Goal: Transaction & Acquisition: Book appointment/travel/reservation

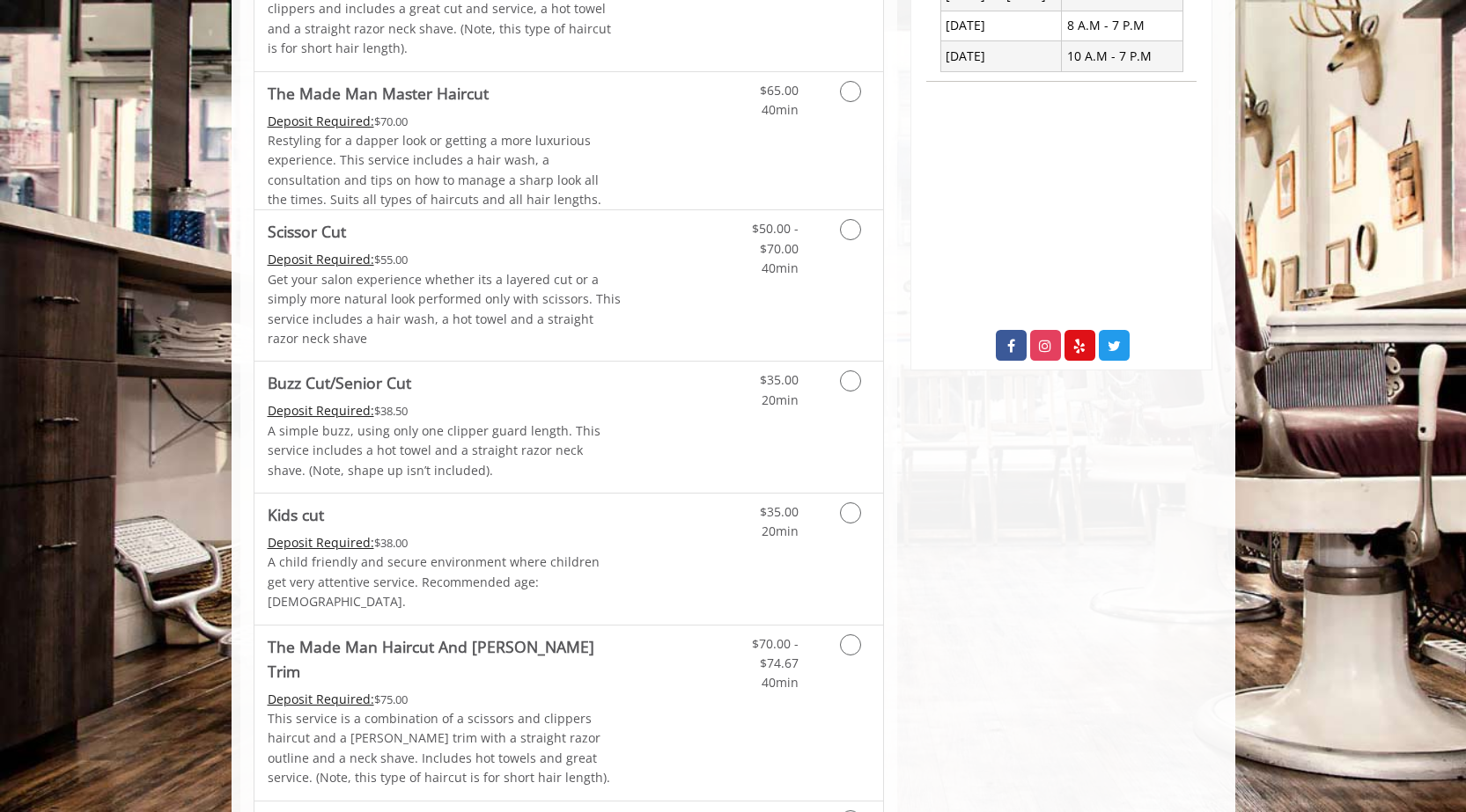
scroll to position [746, 0]
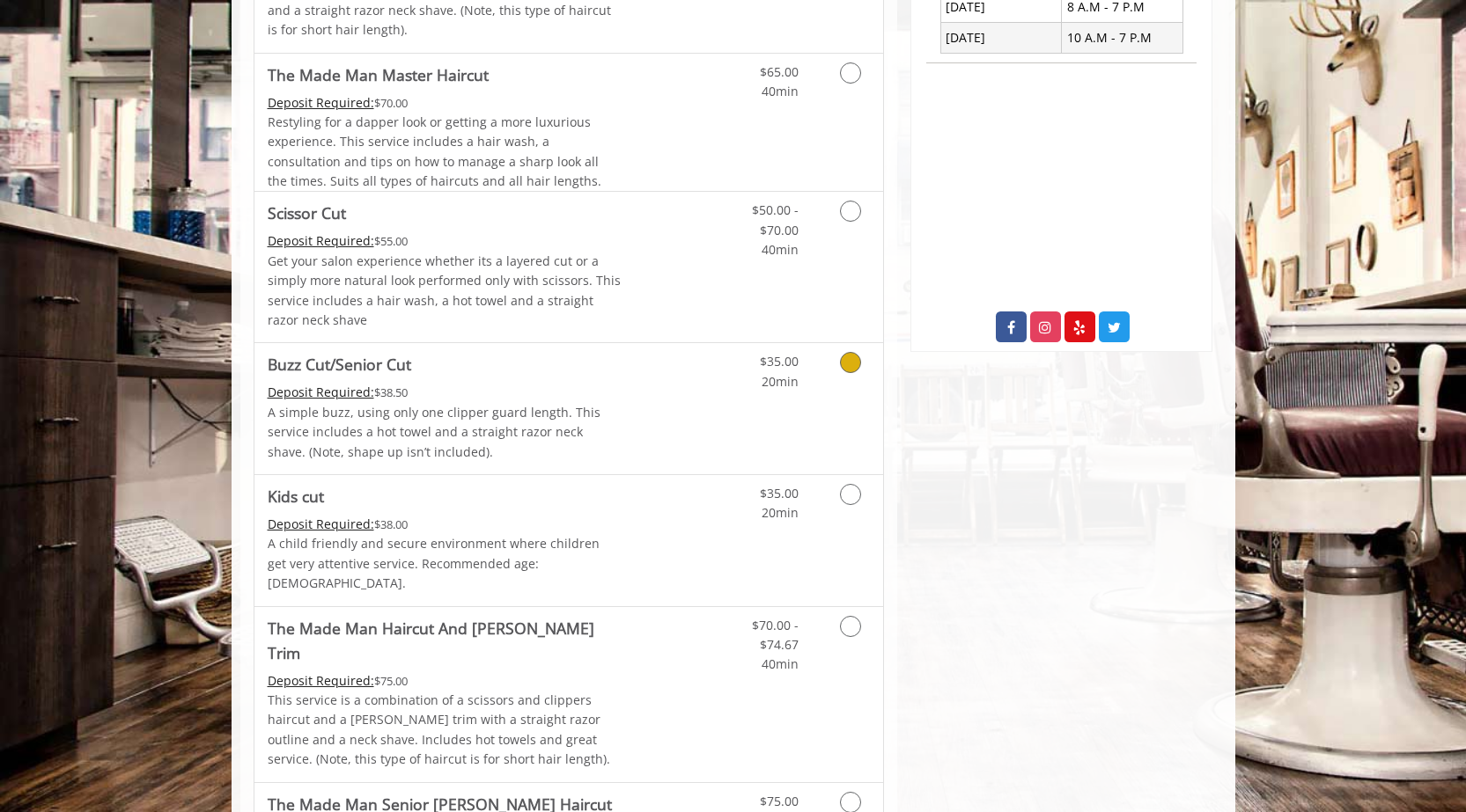
click at [737, 363] on icon "Grooming services" at bounding box center [851, 362] width 21 height 21
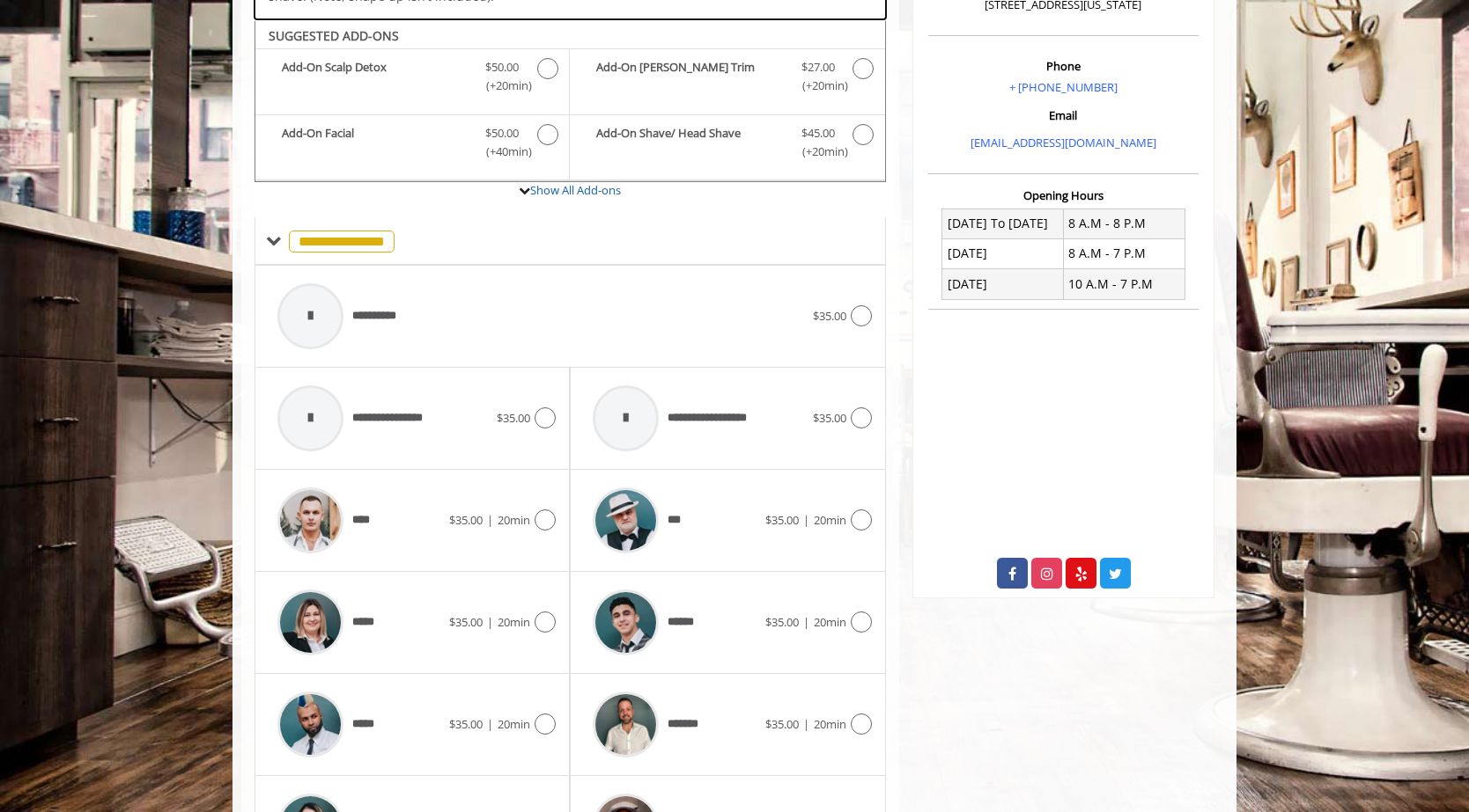
scroll to position [519, 0]
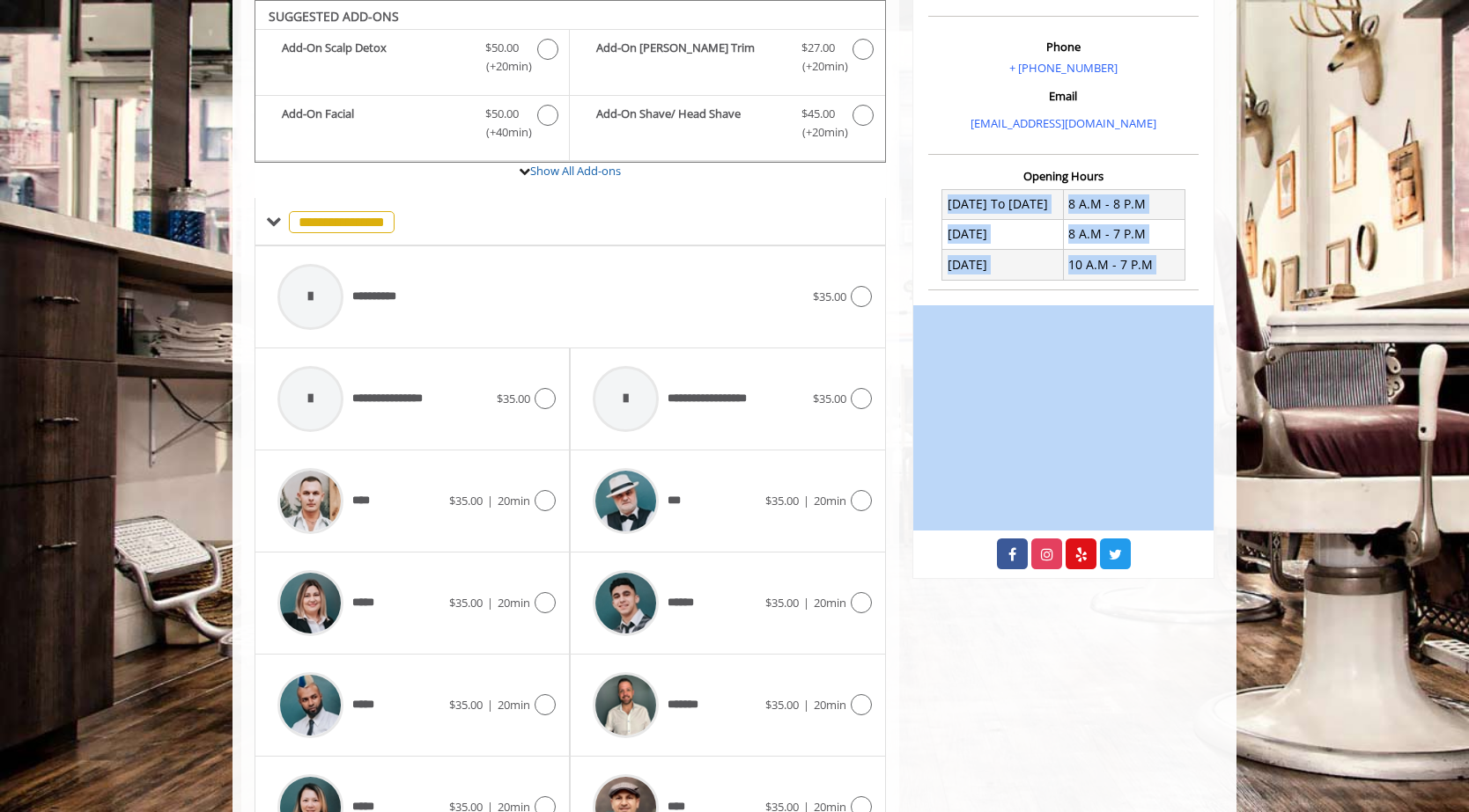
drag, startPoint x: 1467, startPoint y: 312, endPoint x: 1469, endPoint y: 243, distance: 69.0
click at [737, 243] on html "**********" at bounding box center [734, 252] width 1469 height 1542
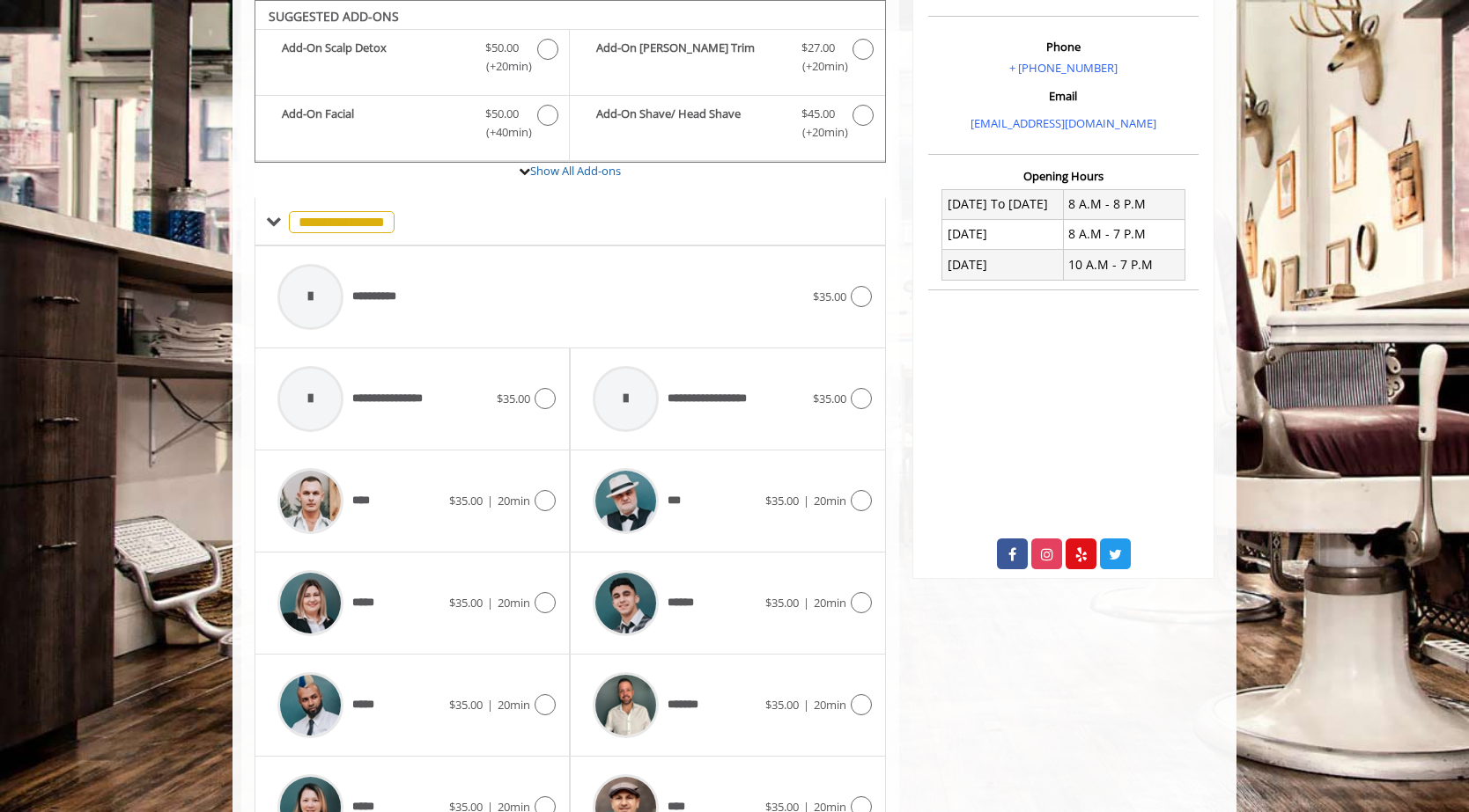
click at [737, 98] on h3 "Email" at bounding box center [1064, 96] width 262 height 12
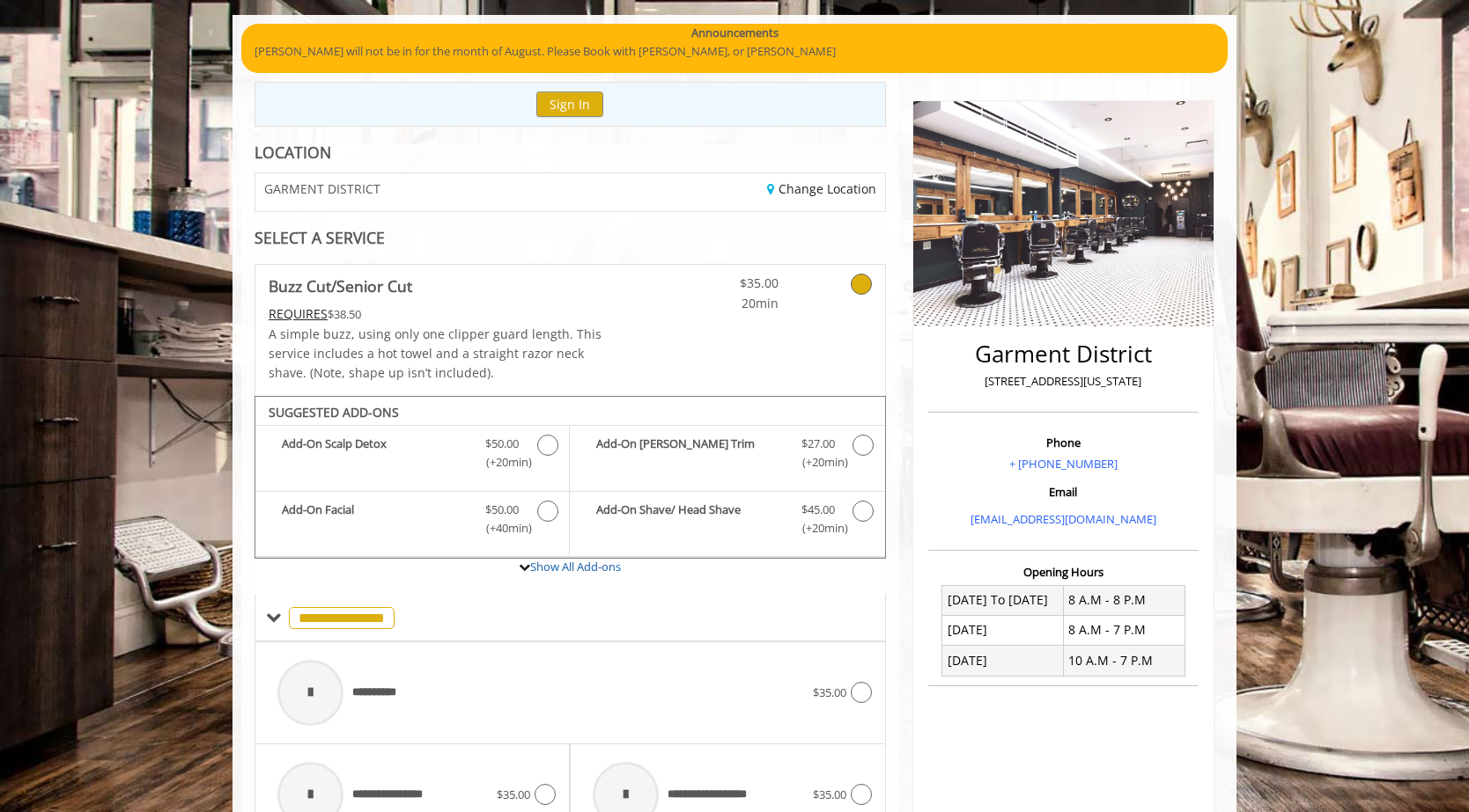
scroll to position [130, 0]
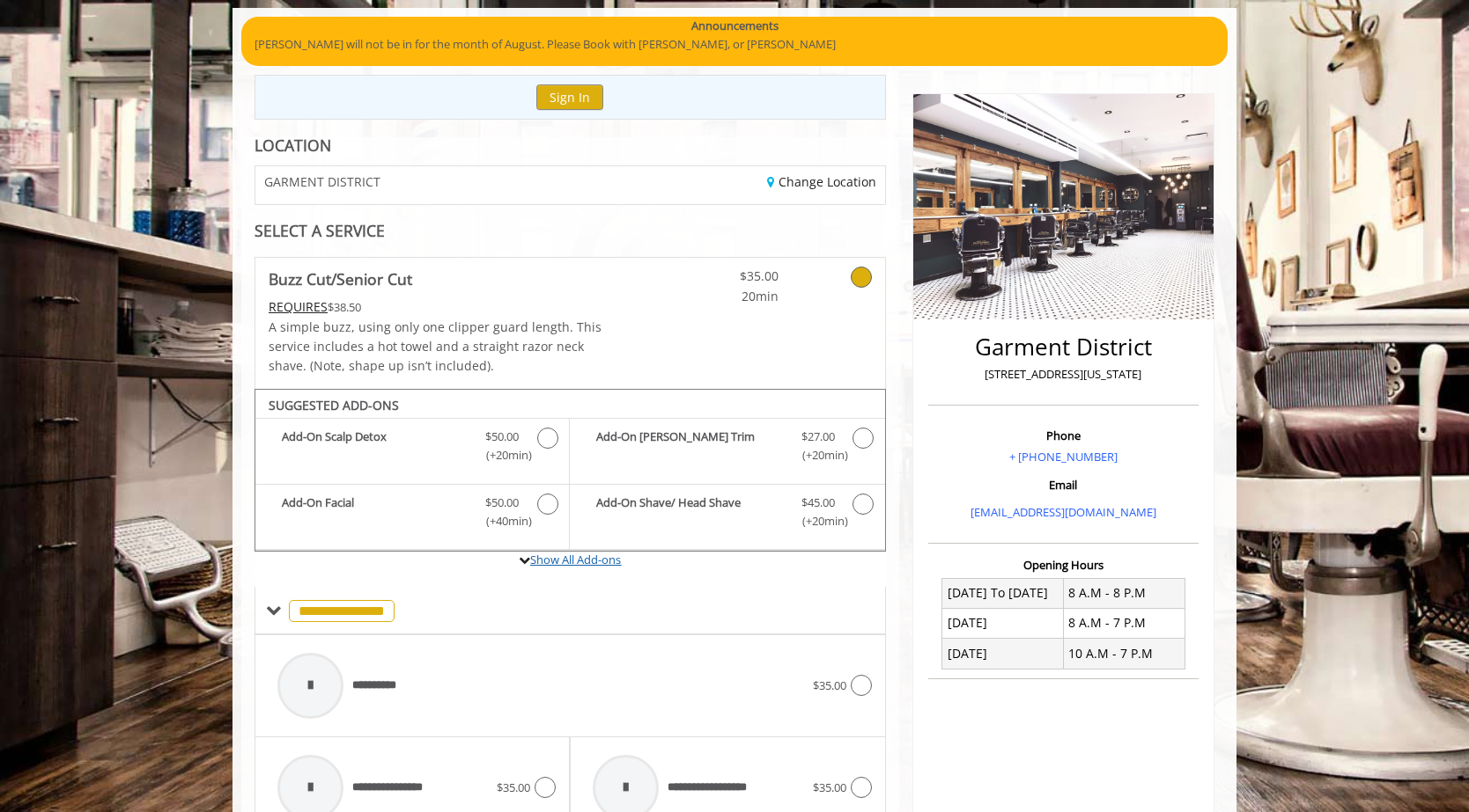
click at [548, 558] on link "Show All Add-ons" at bounding box center [575, 560] width 91 height 16
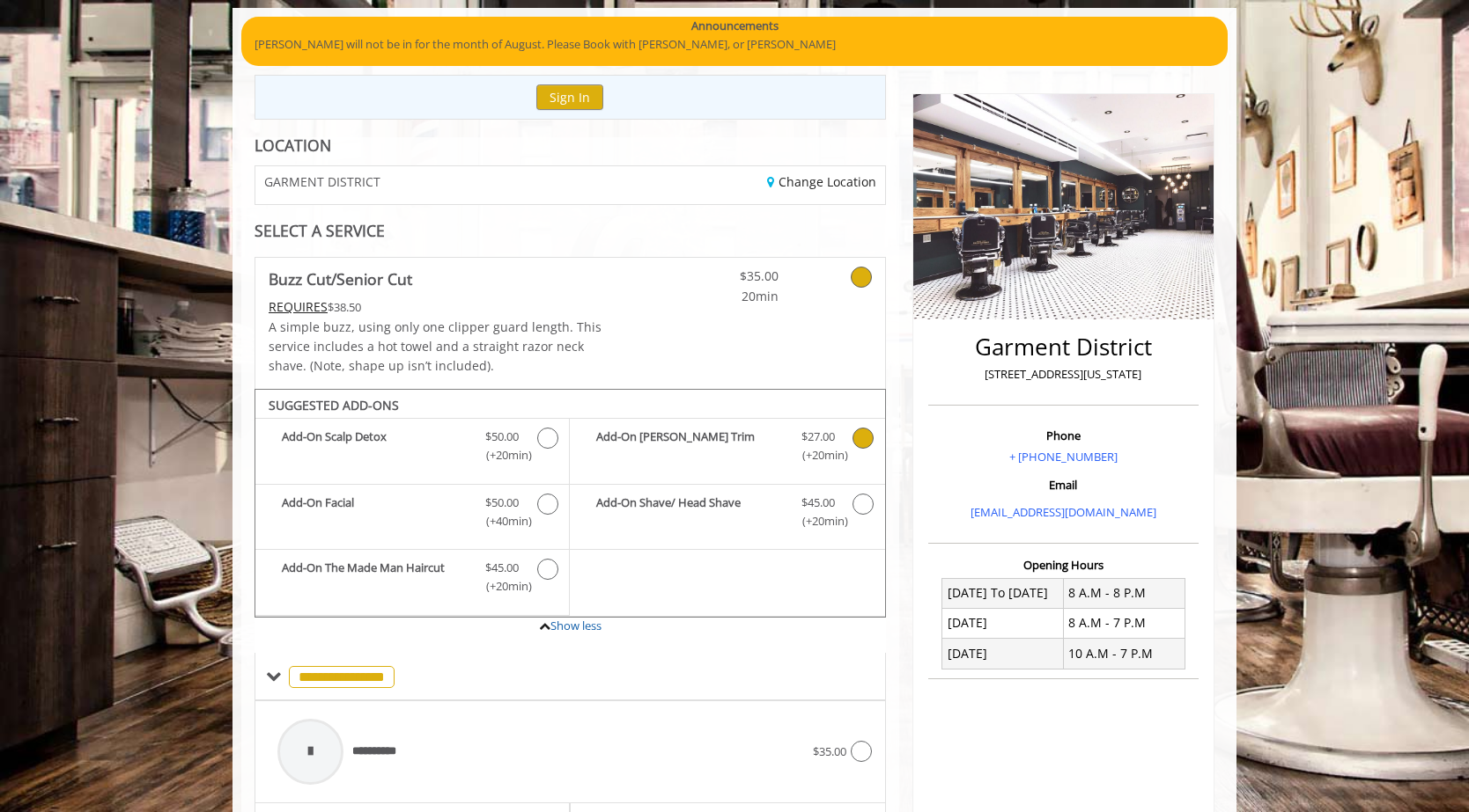
click at [737, 441] on icon "Buzz Cut/Senior Cut Add-onS" at bounding box center [863, 438] width 21 height 21
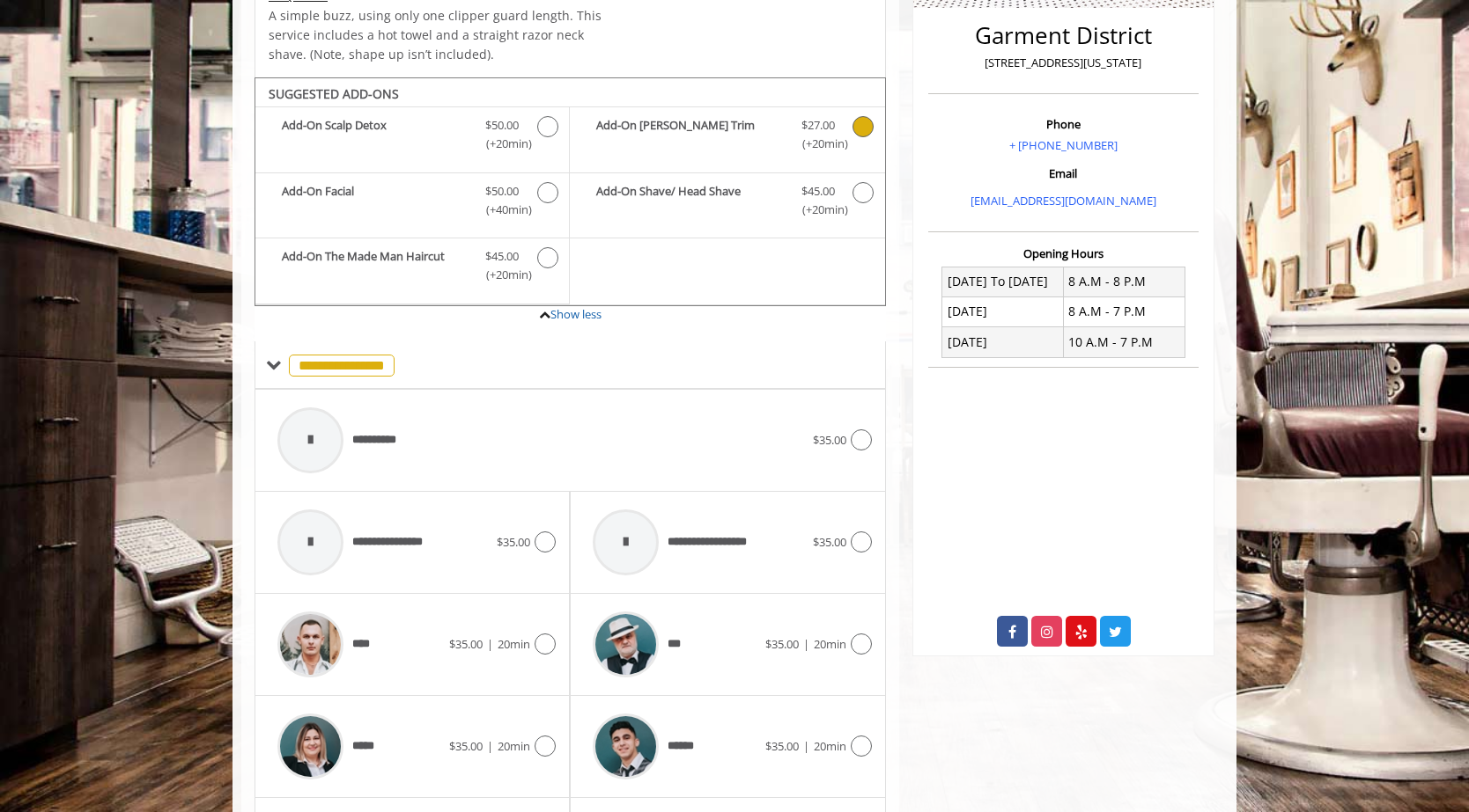
scroll to position [519, 0]
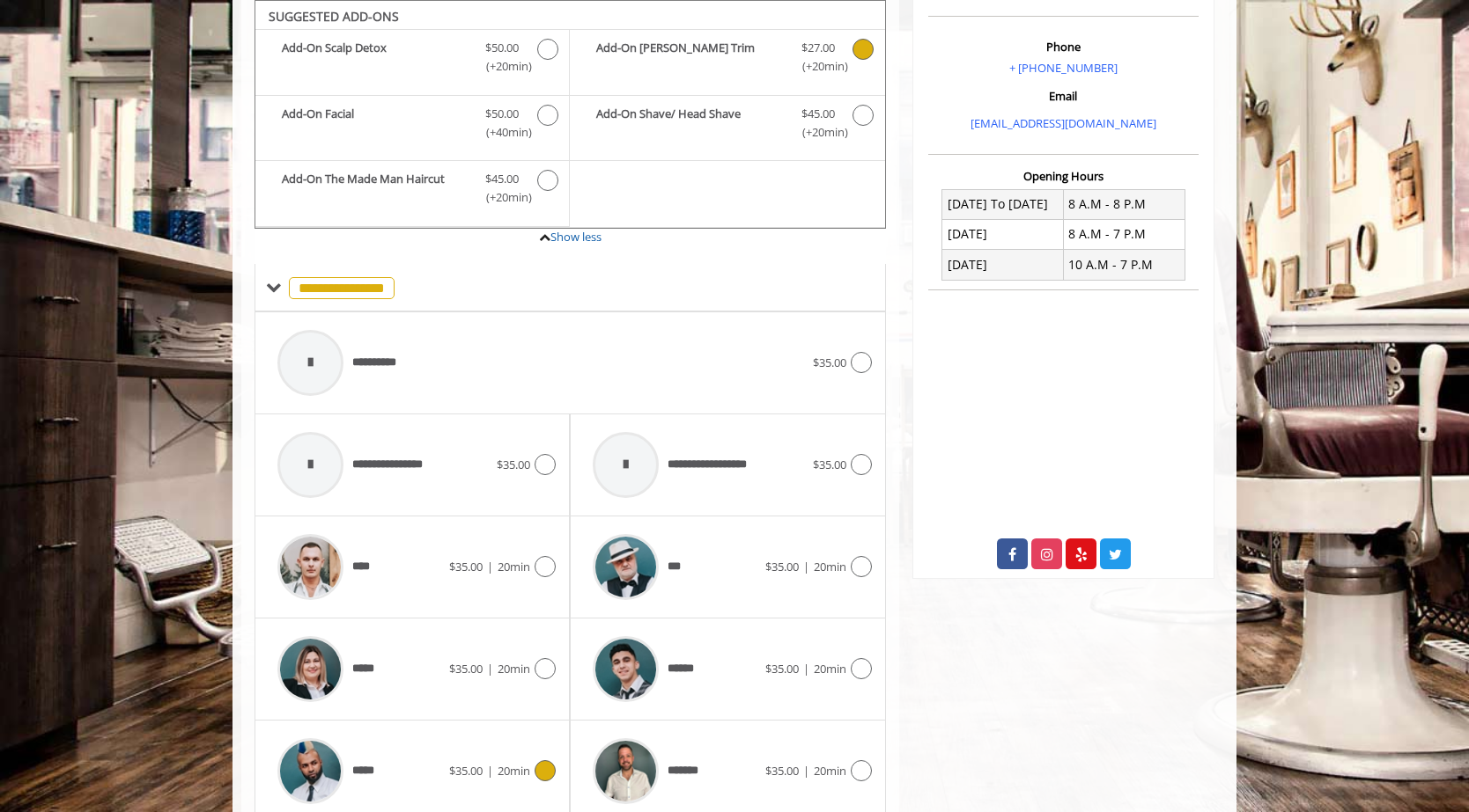
click at [540, 619] on icon at bounding box center [545, 771] width 21 height 21
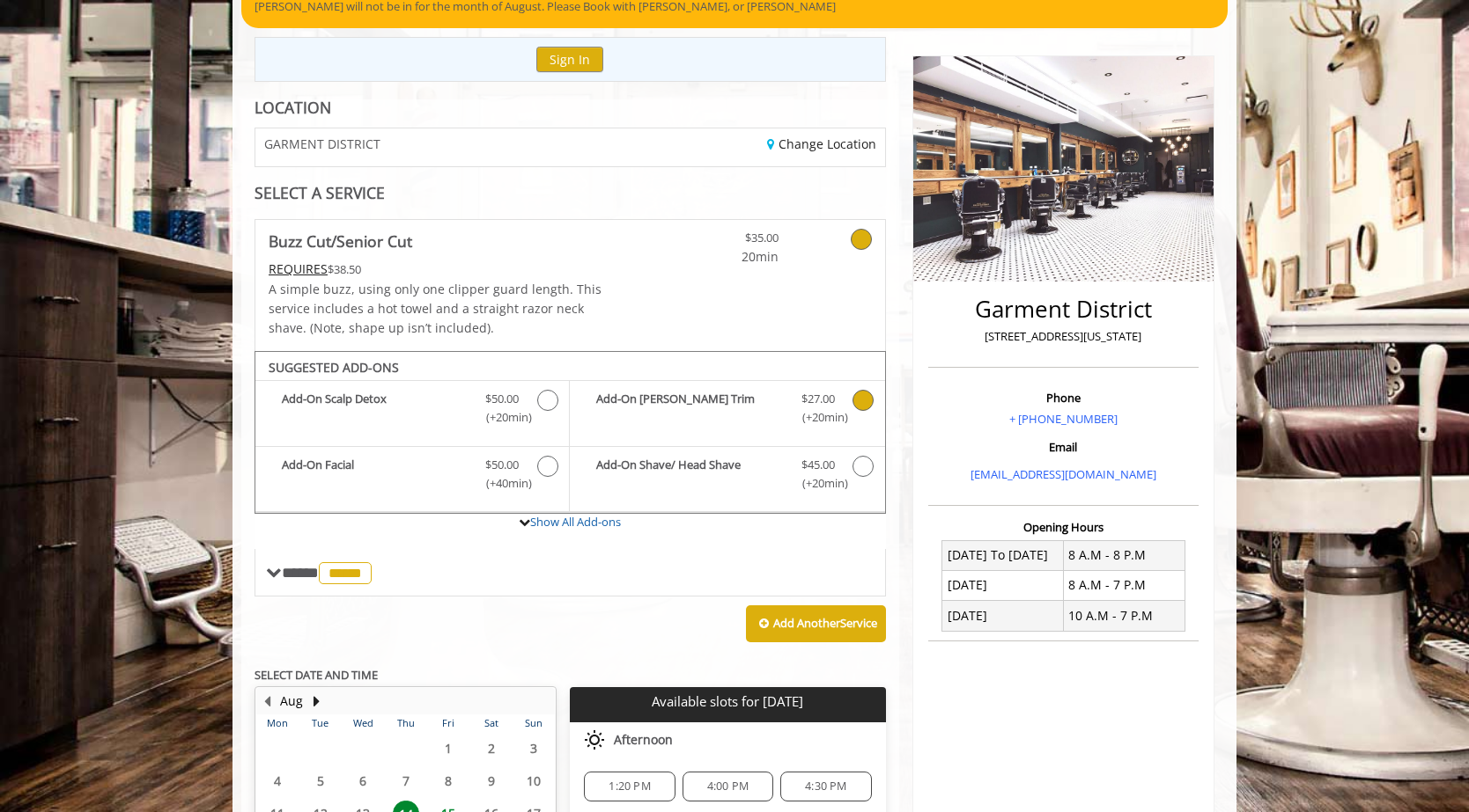
scroll to position [155, 0]
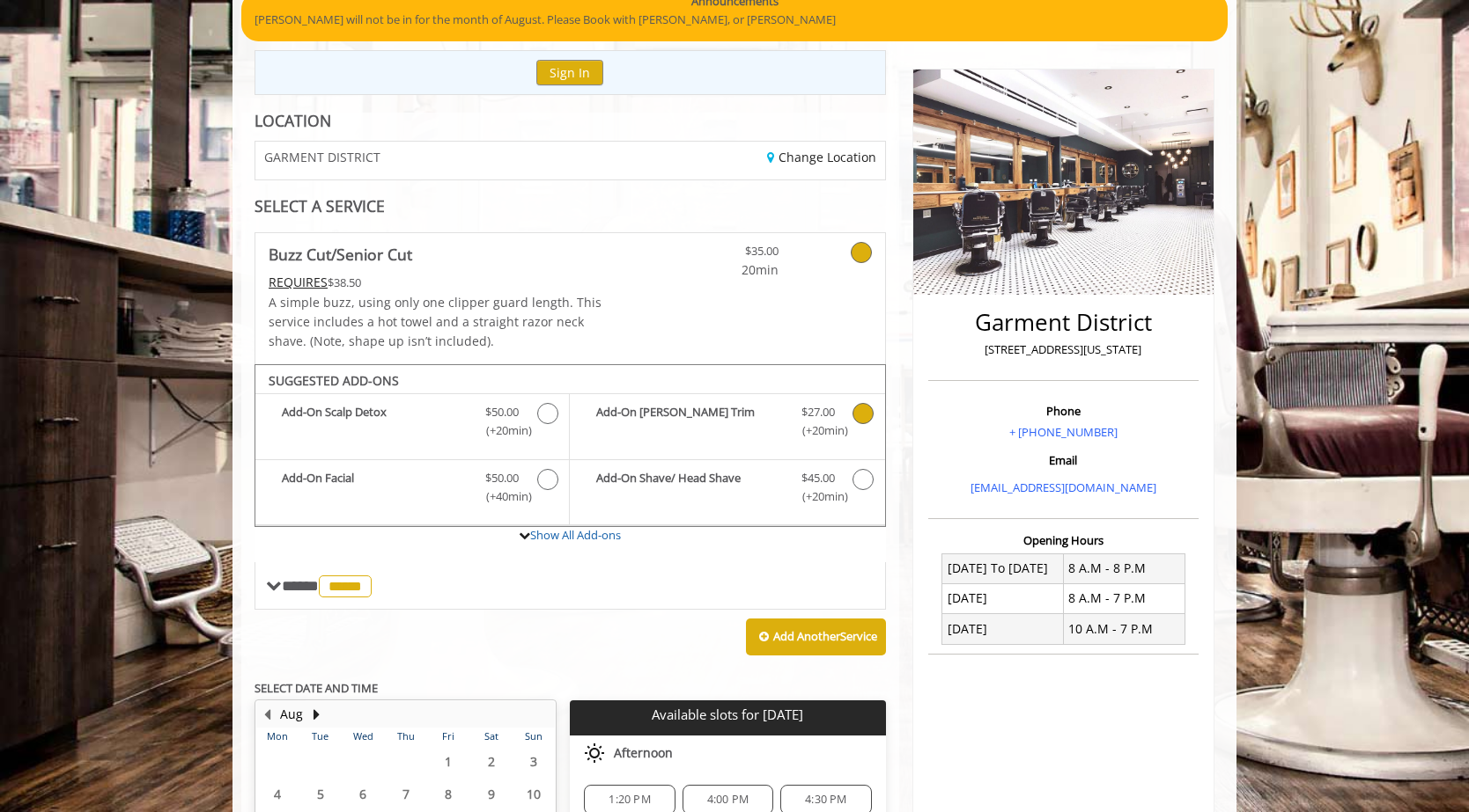
click at [737, 409] on icon "Buzz Cut/Senior Cut Add-onS" at bounding box center [863, 414] width 21 height 21
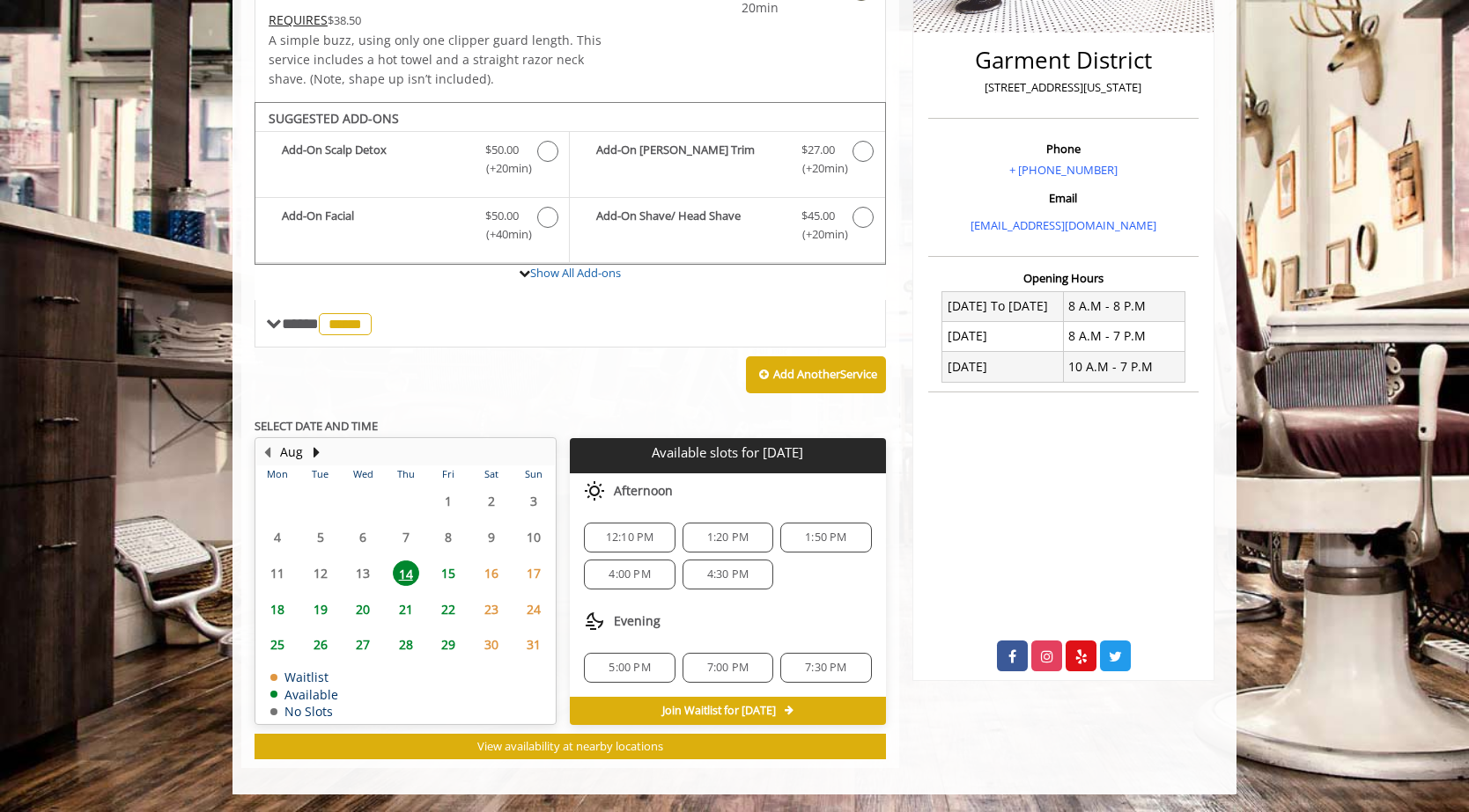
scroll to position [214, 0]
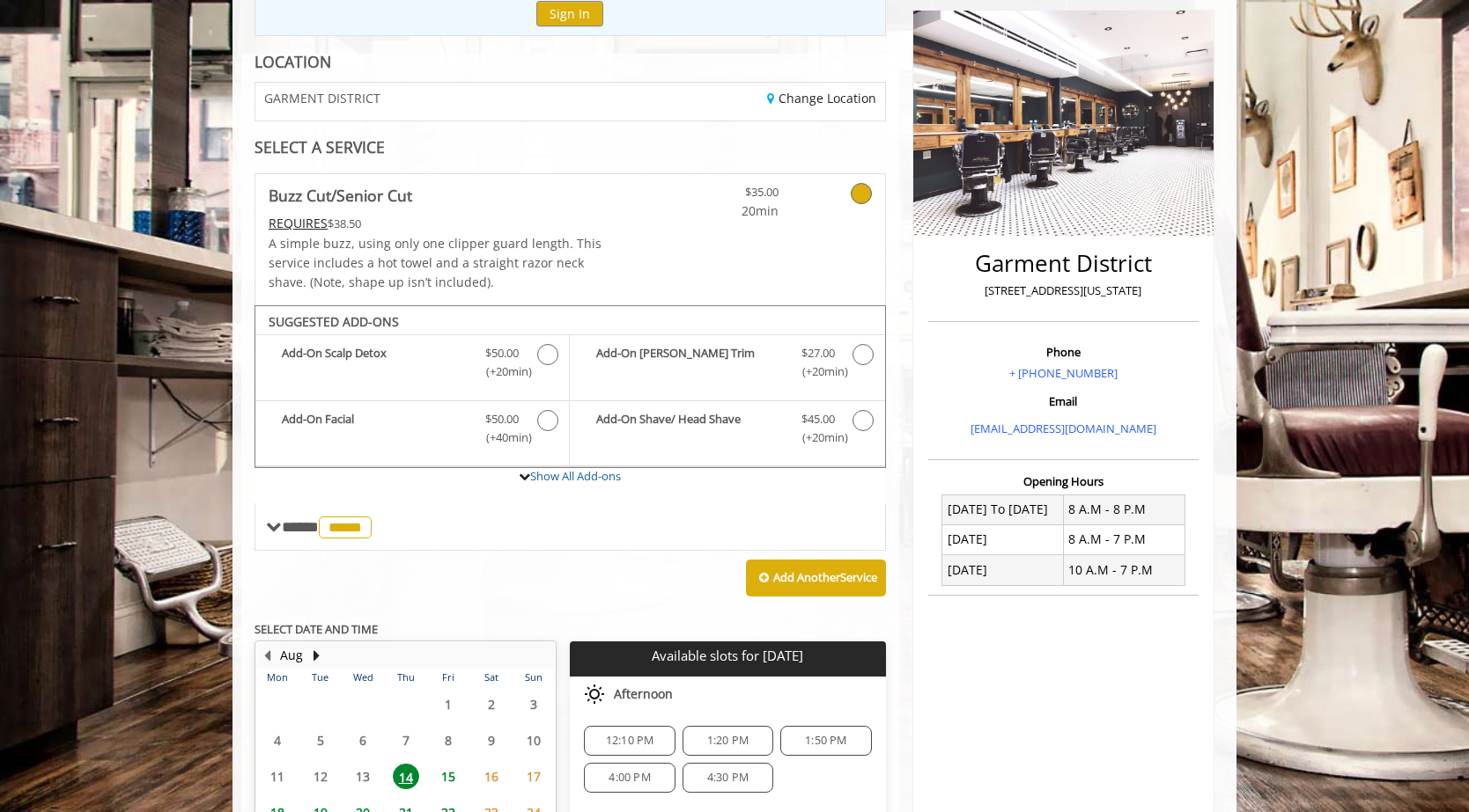
click at [737, 330] on body "**********" at bounding box center [734, 460] width 1469 height 1073
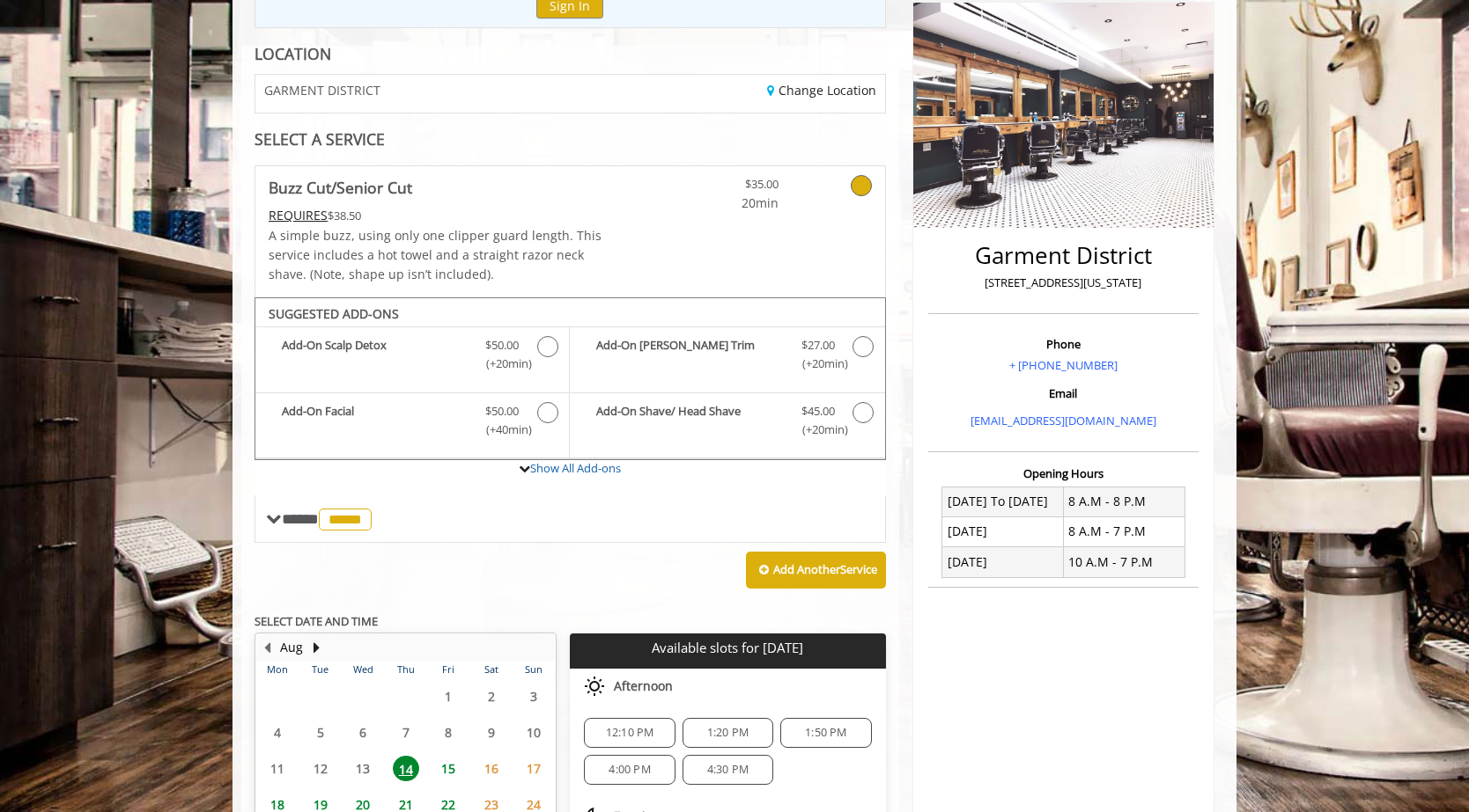
scroll to position [223, 0]
click at [737, 348] on icon "Buzz Cut/Senior Cut Add-onS" at bounding box center [863, 346] width 21 height 21
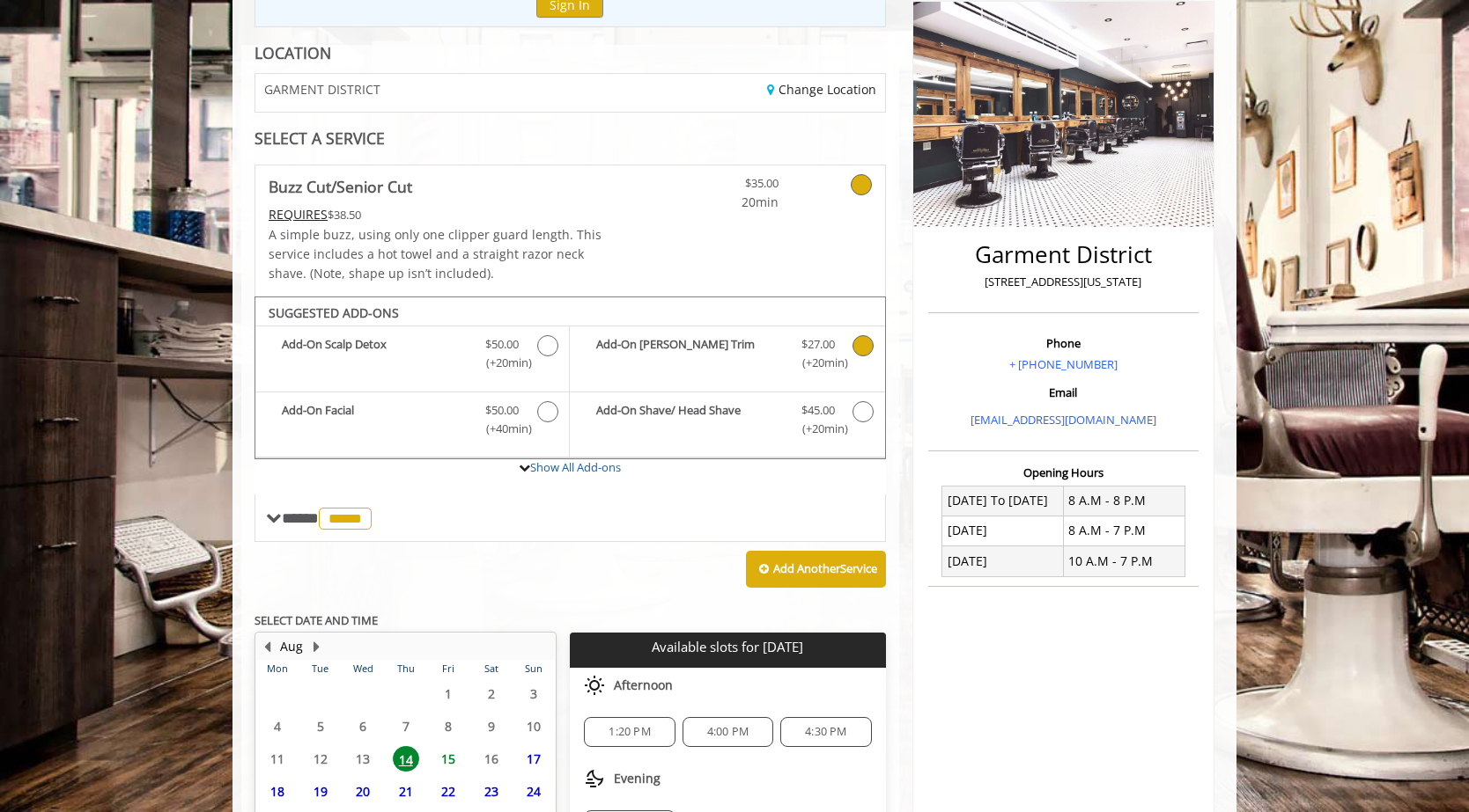
click at [737, 187] on icon at bounding box center [861, 184] width 21 height 21
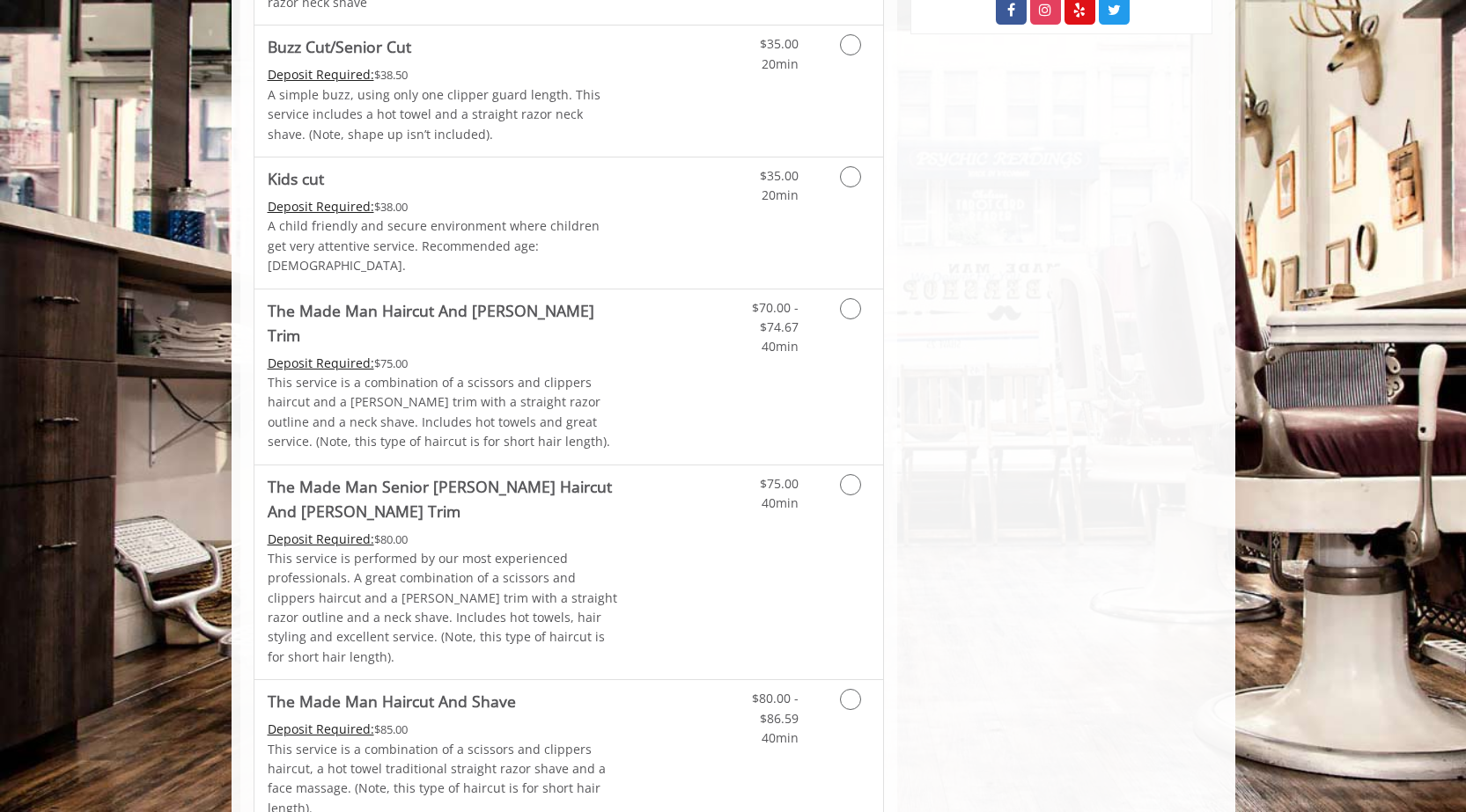
scroll to position [1445, 0]
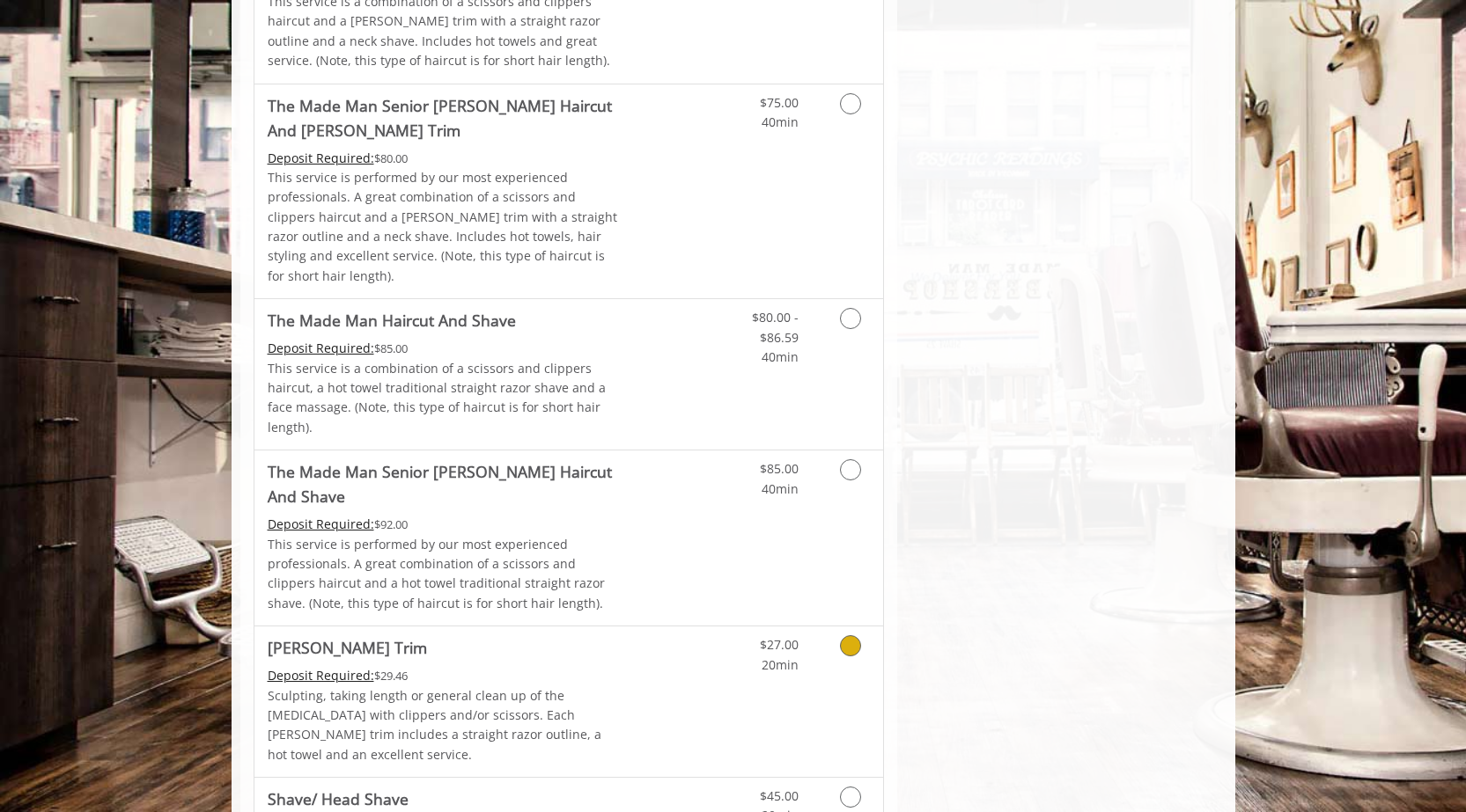
click at [737, 619] on icon "Grooming services" at bounding box center [851, 646] width 21 height 21
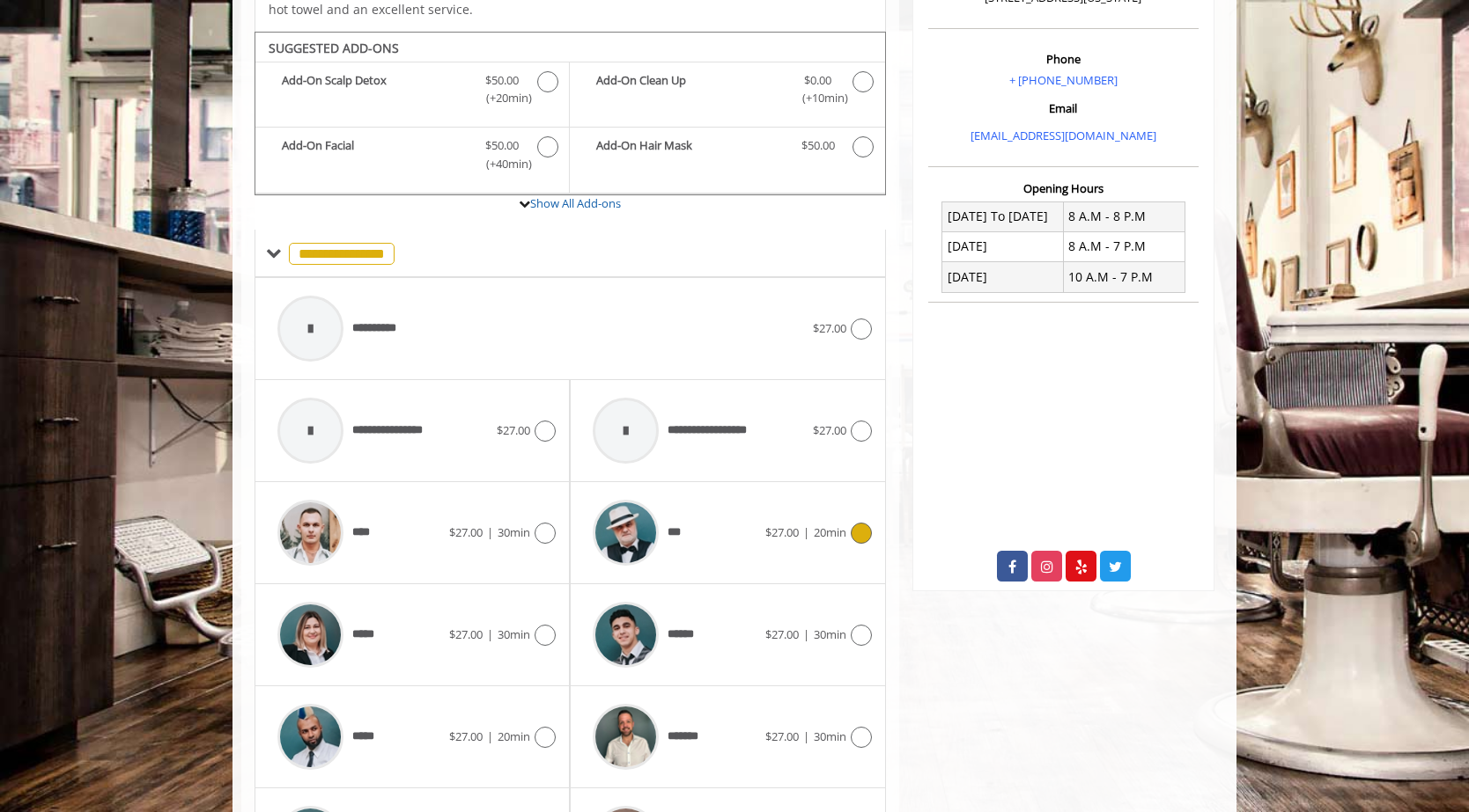
scroll to position [519, 0]
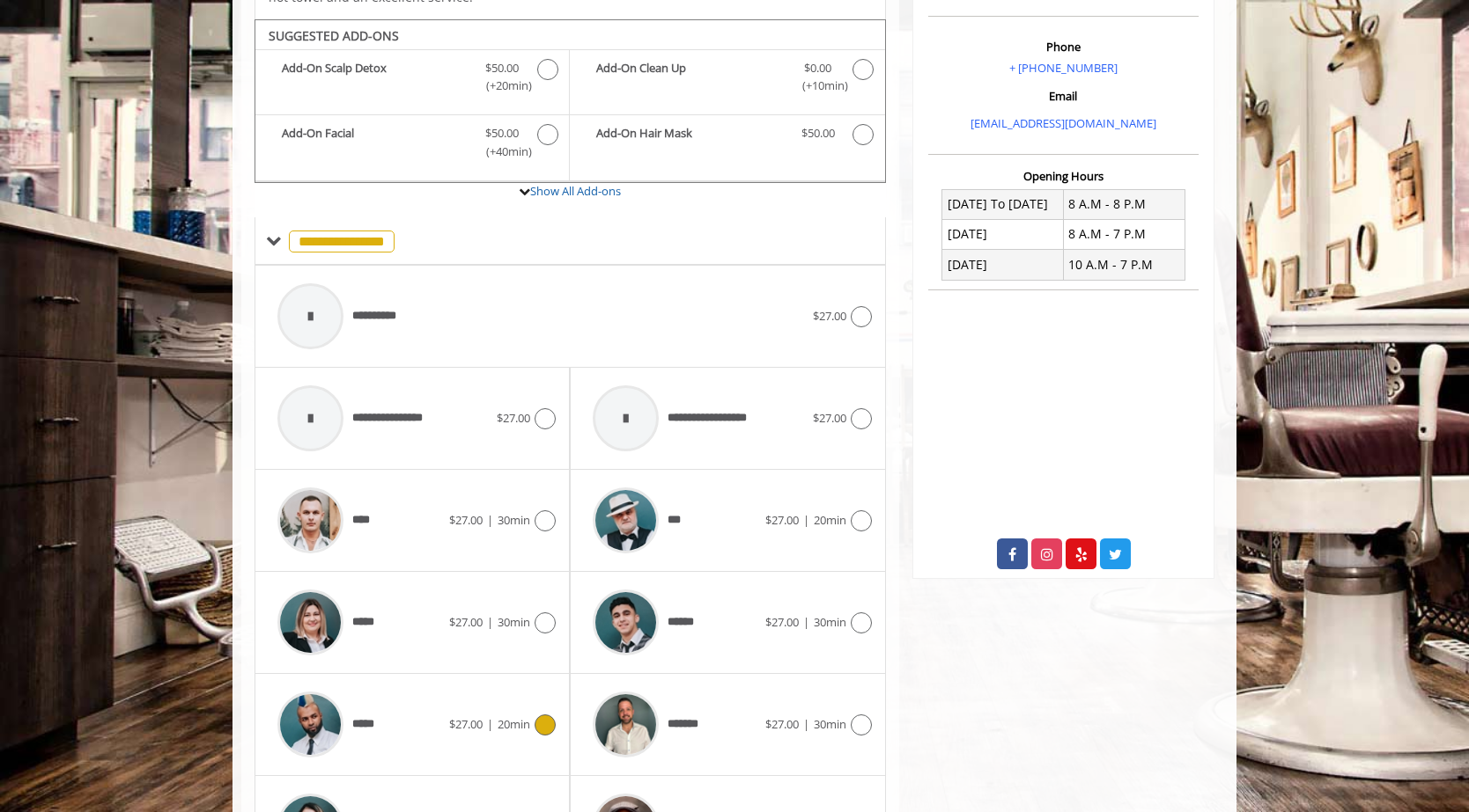
click at [535, 619] on icon at bounding box center [545, 725] width 21 height 21
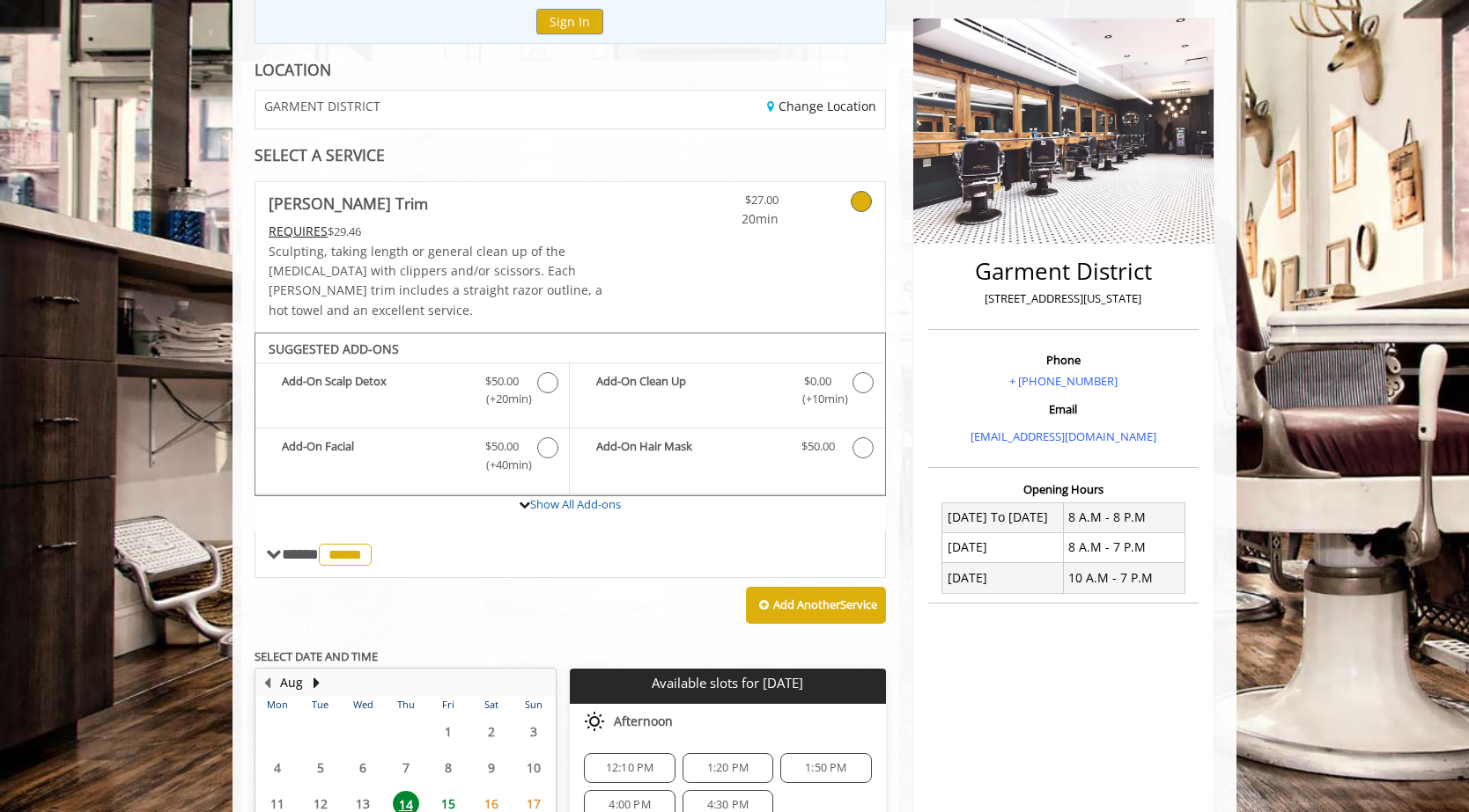
scroll to position [374, 0]
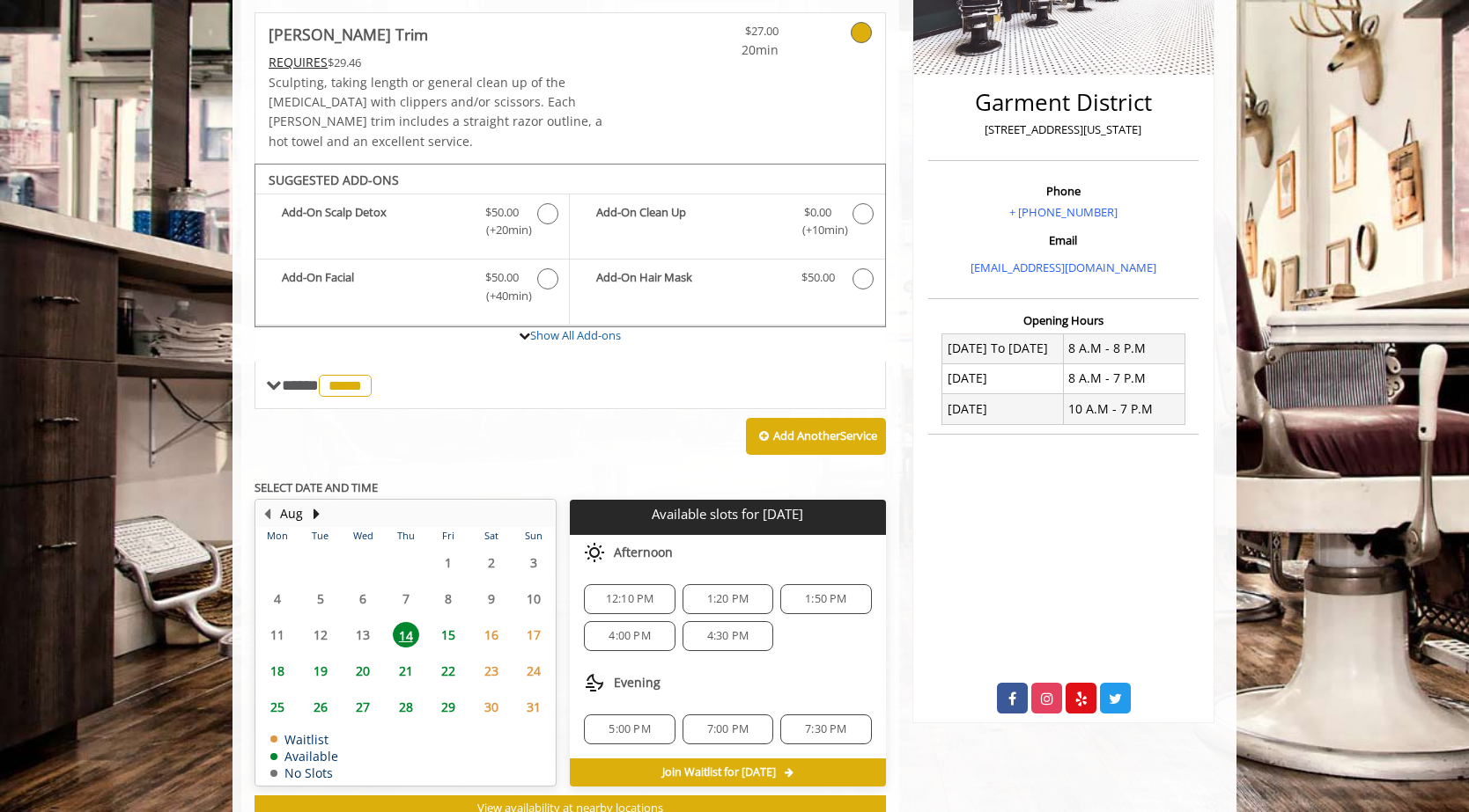
drag, startPoint x: 1455, startPoint y: 372, endPoint x: 1531, endPoint y: 359, distance: 77.1
click at [737, 359] on html "**********" at bounding box center [734, 249] width 1469 height 1249
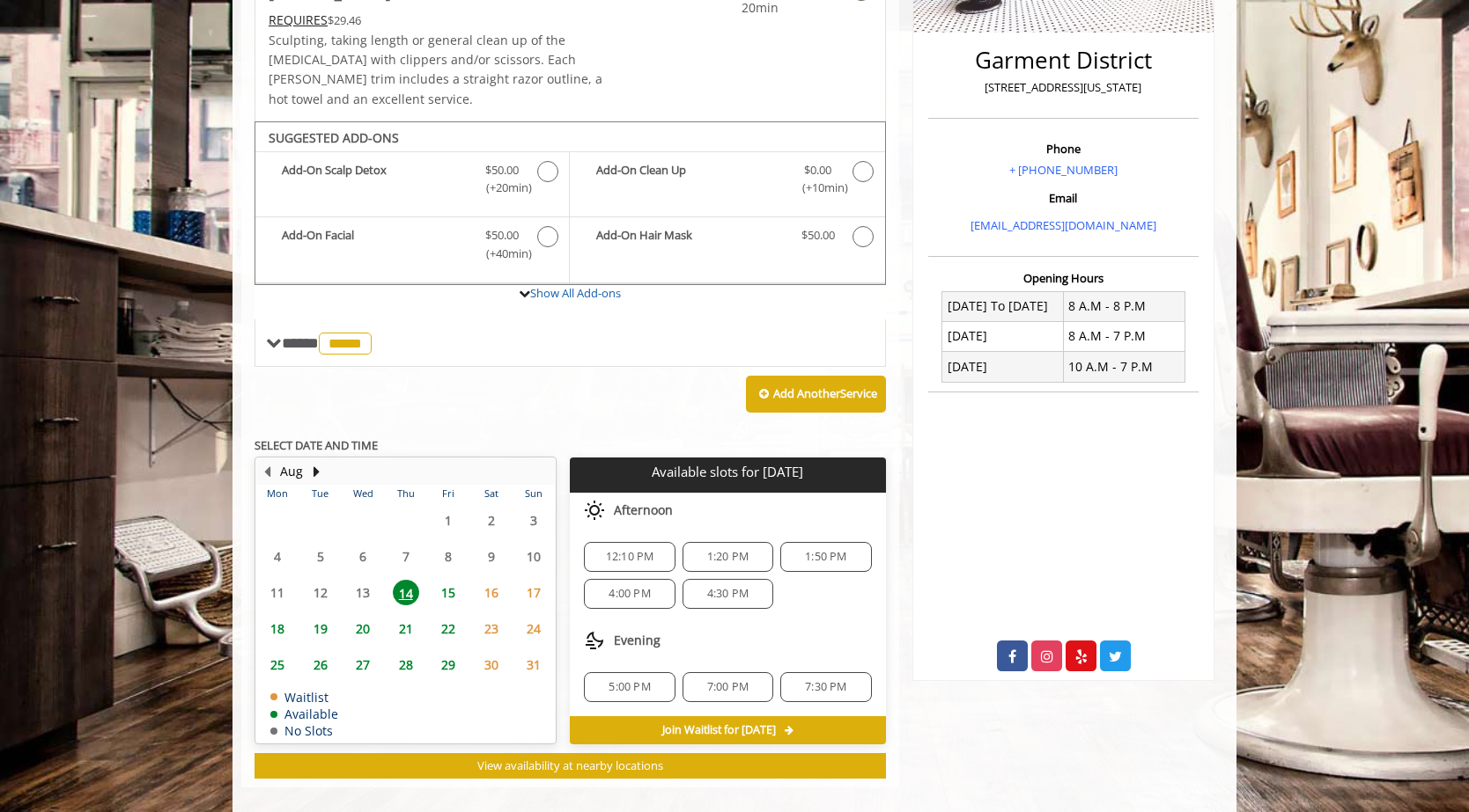
scroll to position [0, 0]
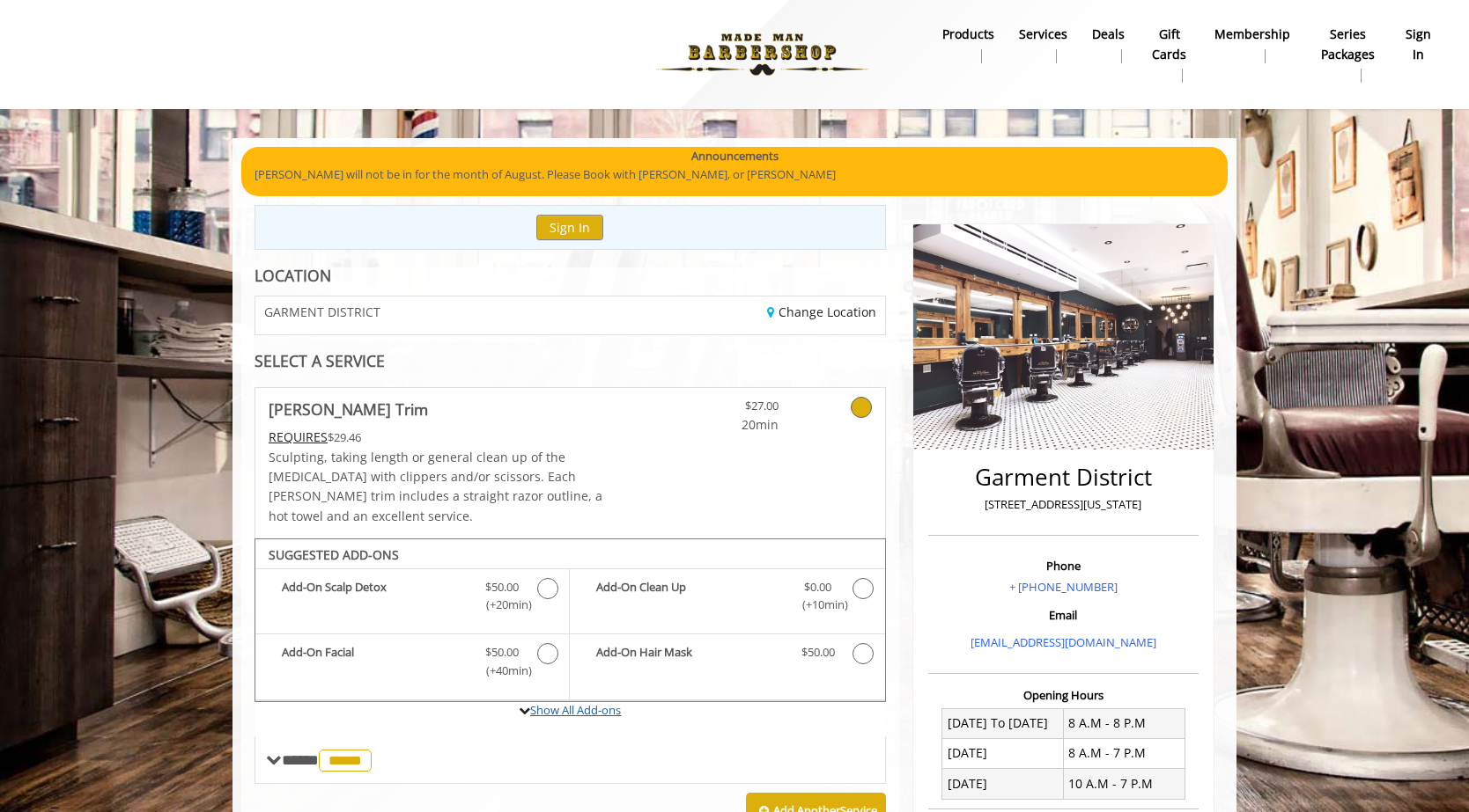
click at [593, 619] on link "Show All Add-ons" at bounding box center [575, 710] width 91 height 16
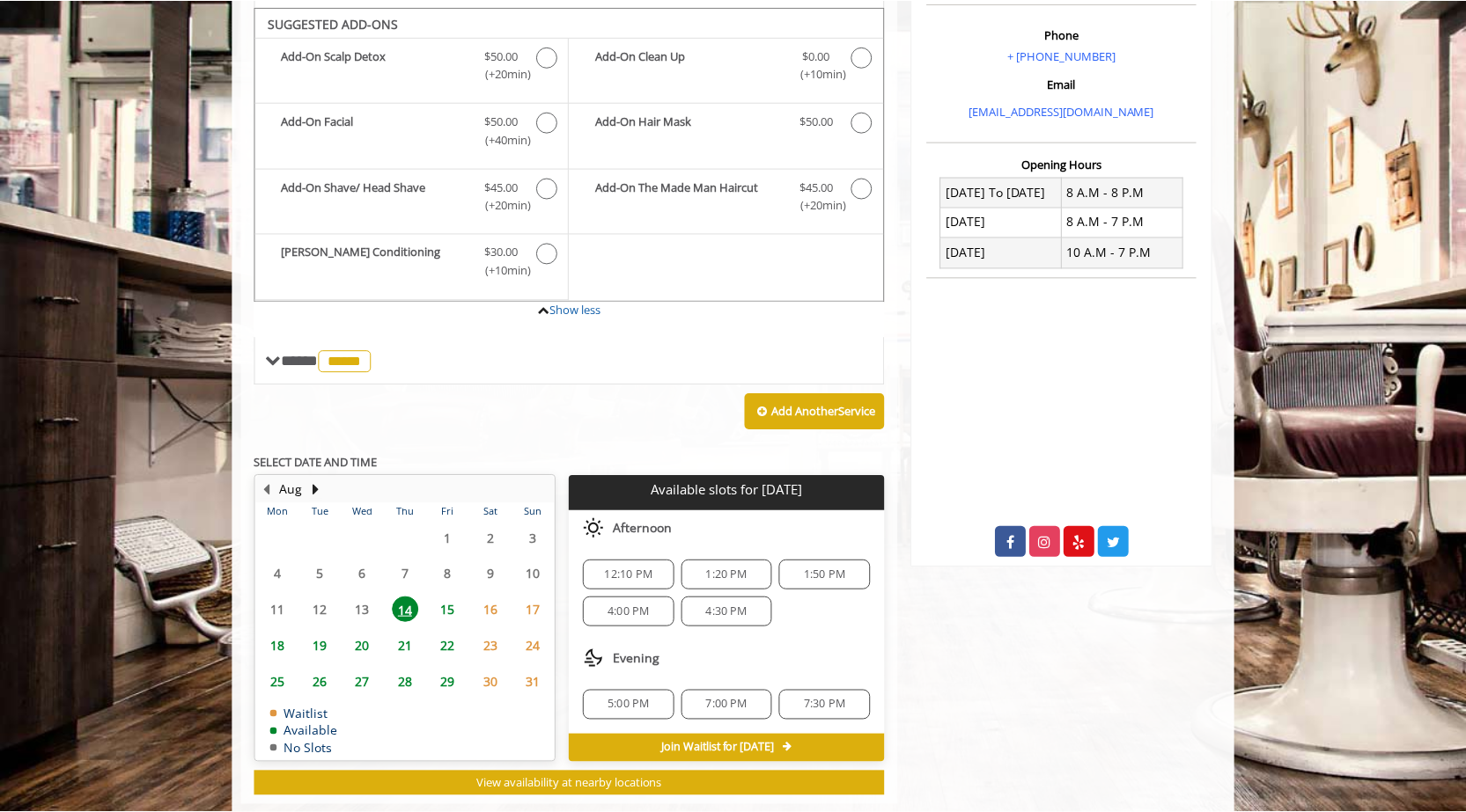
scroll to position [548, 0]
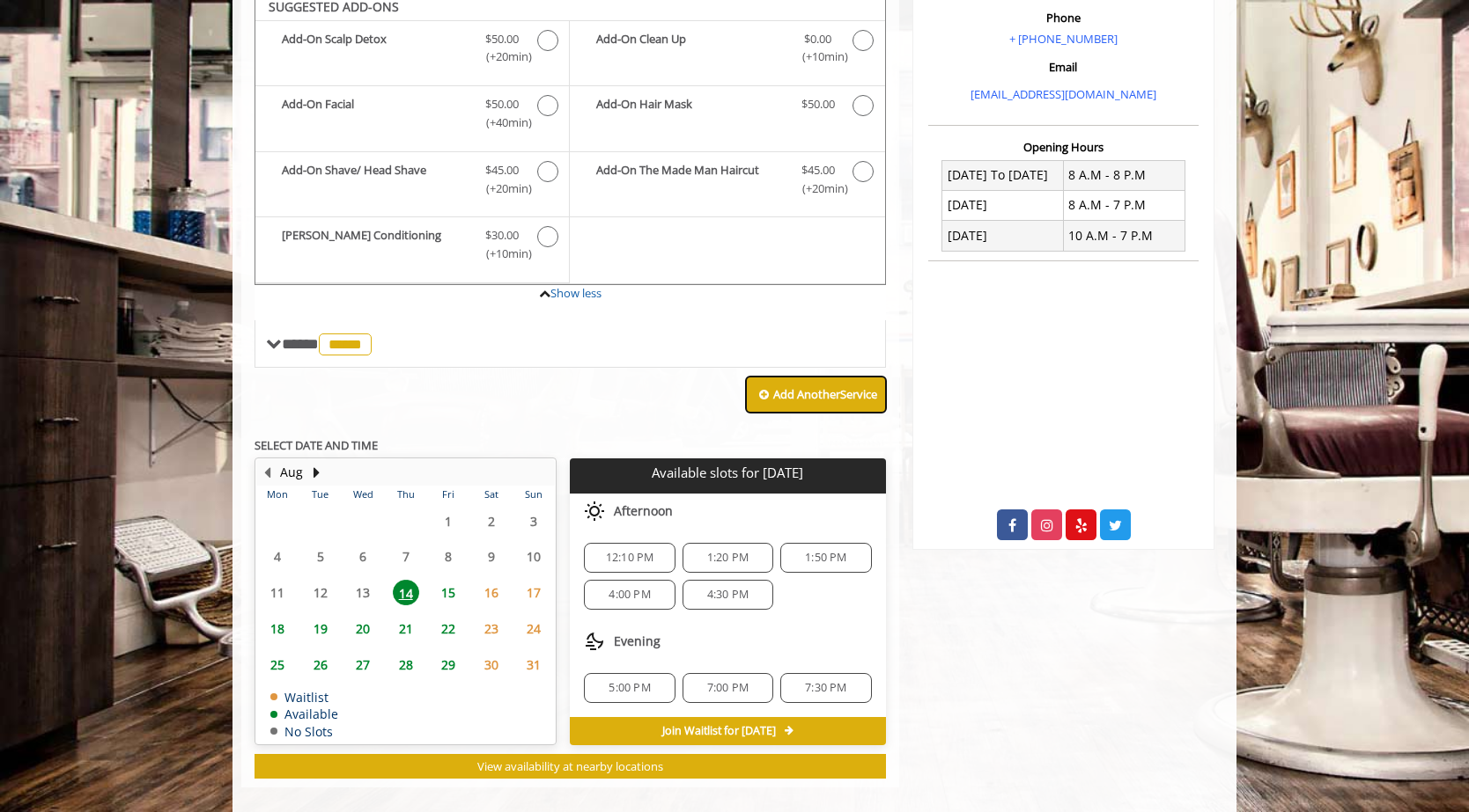
click at [737, 386] on b "Add Another Service" at bounding box center [825, 394] width 104 height 16
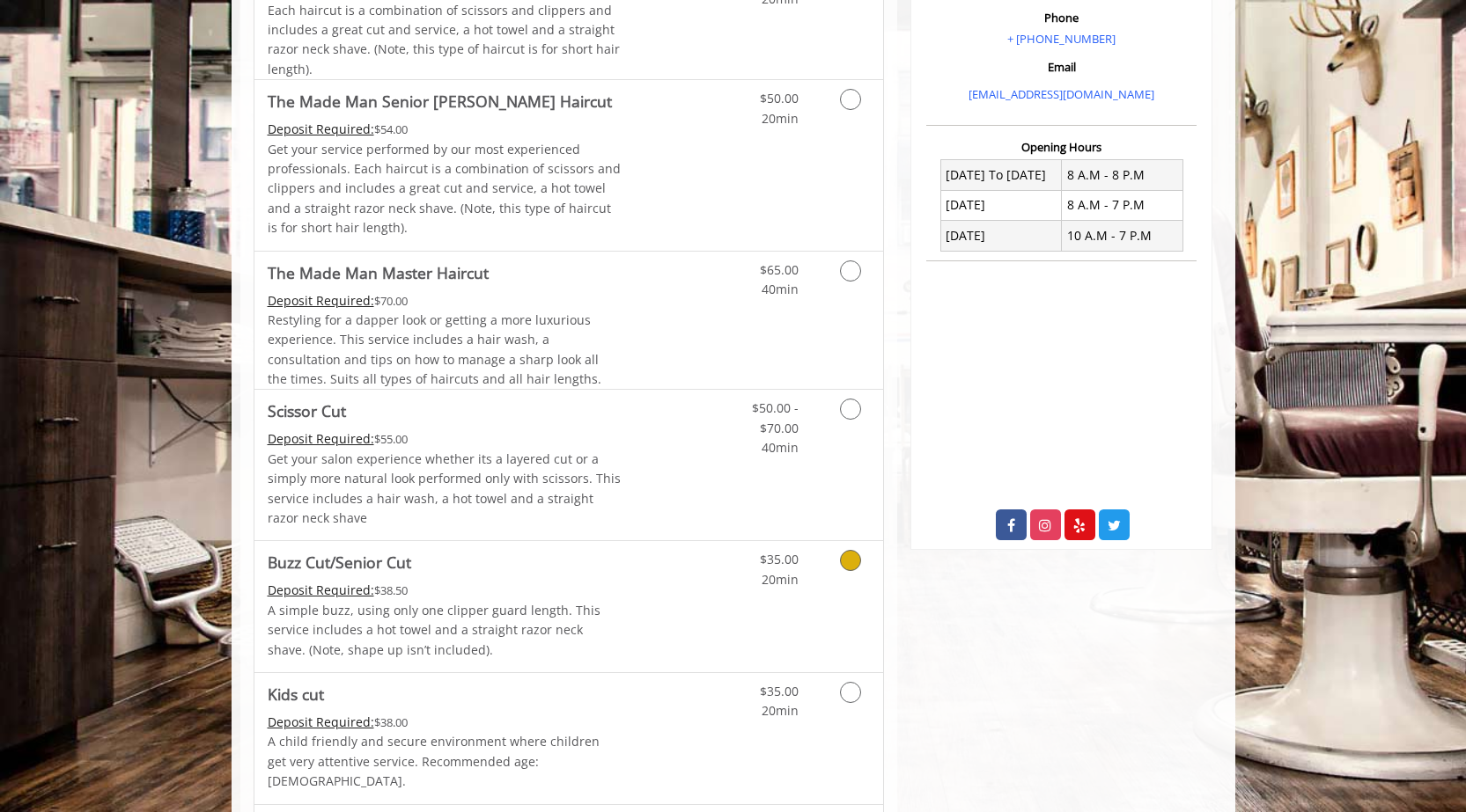
click at [737, 560] on icon "Grooming services" at bounding box center [851, 561] width 21 height 21
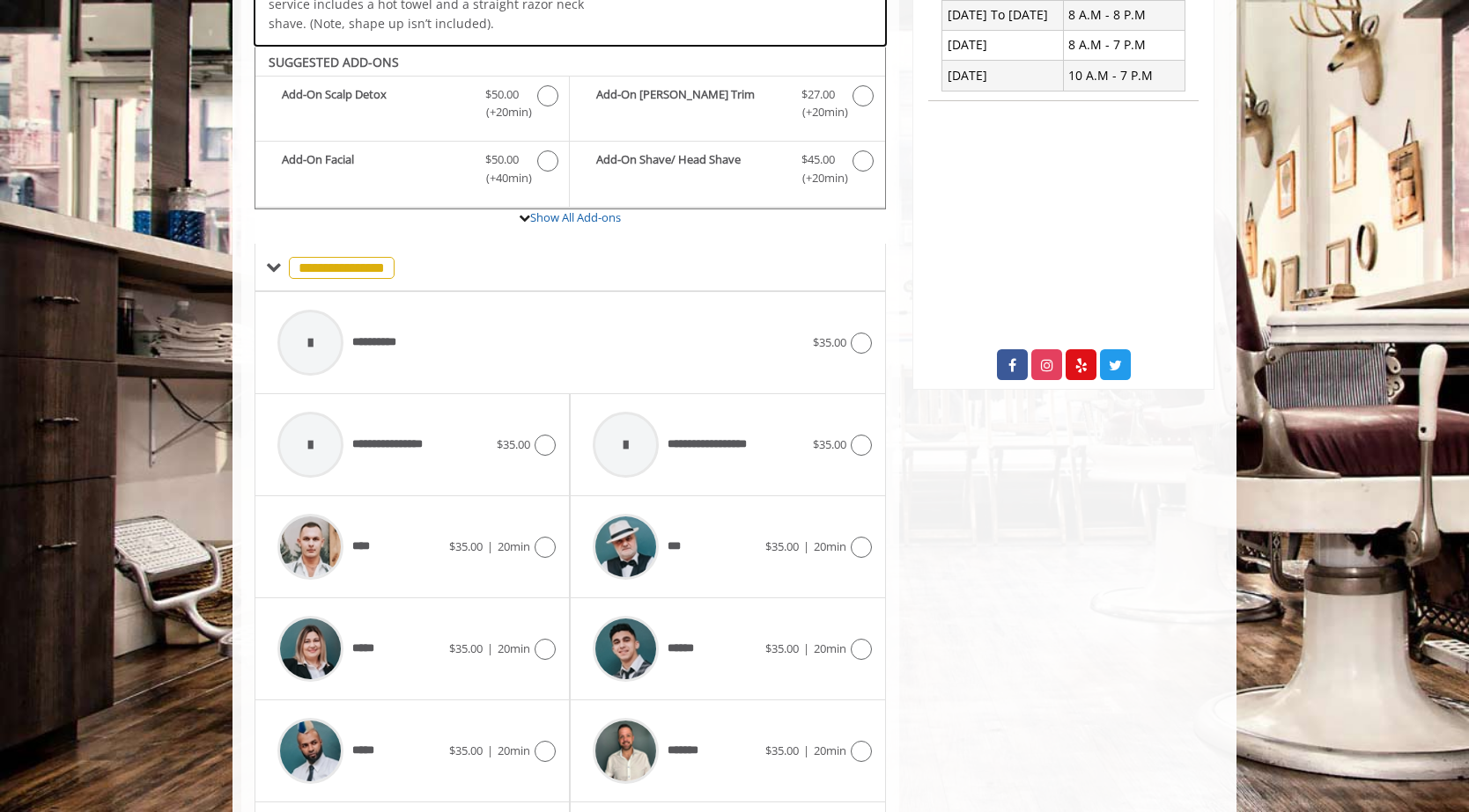
scroll to position [735, 0]
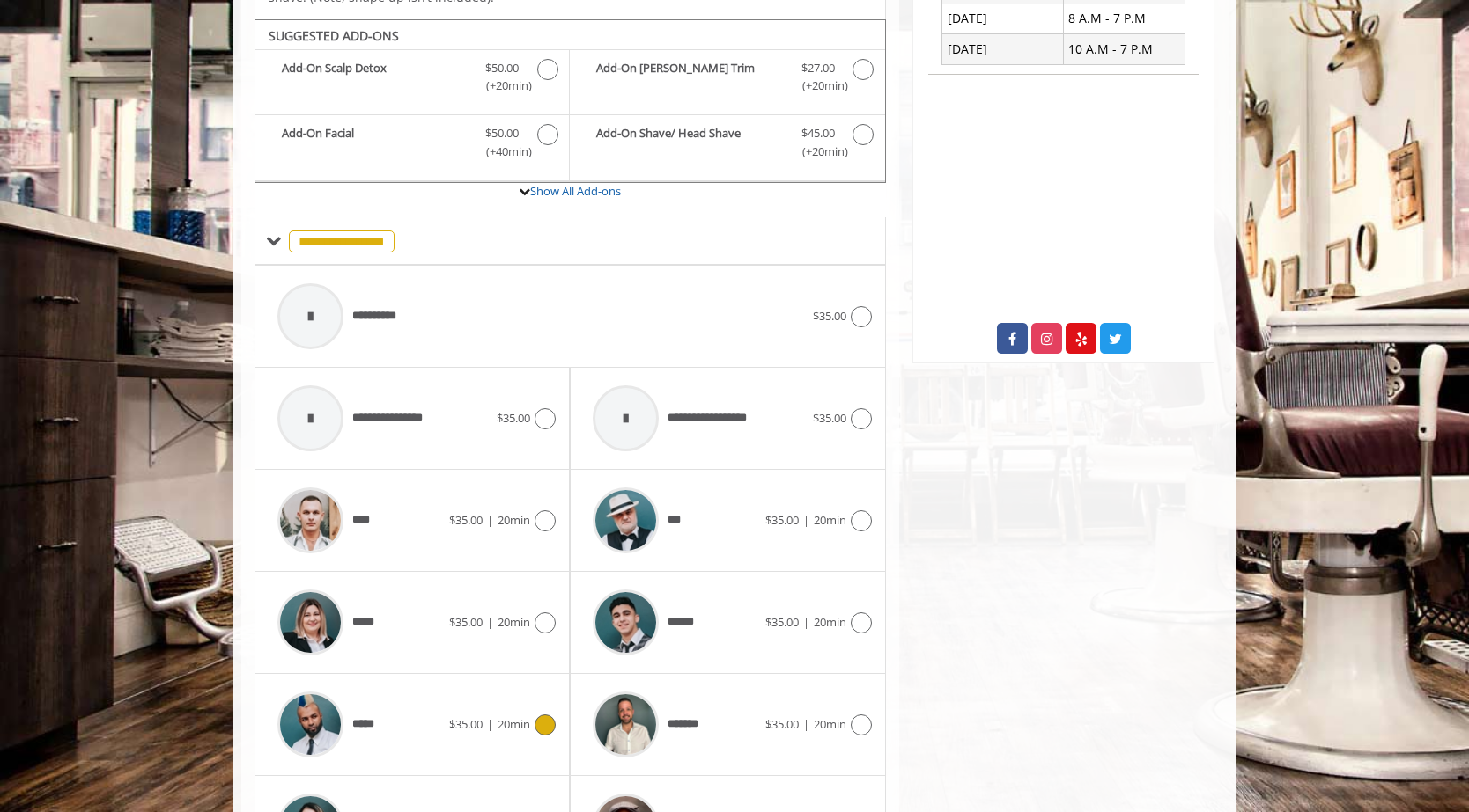
click at [548, 619] on icon at bounding box center [545, 725] width 21 height 21
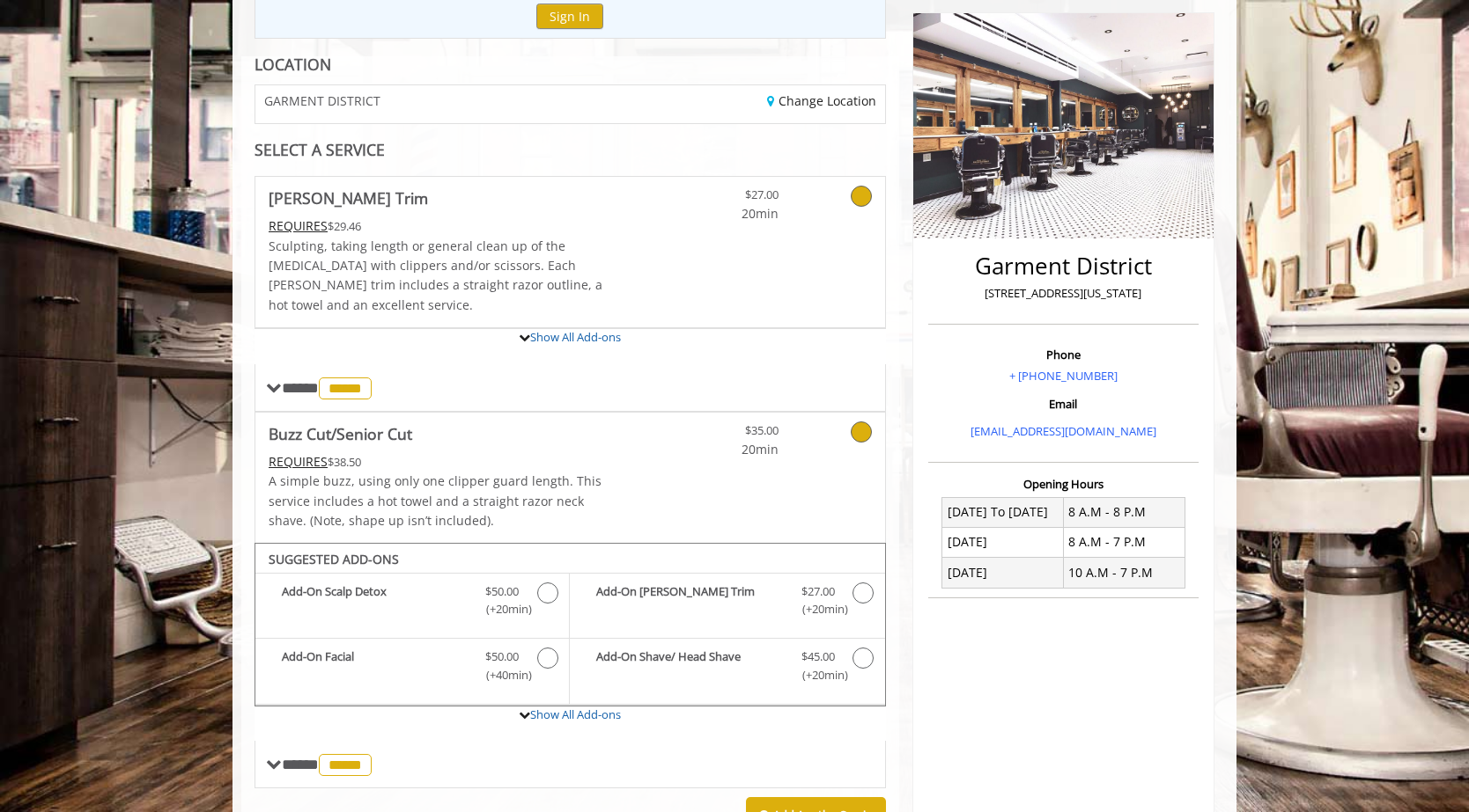
scroll to position [209, 0]
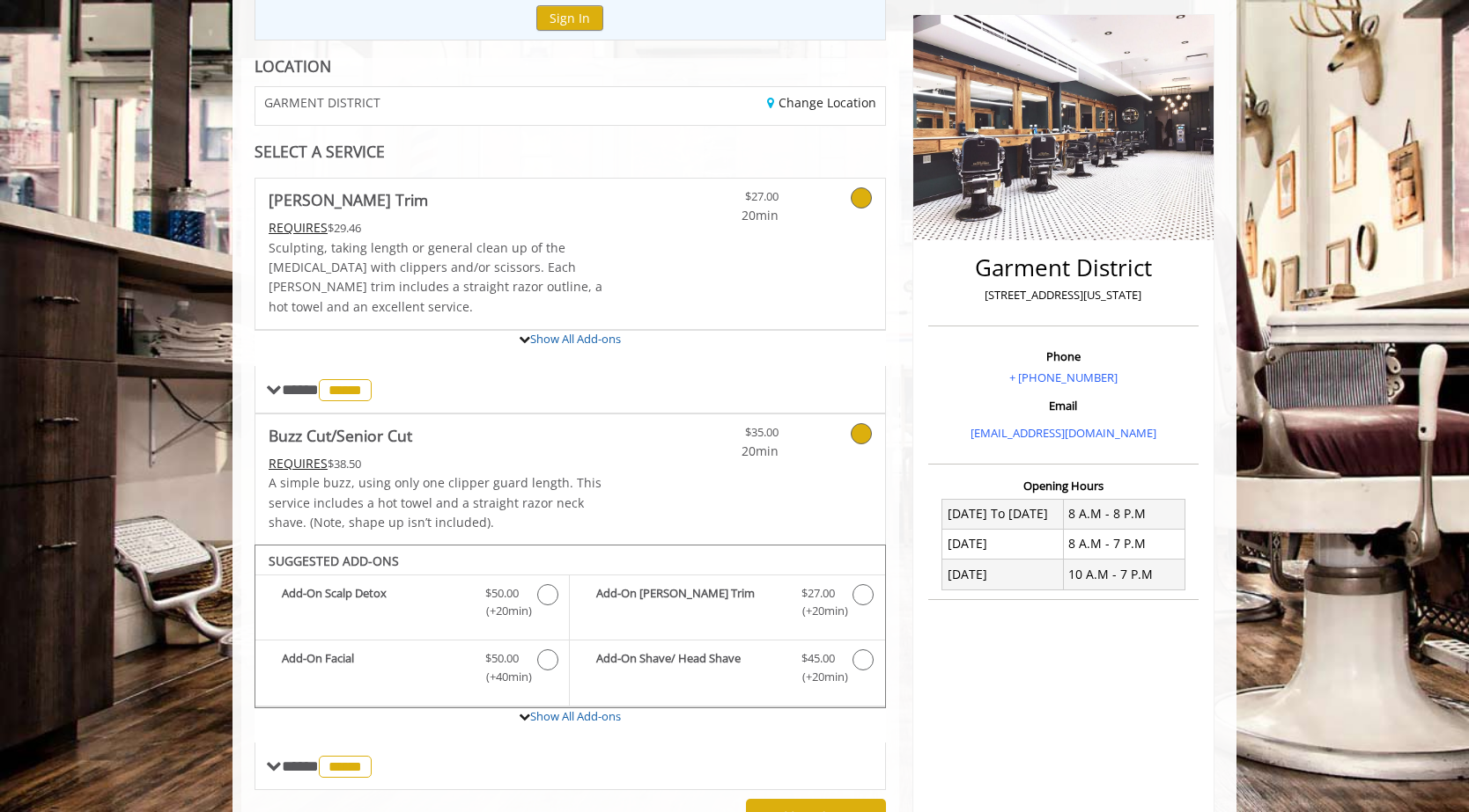
click at [737, 193] on icon at bounding box center [861, 198] width 21 height 21
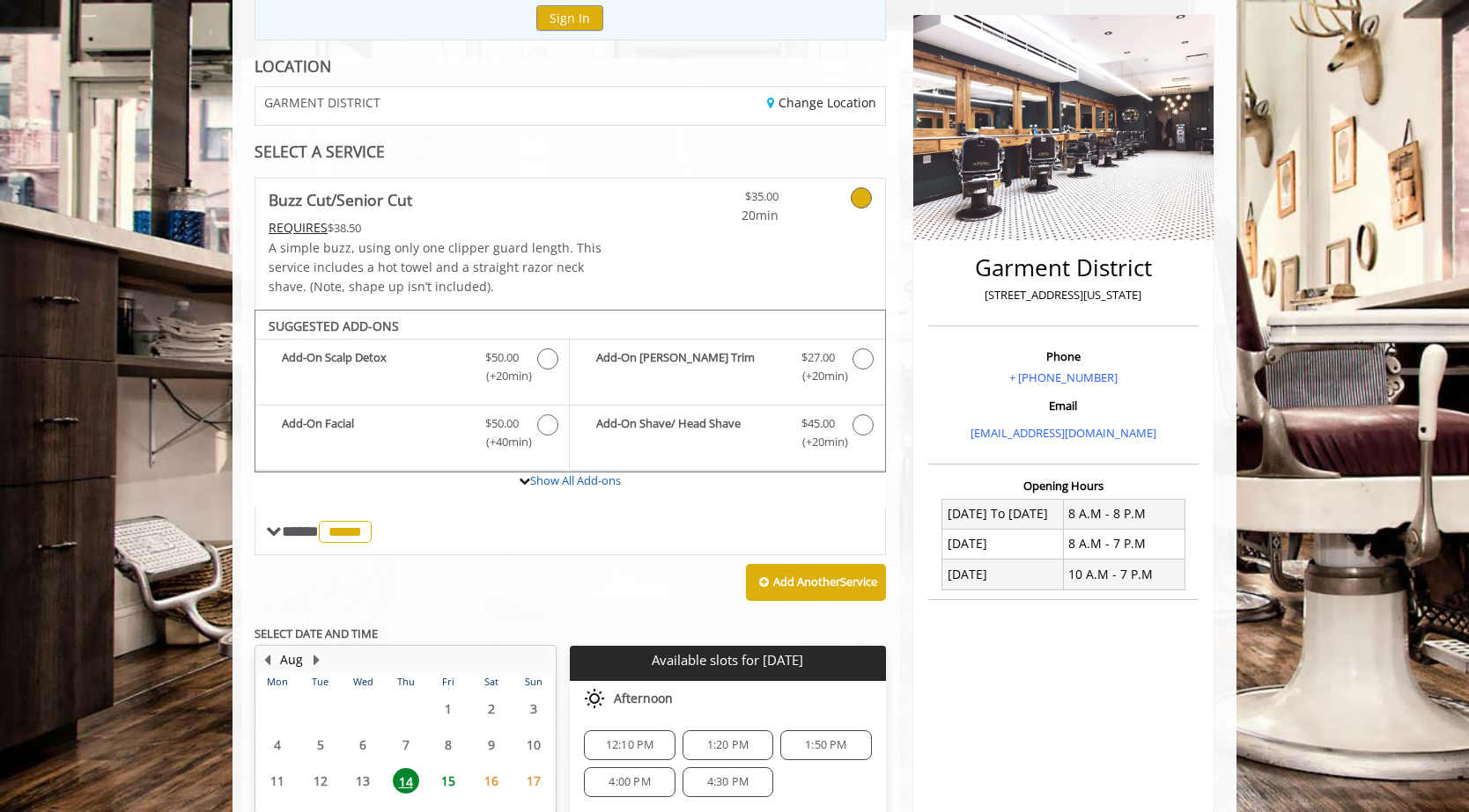
click at [737, 203] on icon at bounding box center [861, 198] width 21 height 21
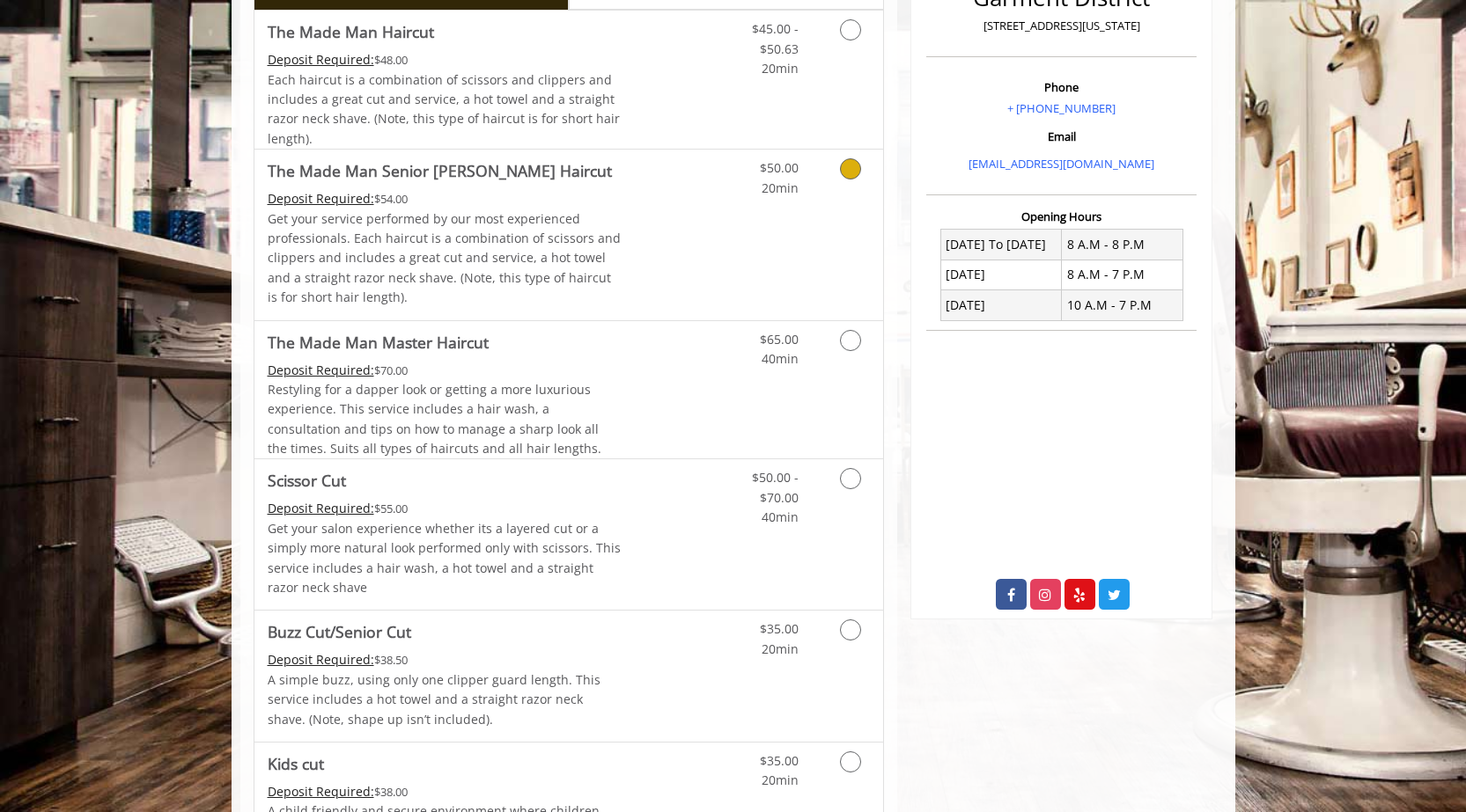
scroll to position [520, 0]
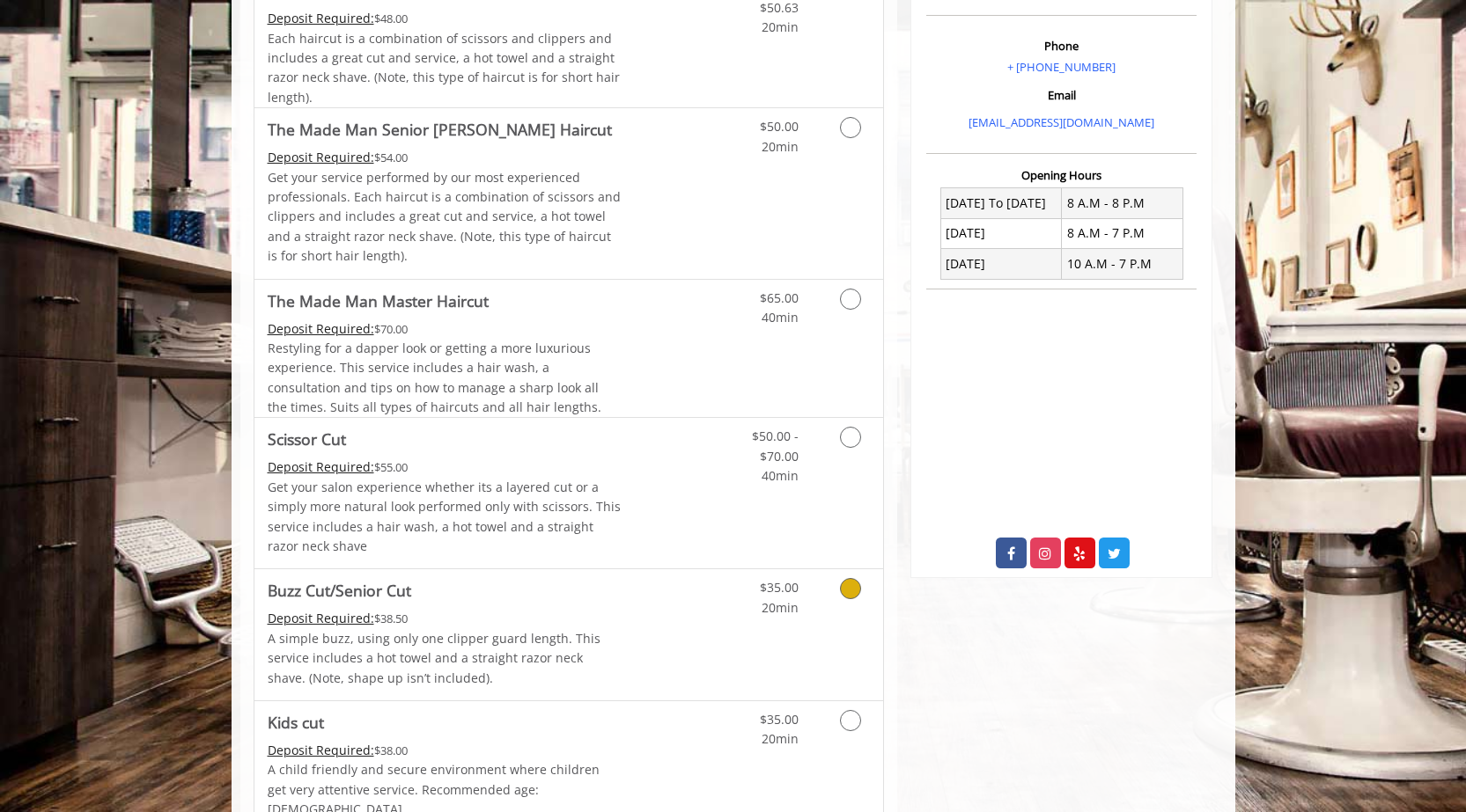
click at [737, 592] on icon "Grooming services" at bounding box center [851, 588] width 21 height 21
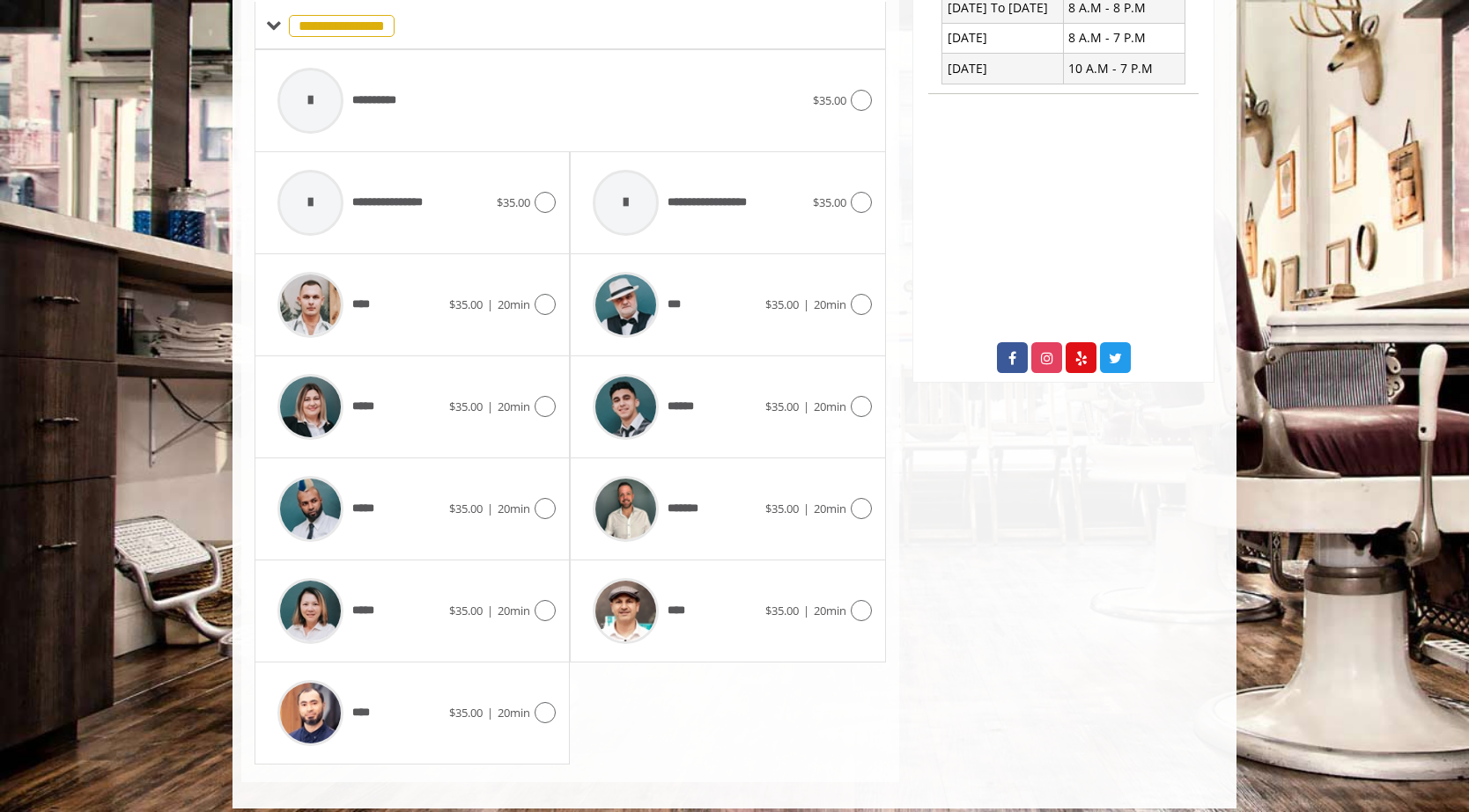
scroll to position [730, 0]
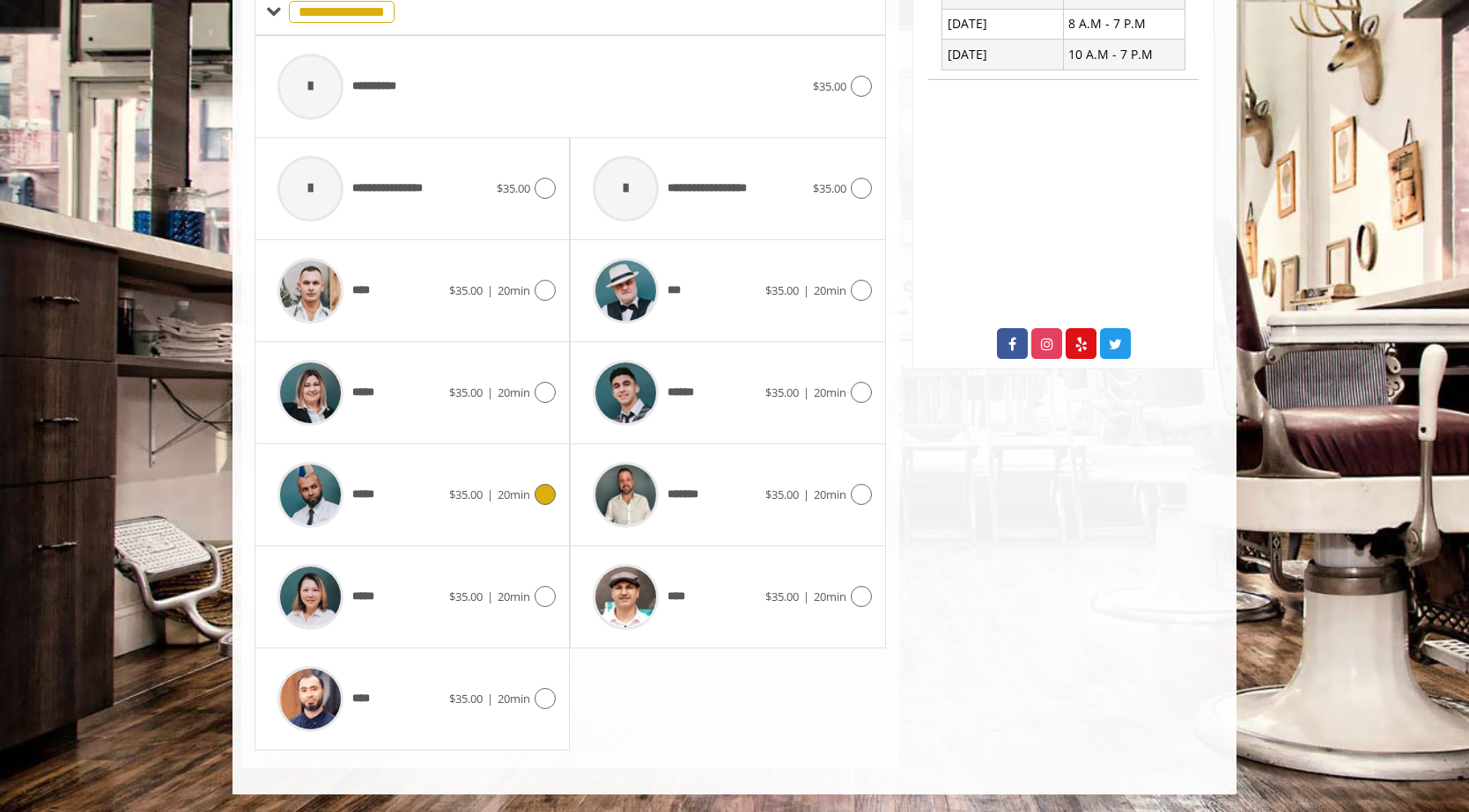
click at [539, 497] on icon at bounding box center [545, 495] width 21 height 21
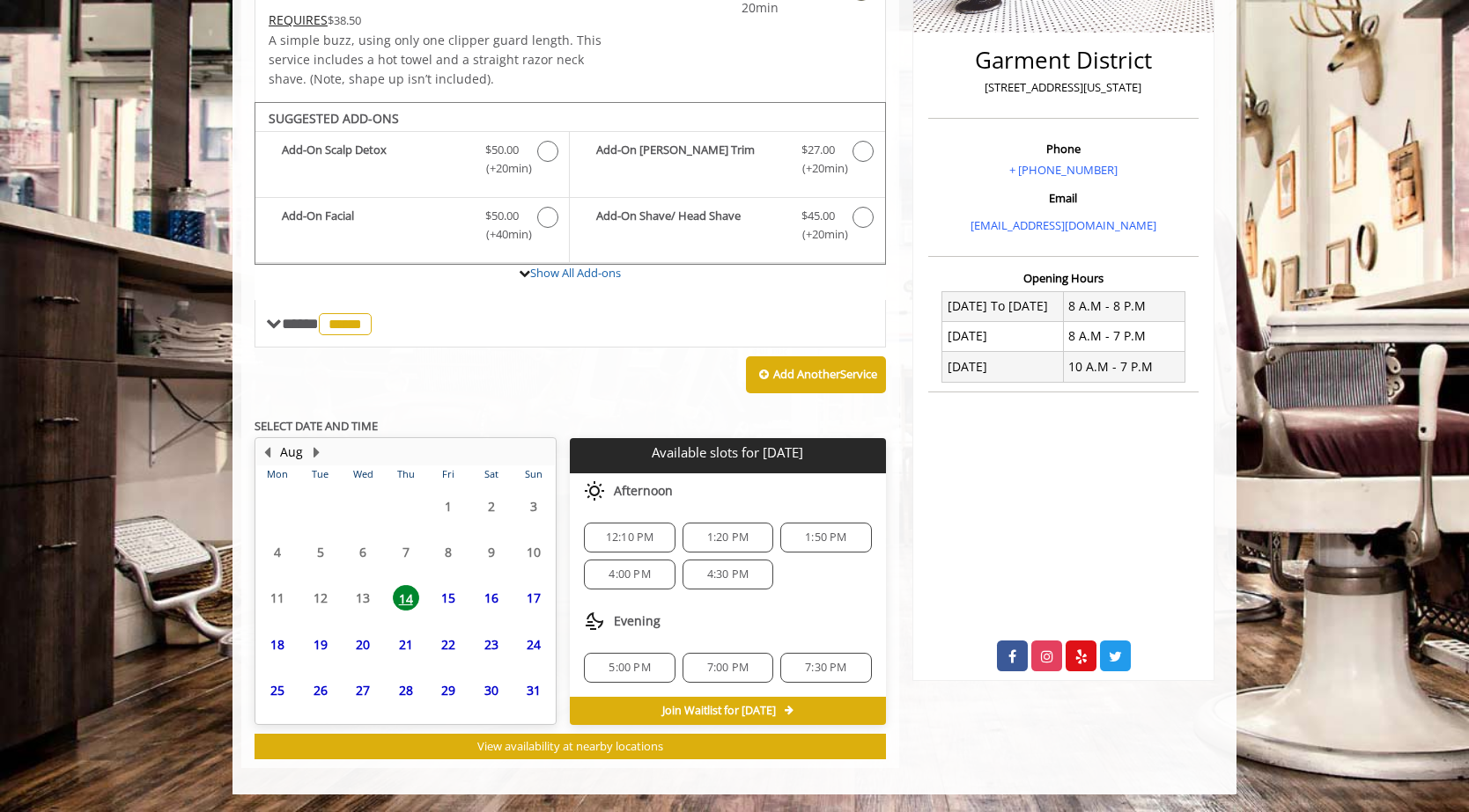
scroll to position [417, 0]
click at [616, 534] on span "12:10 PM" at bounding box center [630, 537] width 49 height 14
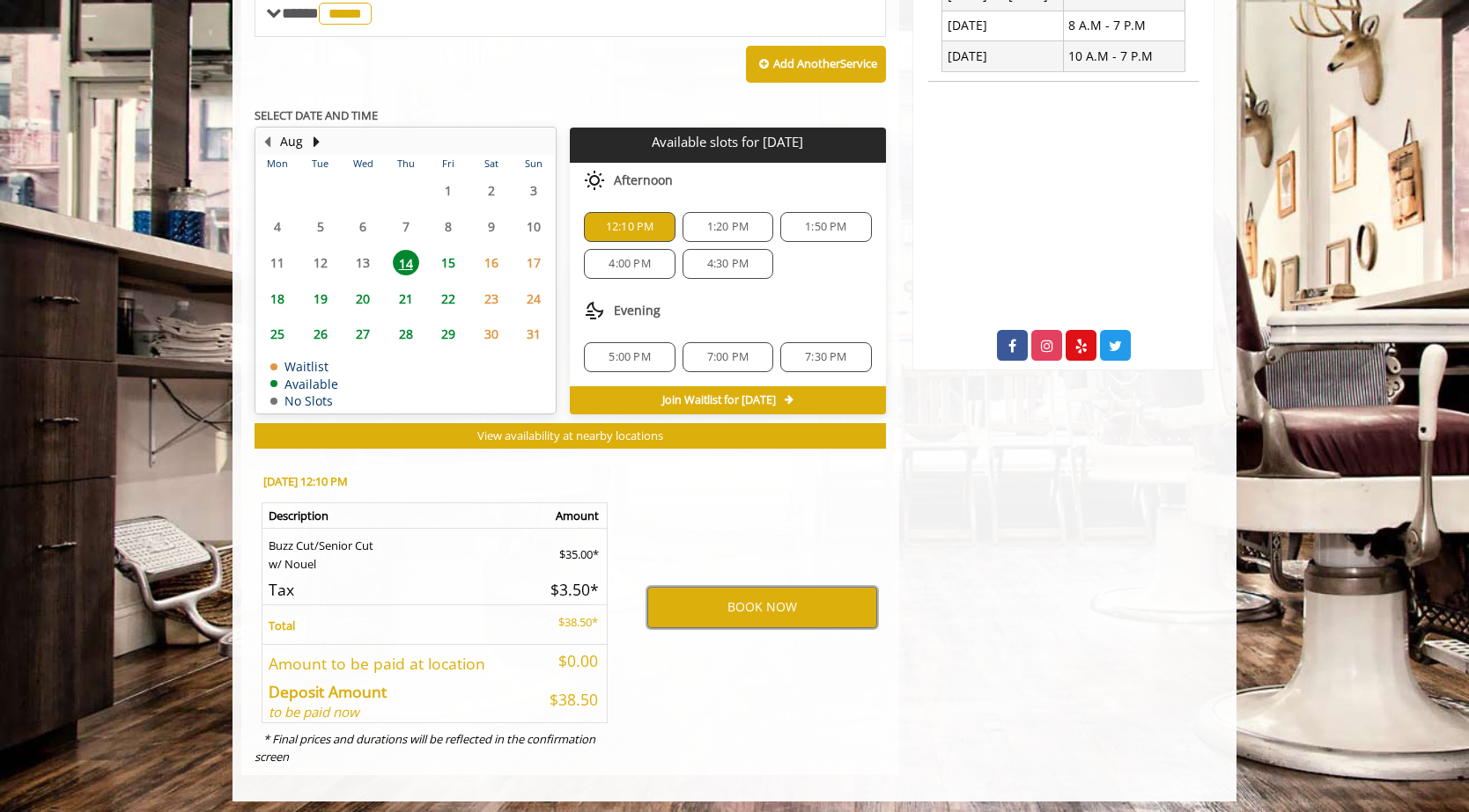
scroll to position [735, 0]
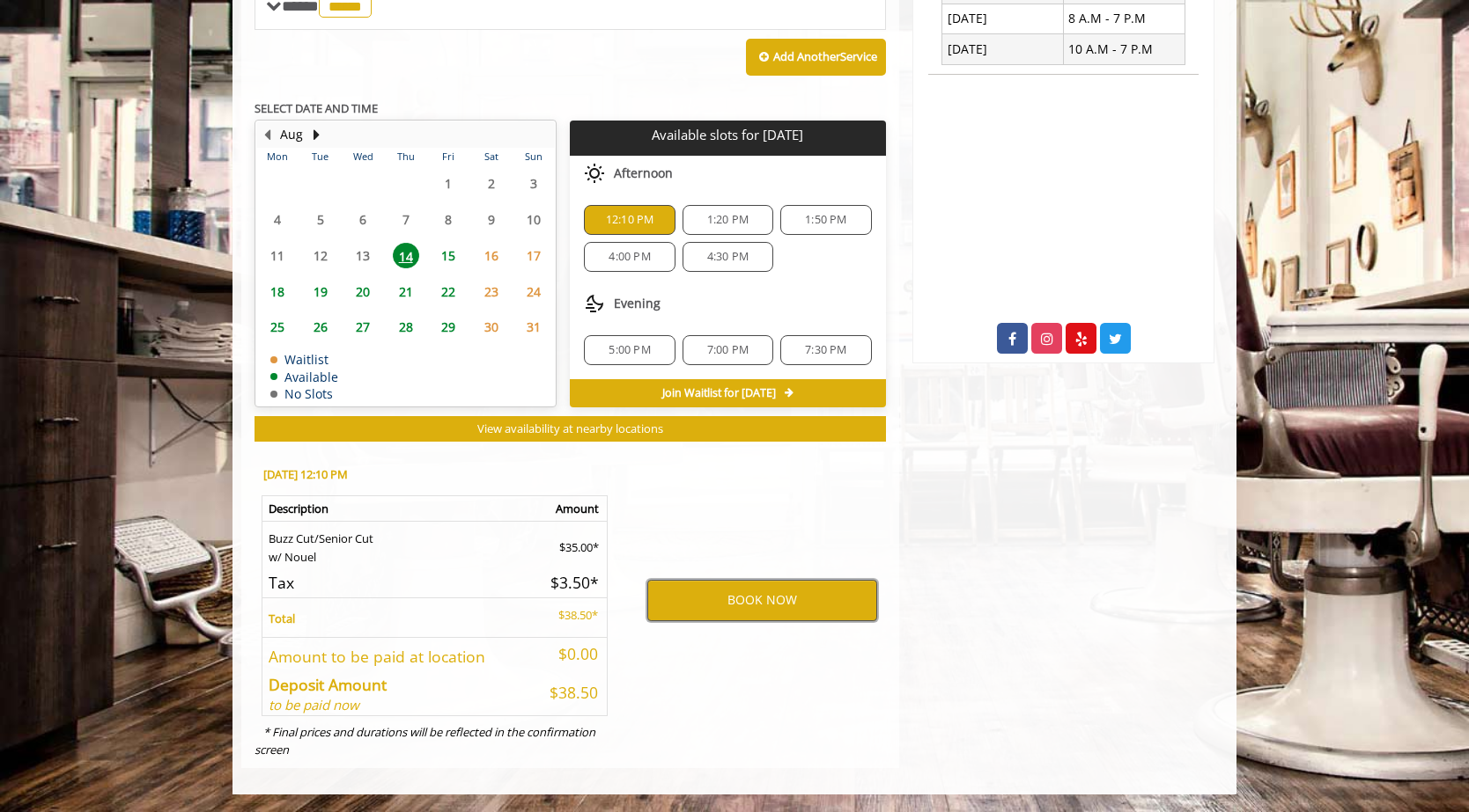
click at [721, 608] on button "BOOK NOW" at bounding box center [762, 600] width 229 height 40
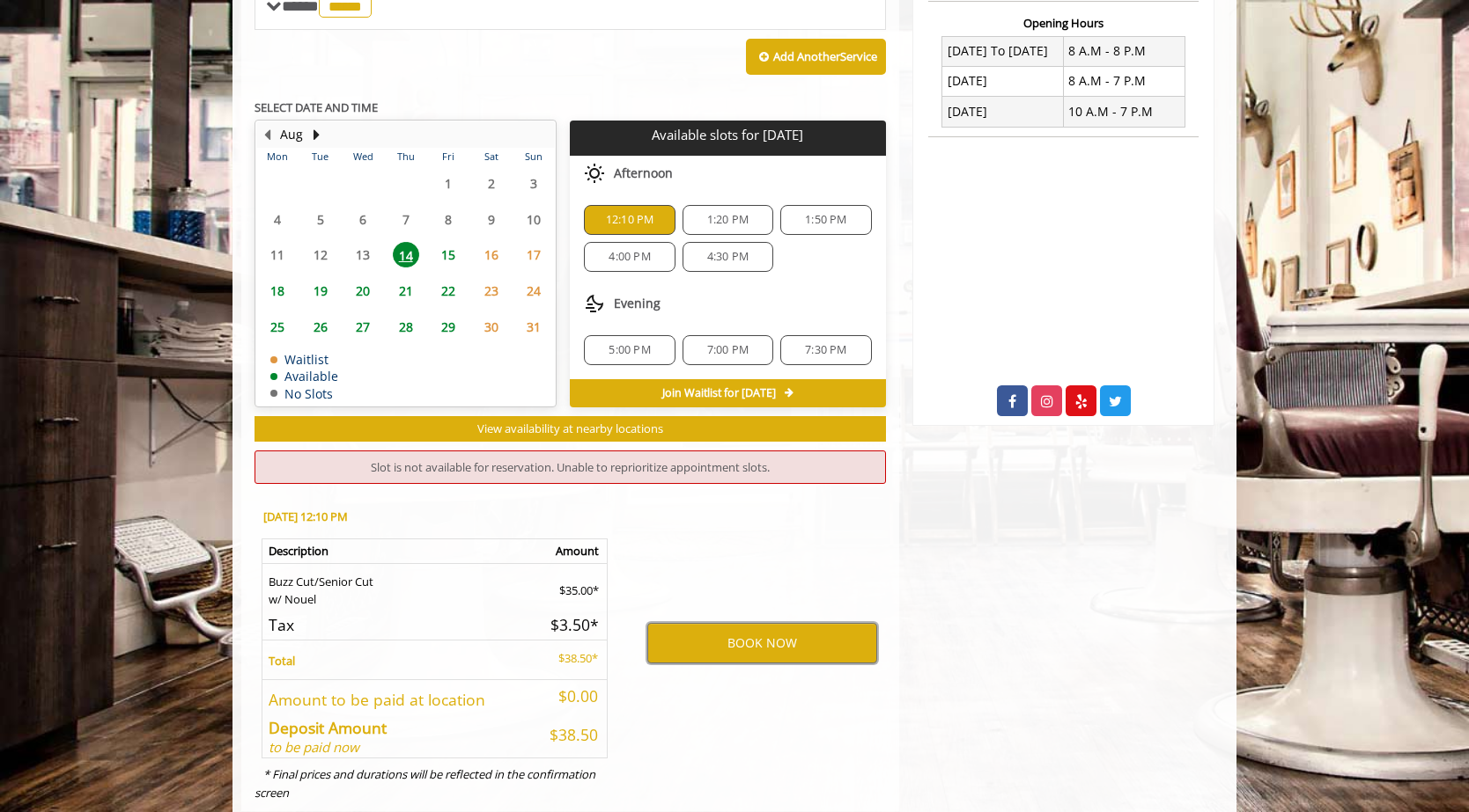
scroll to position [0, 0]
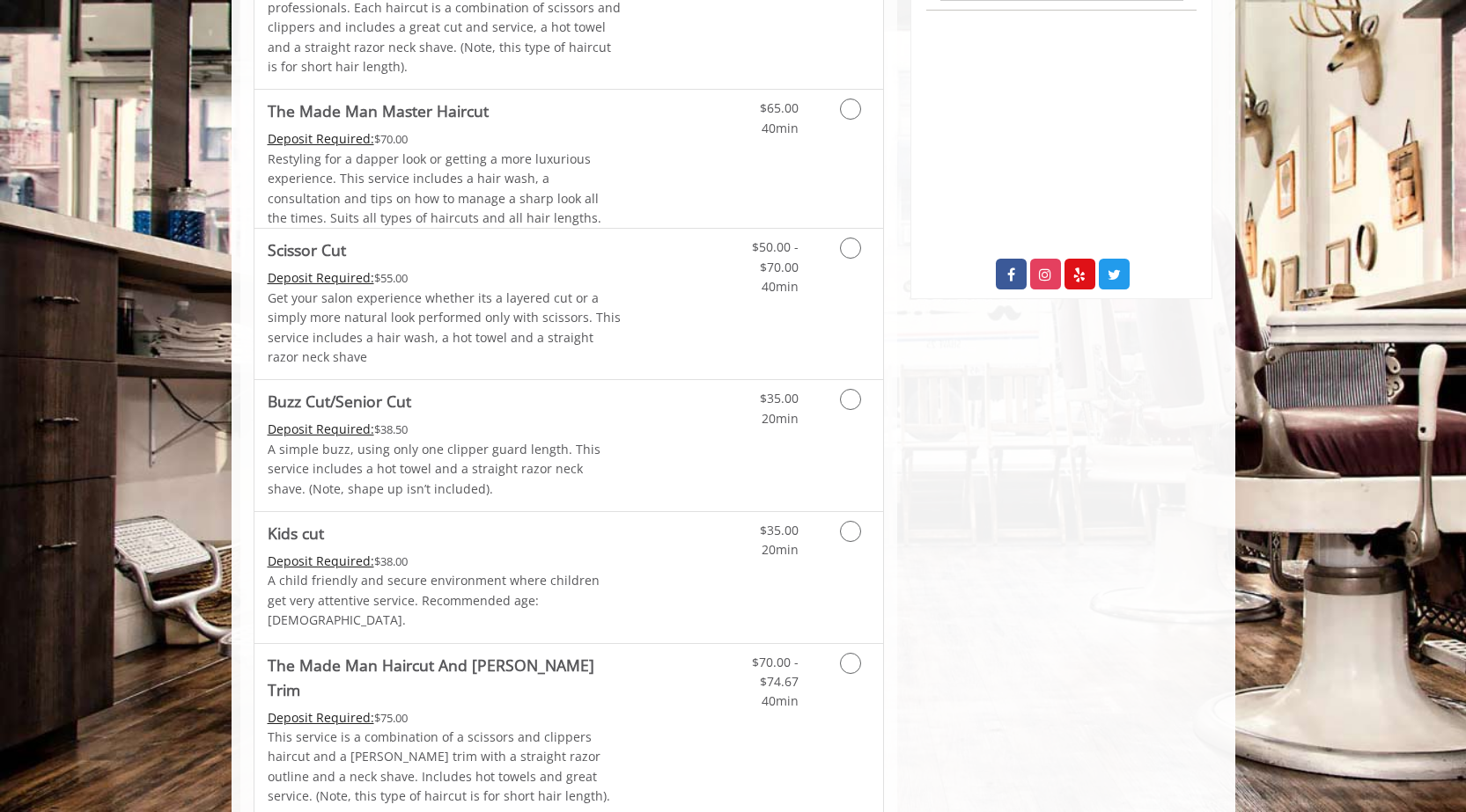
scroll to position [810, 0]
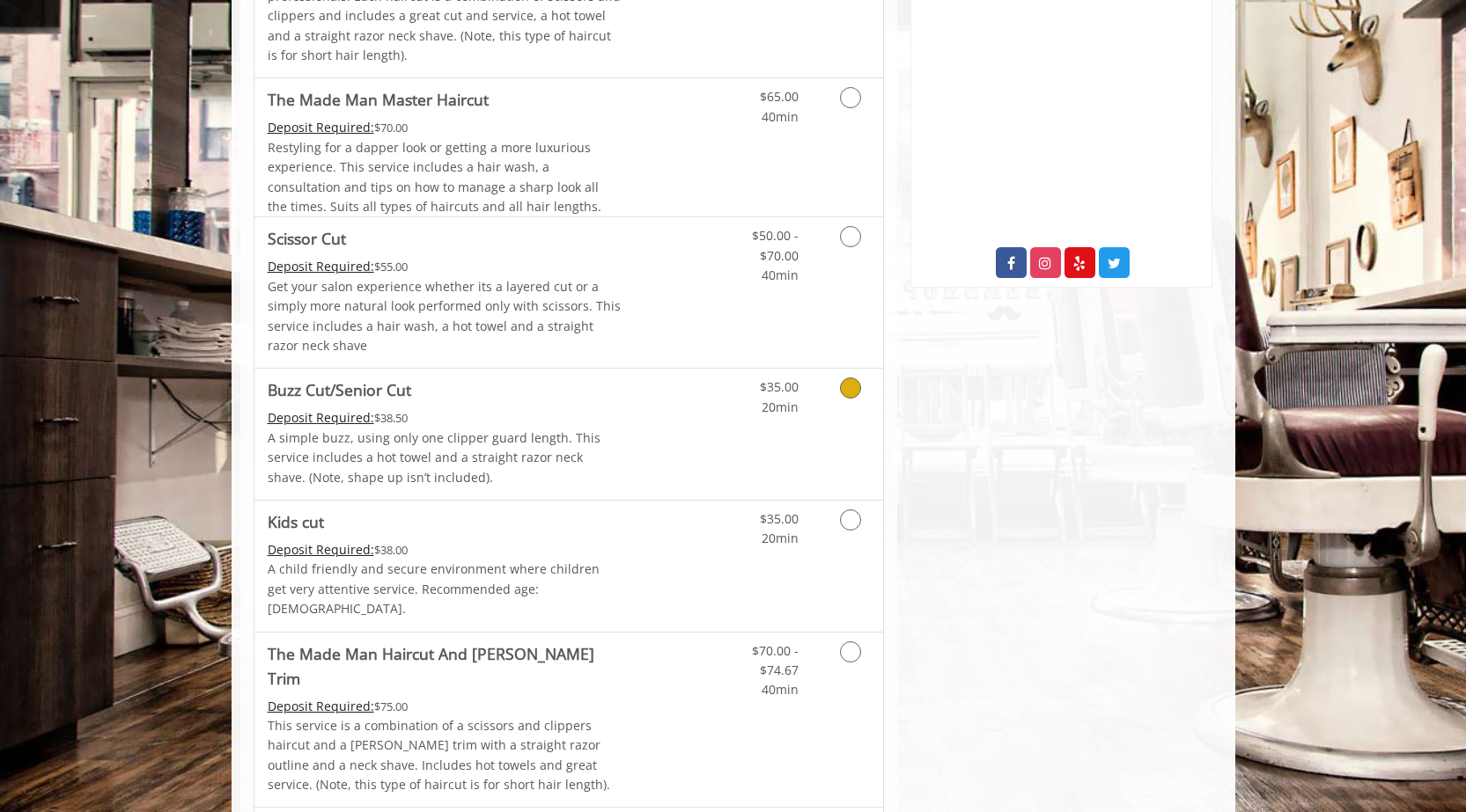
click at [852, 398] on icon "Grooming services" at bounding box center [851, 388] width 21 height 21
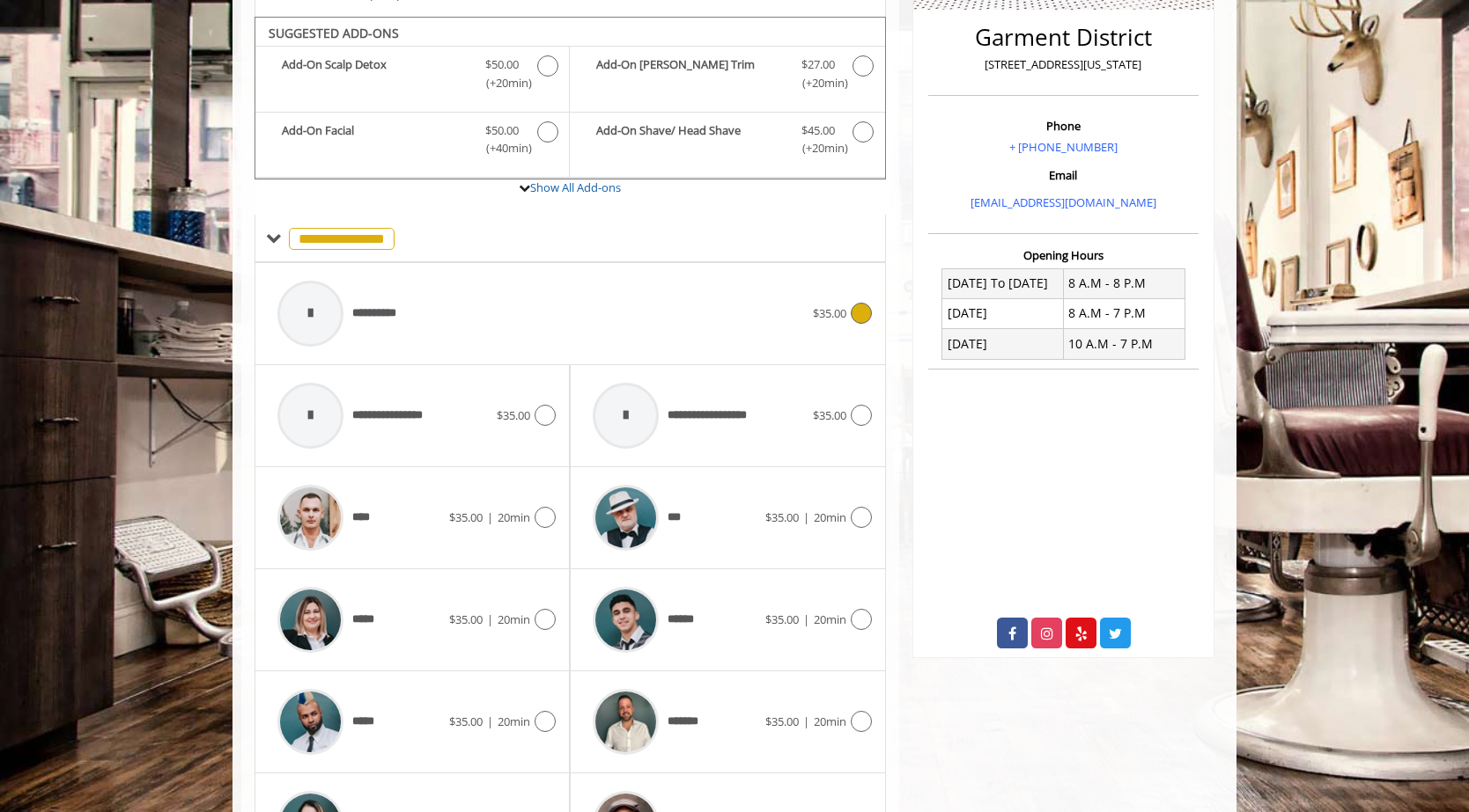
scroll to position [457, 0]
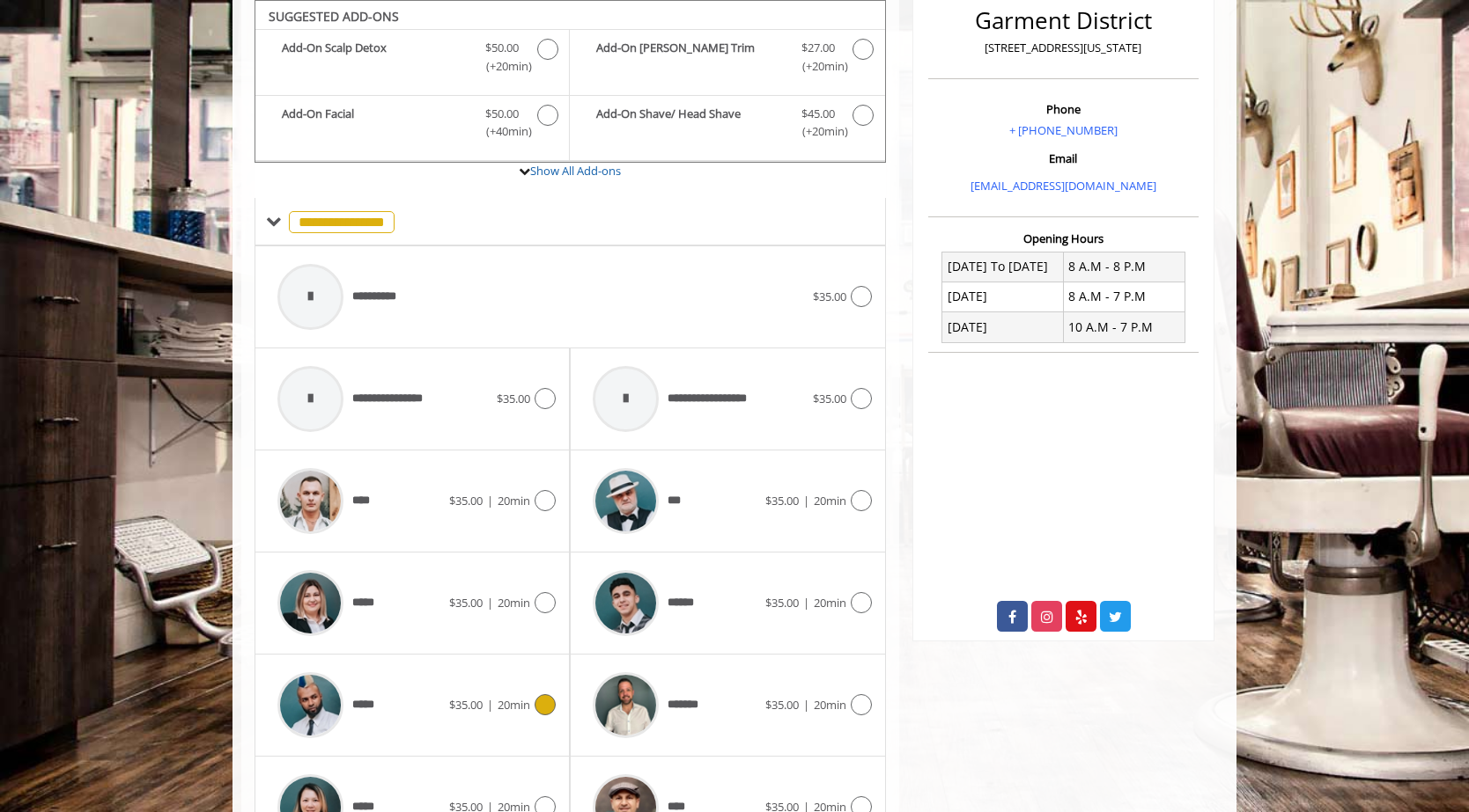
click at [545, 716] on div "***** $35.00 | 20min" at bounding box center [412, 706] width 287 height 84
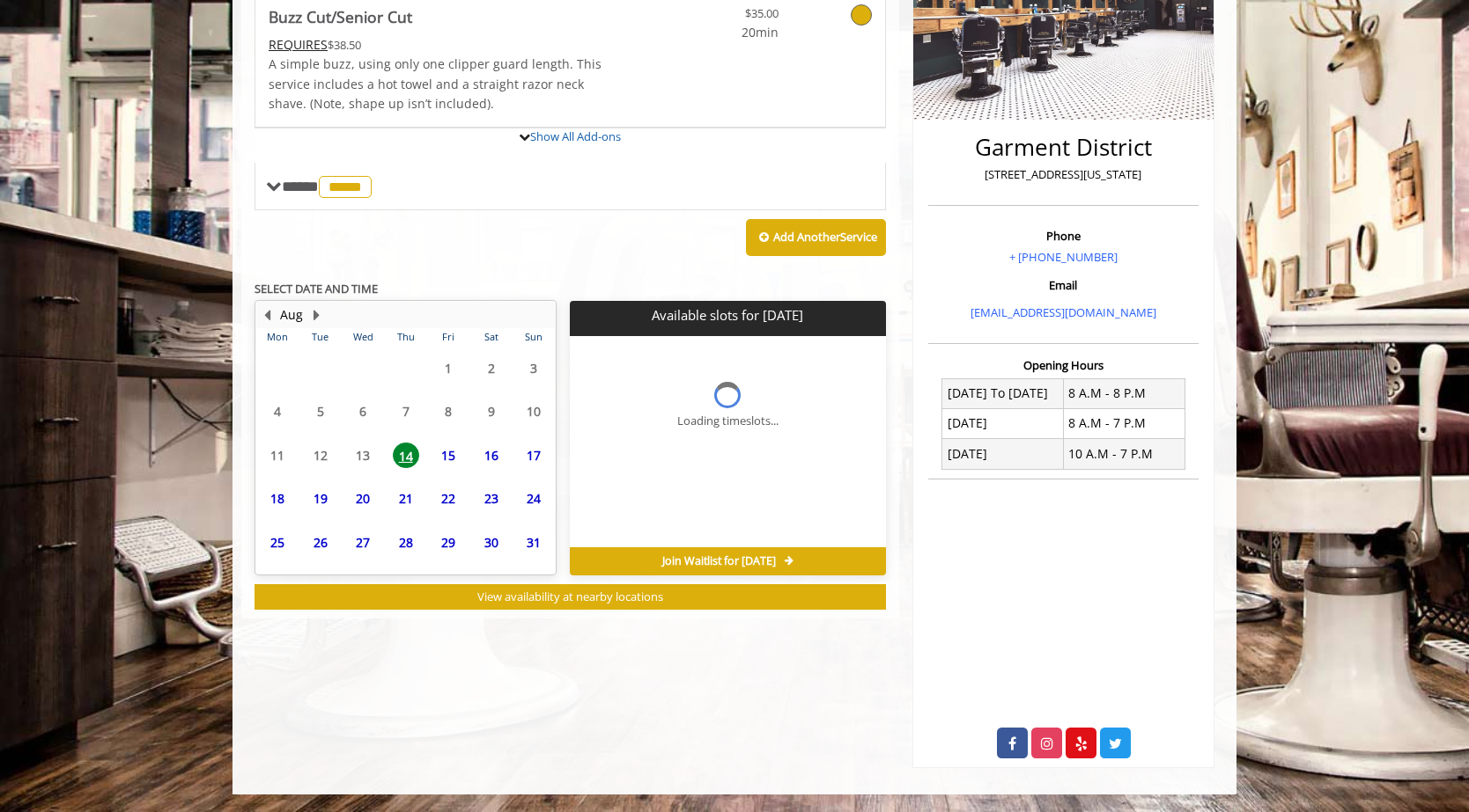
scroll to position [354, 0]
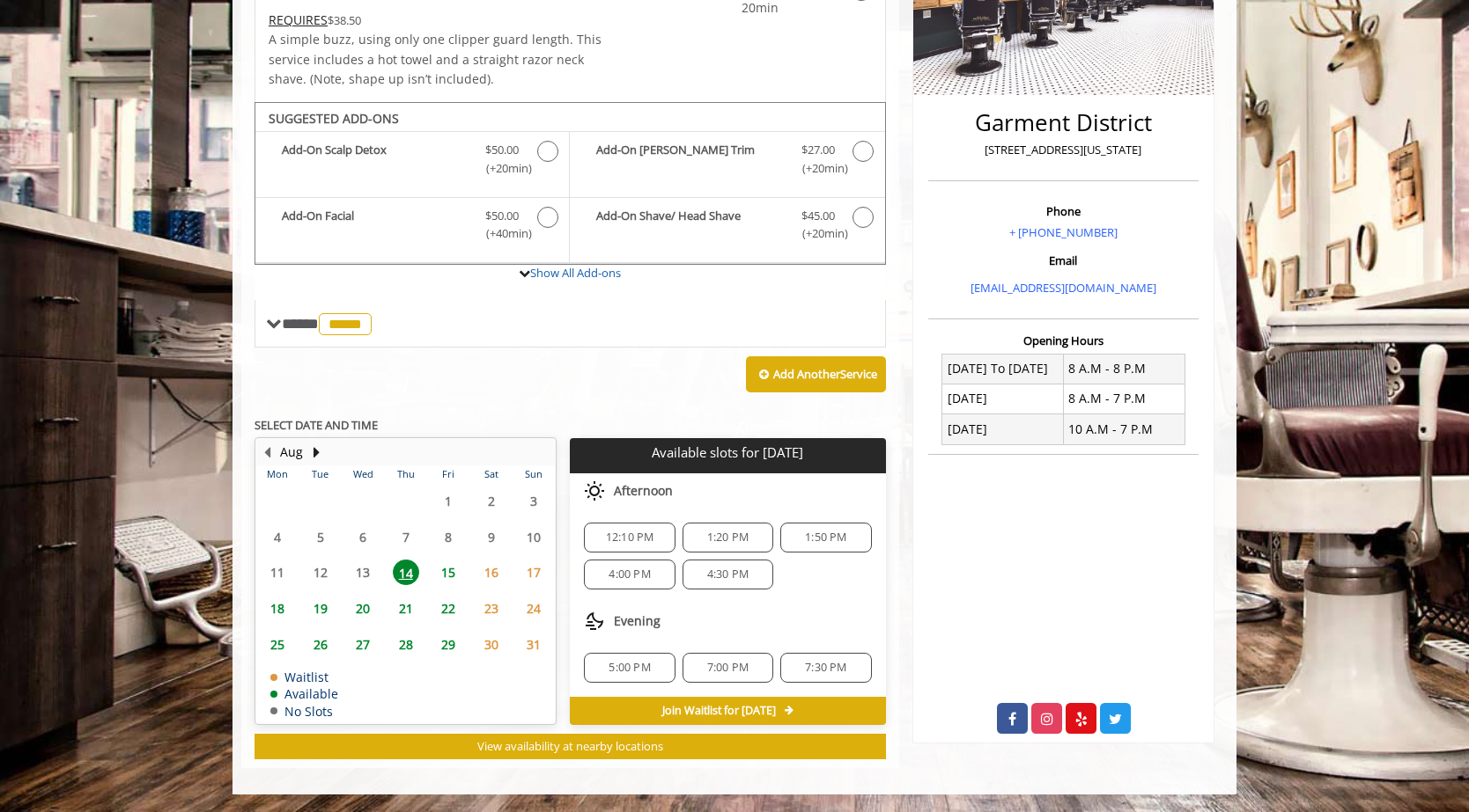
click at [616, 537] on span "12:10 PM" at bounding box center [630, 537] width 49 height 14
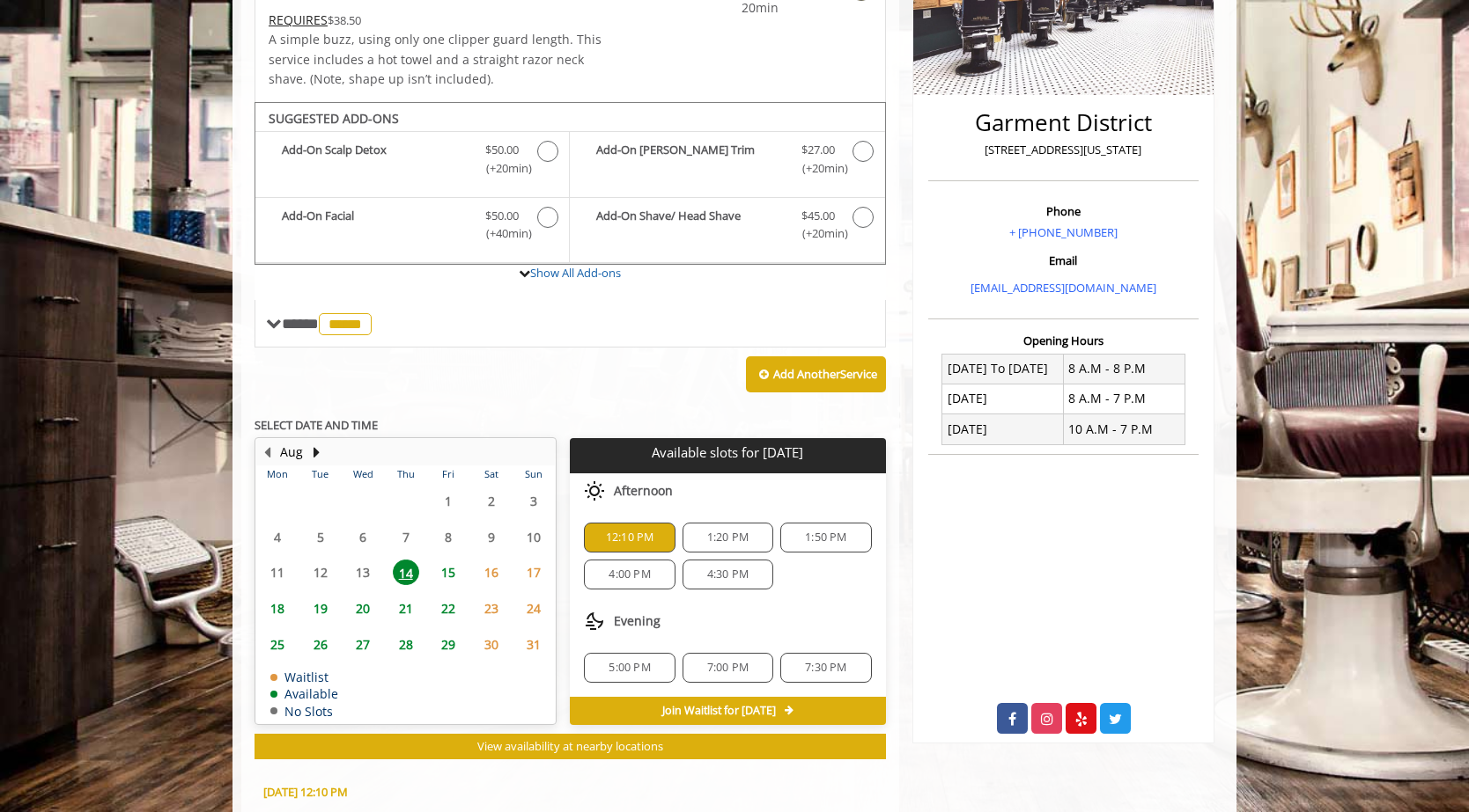
scroll to position [673, 0]
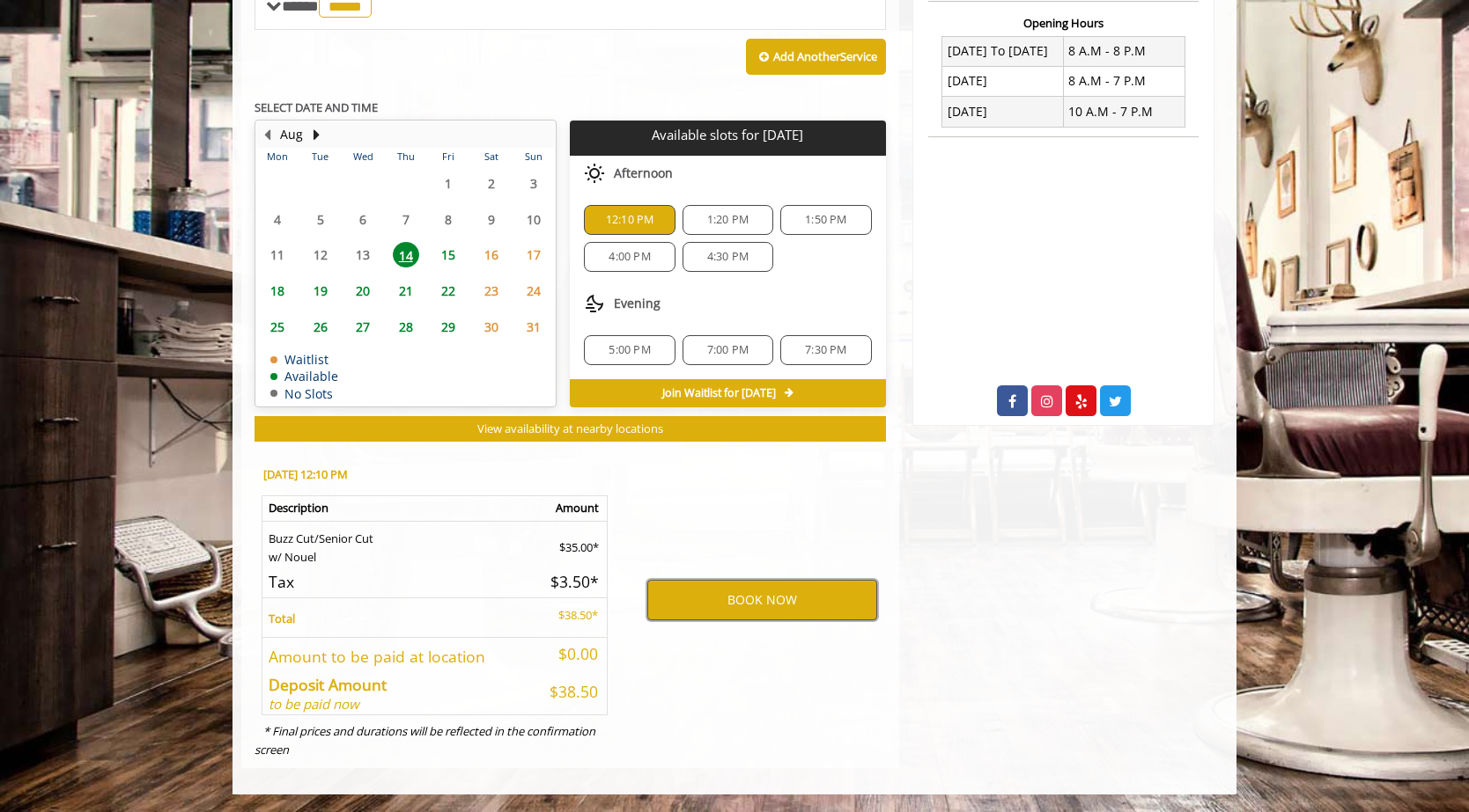
click at [690, 609] on button "BOOK NOW" at bounding box center [762, 600] width 229 height 40
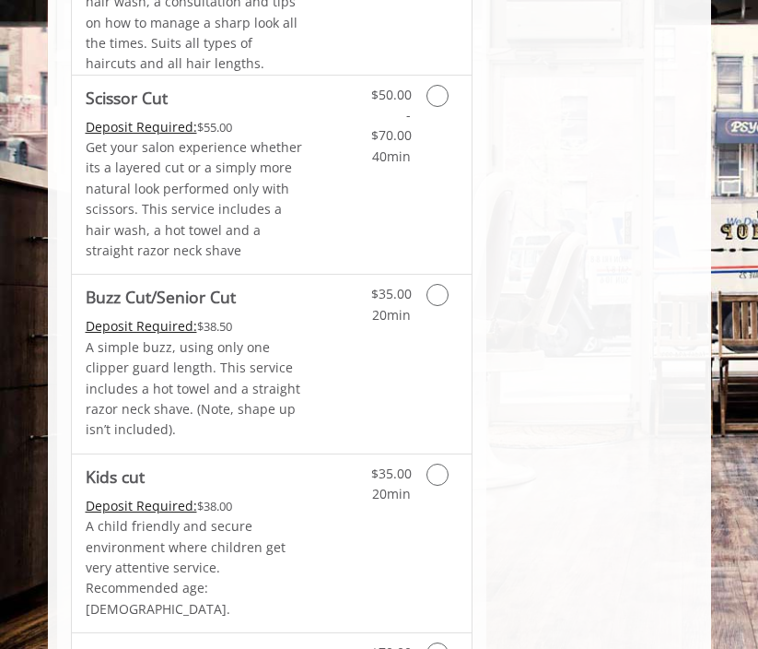
scroll to position [1210, 0]
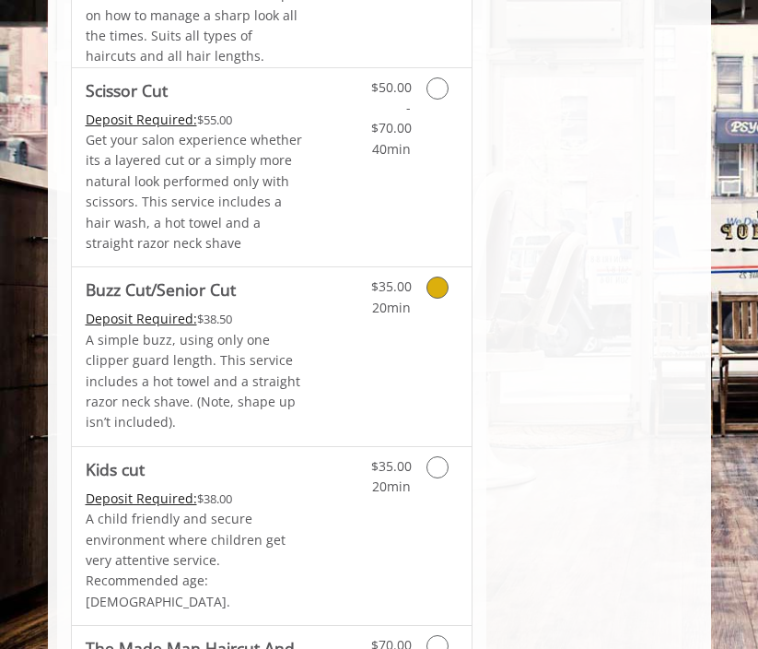
click at [436, 298] on icon "Grooming services" at bounding box center [438, 287] width 22 height 22
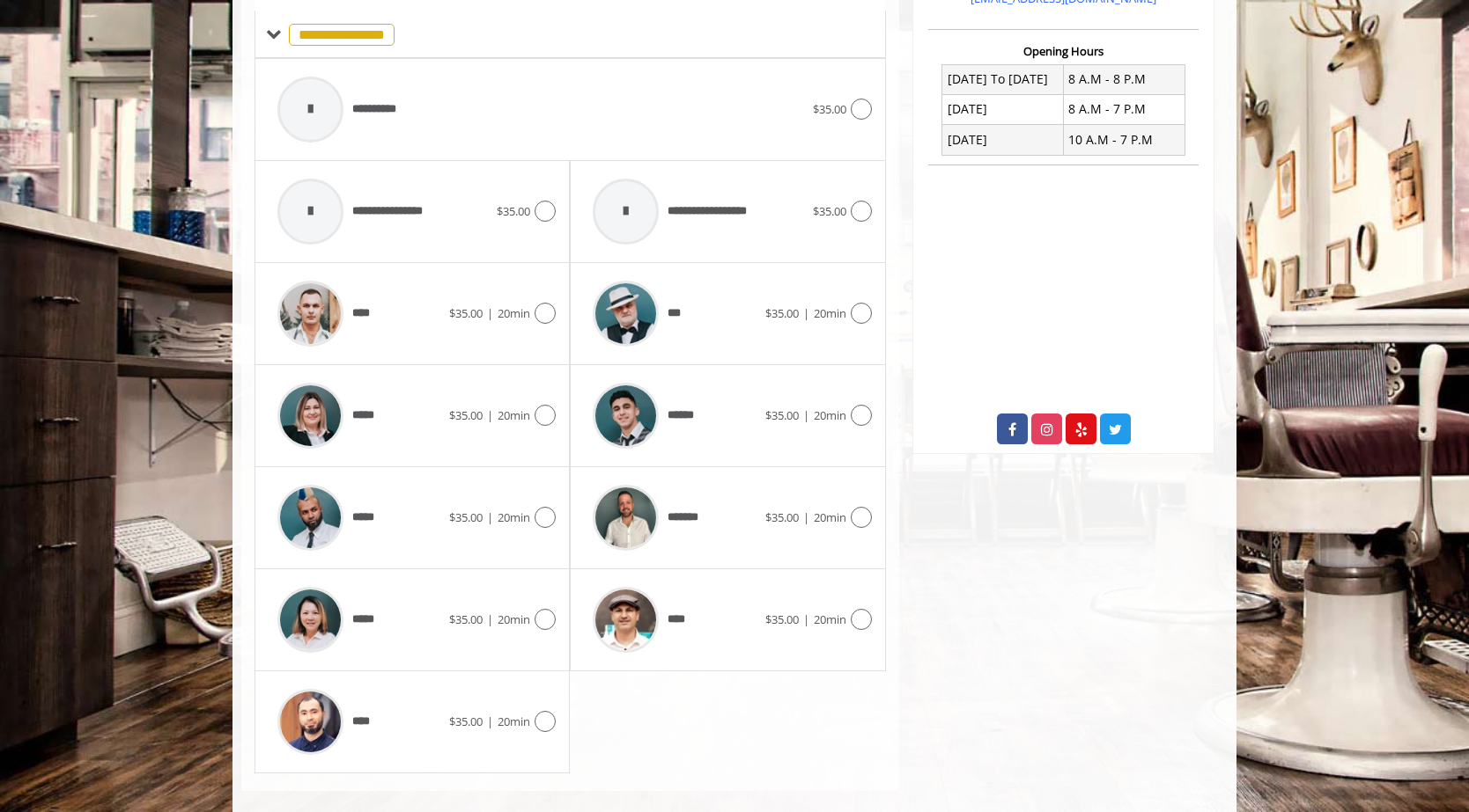
scroll to position [647, 0]
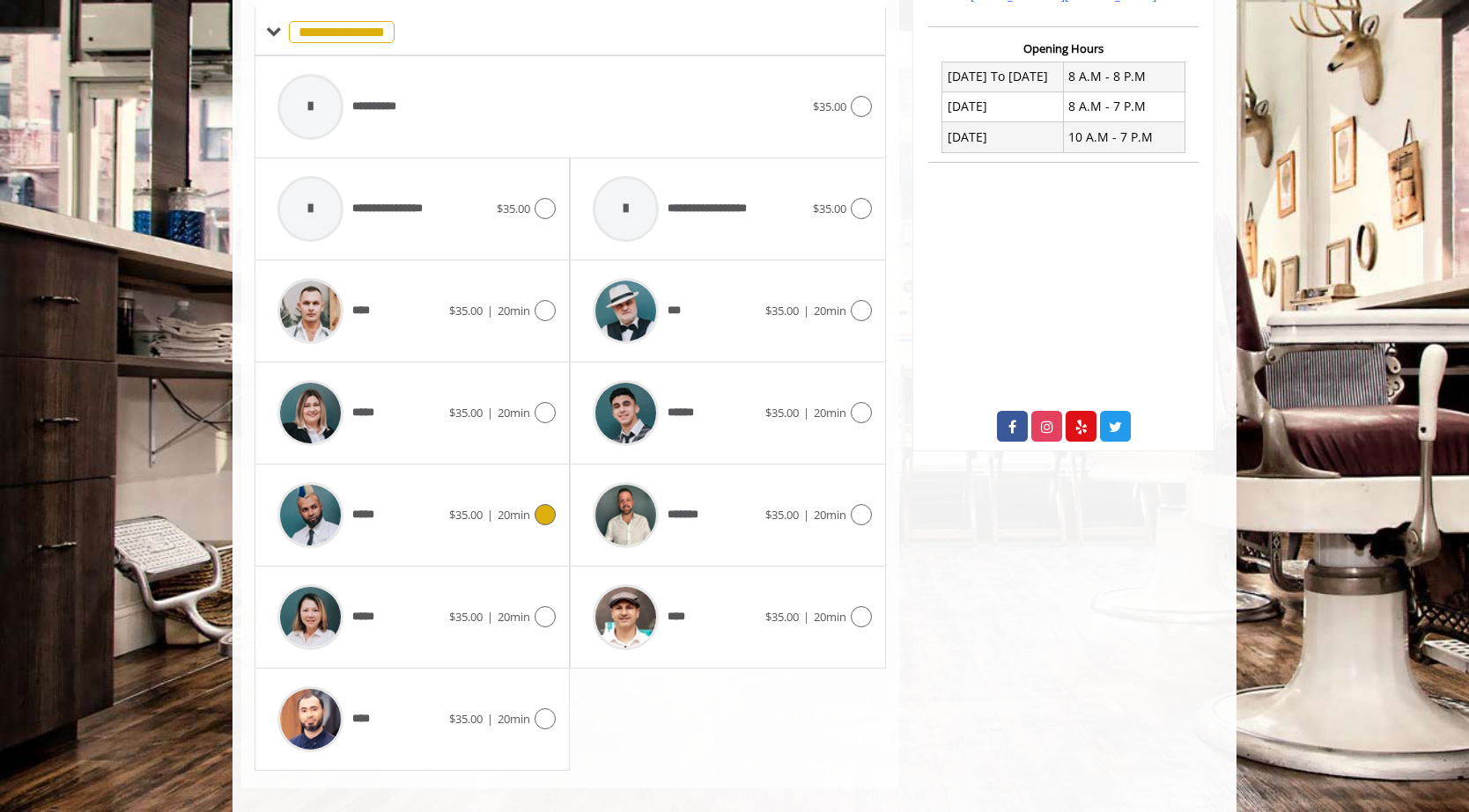
click at [530, 517] on div at bounding box center [543, 515] width 26 height 21
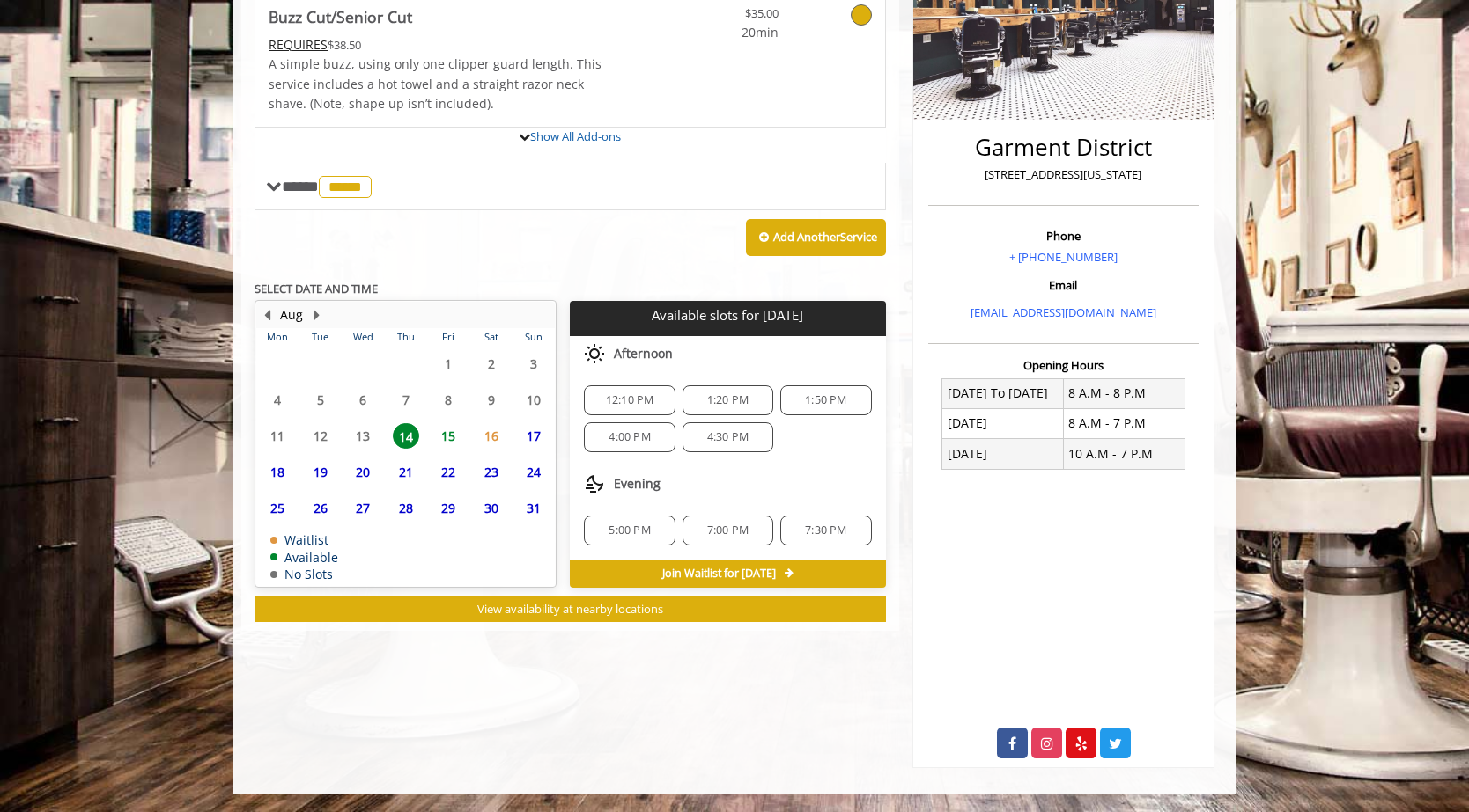
scroll to position [354, 0]
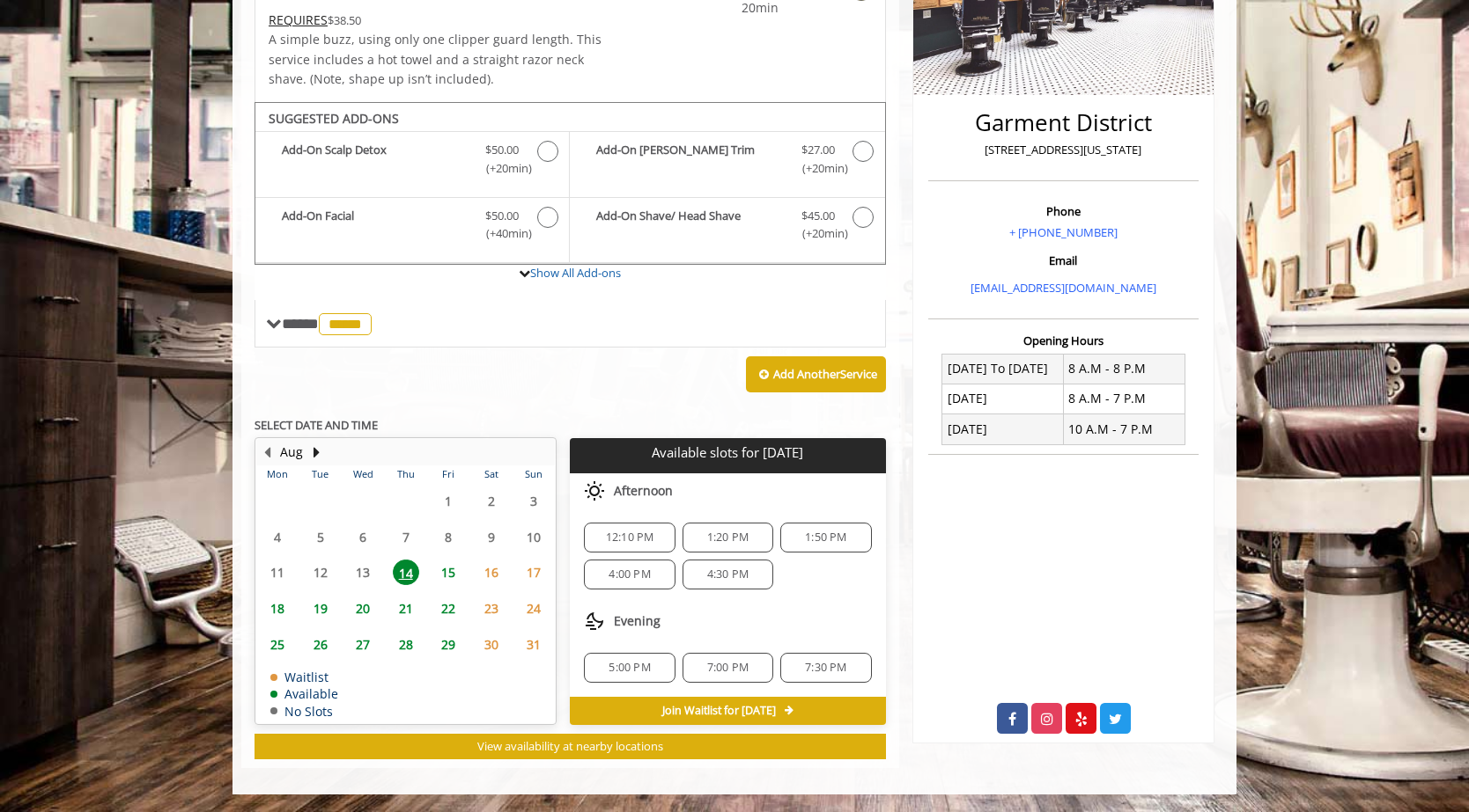
click at [616, 530] on span "12:10 PM" at bounding box center [630, 537] width 49 height 14
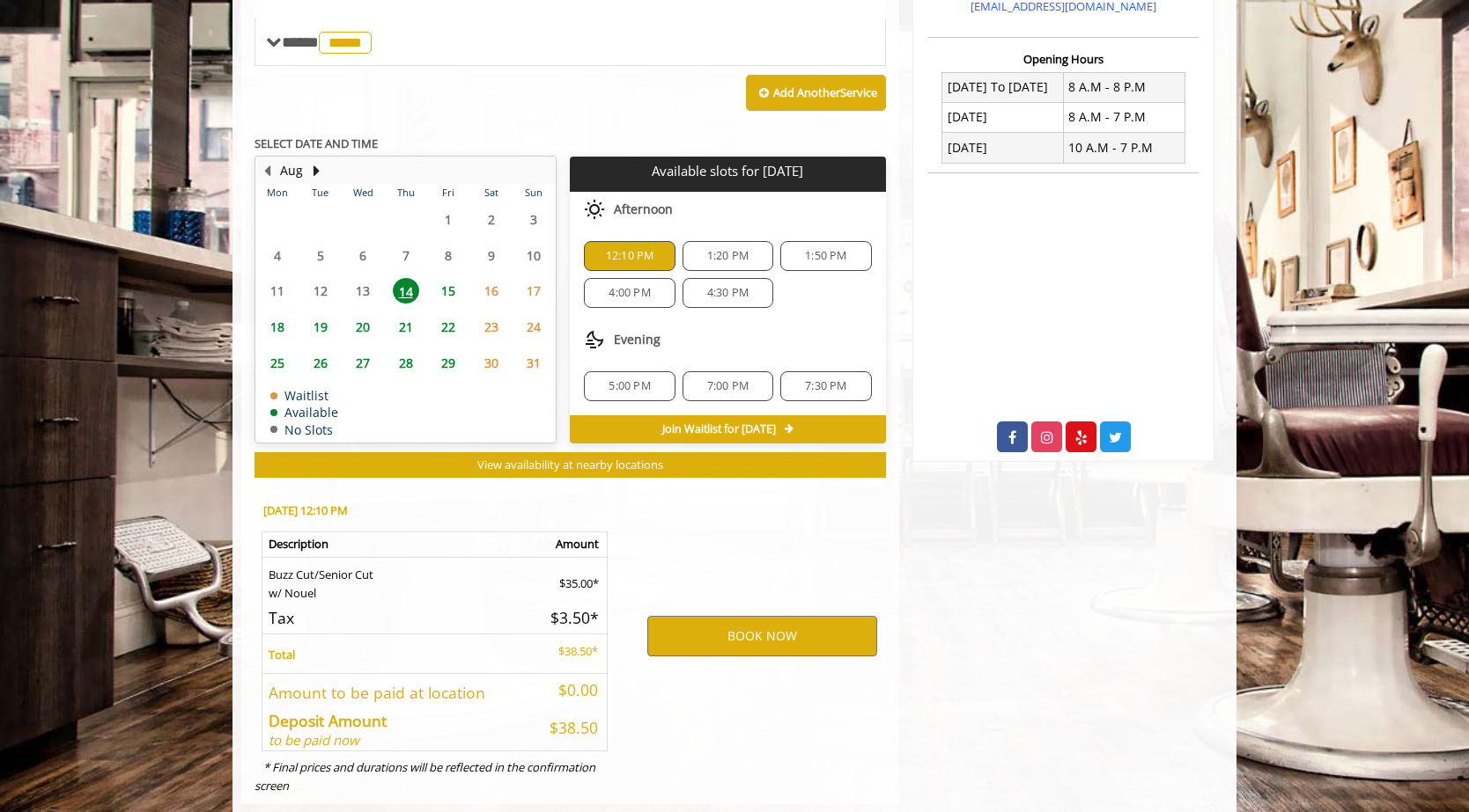
scroll to position [673, 0]
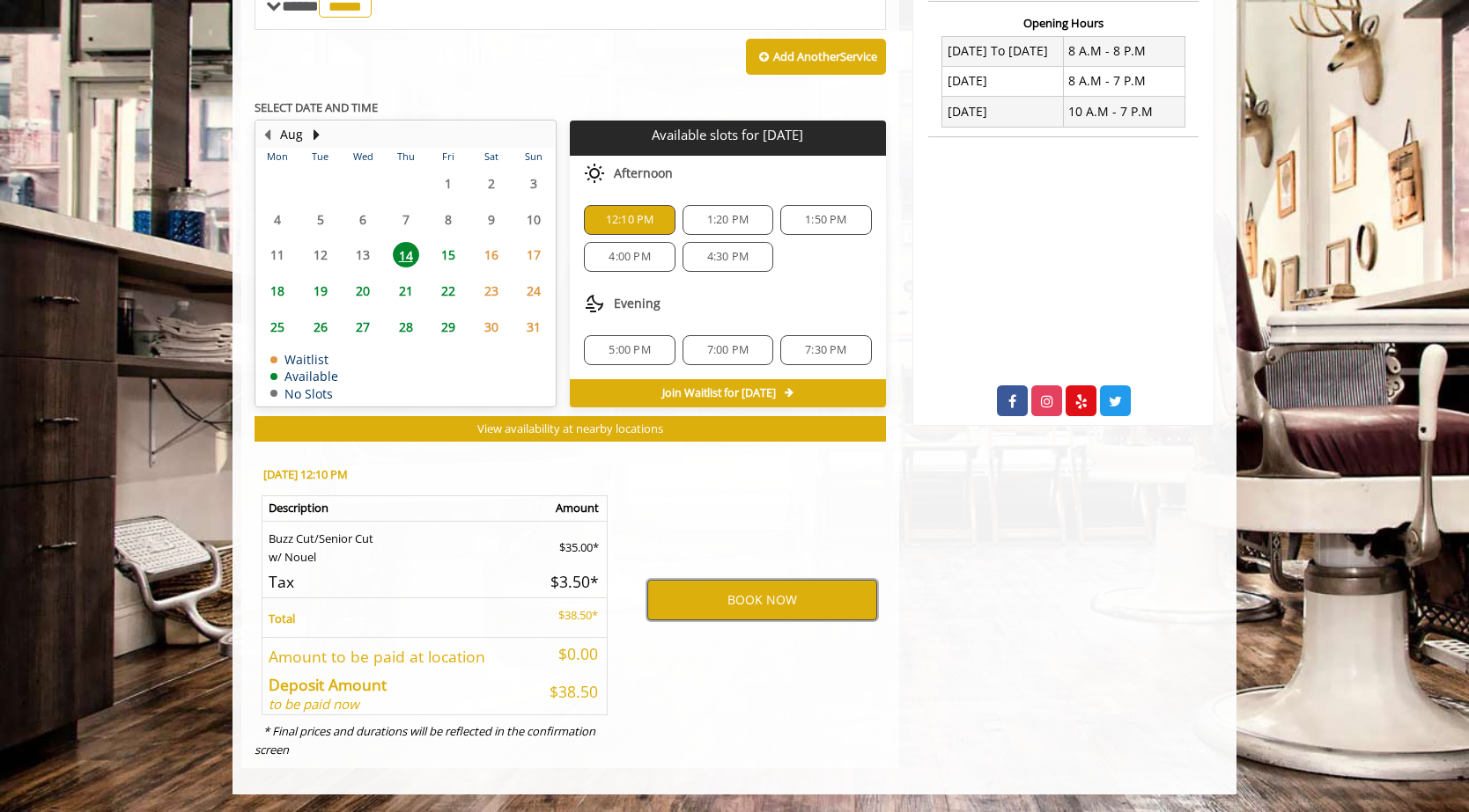
click at [737, 588] on button "BOOK NOW" at bounding box center [762, 600] width 229 height 40
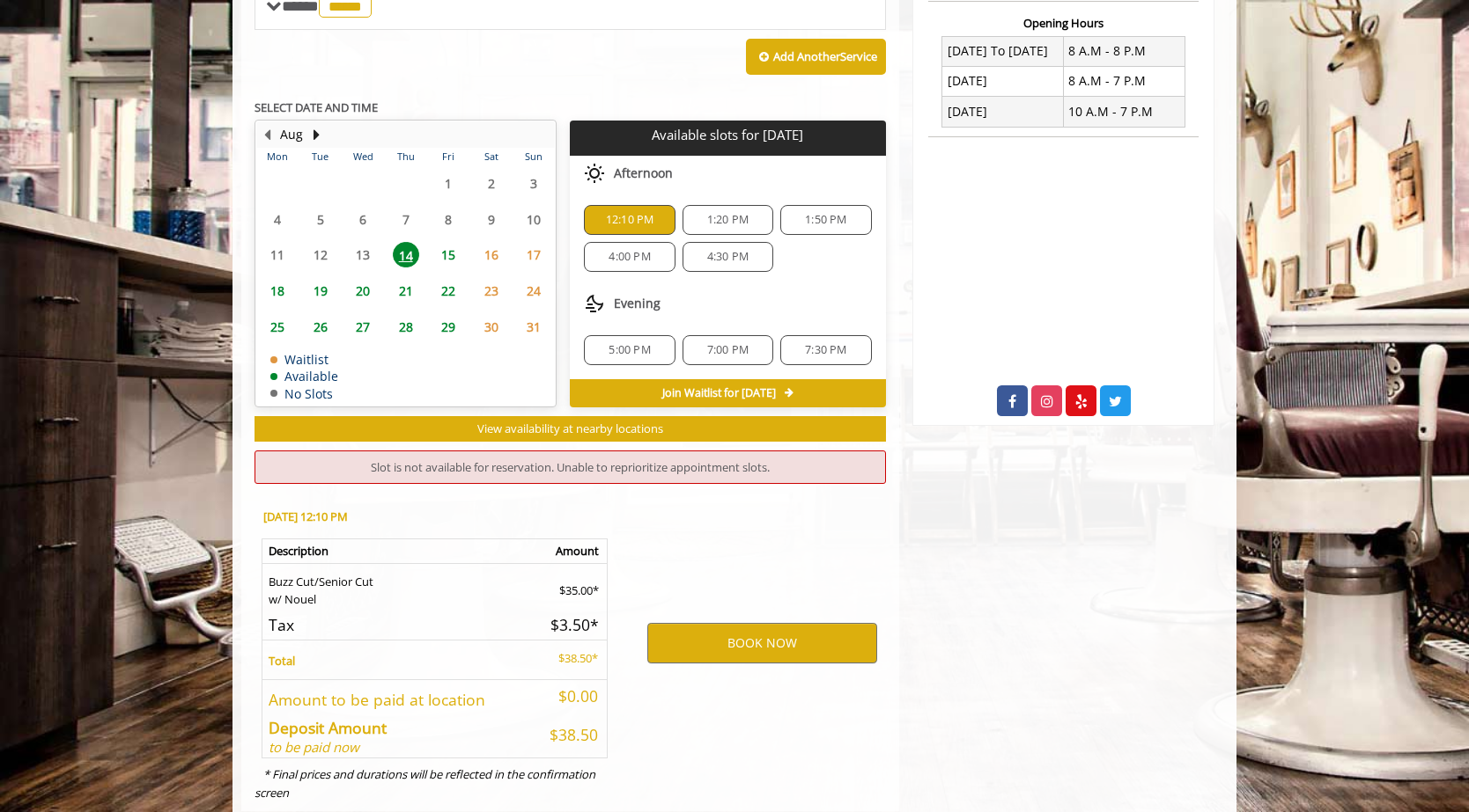
click at [397, 249] on span "14" at bounding box center [406, 254] width 27 height 26
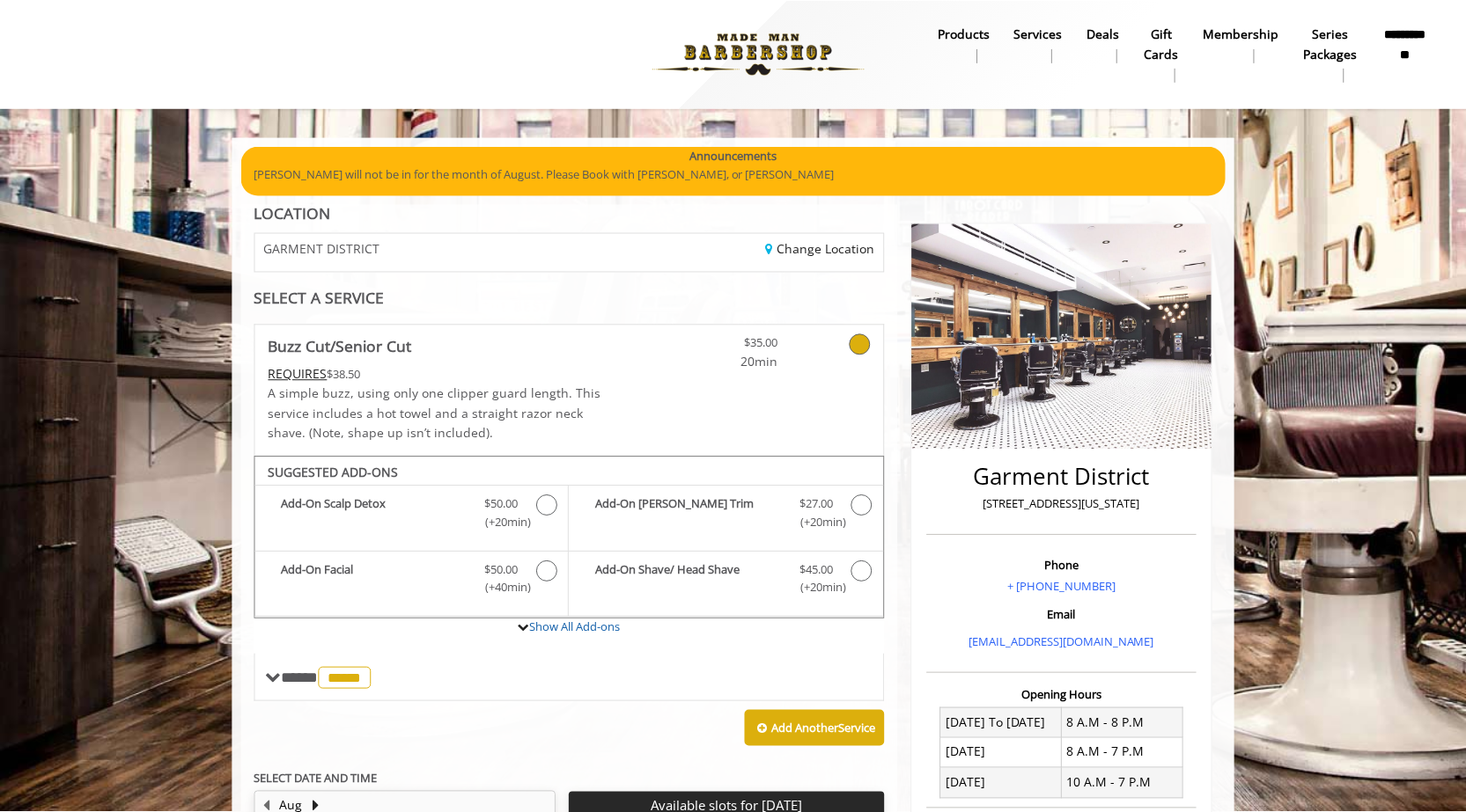
scroll to position [0, 0]
click at [737, 351] on icon at bounding box center [861, 345] width 21 height 21
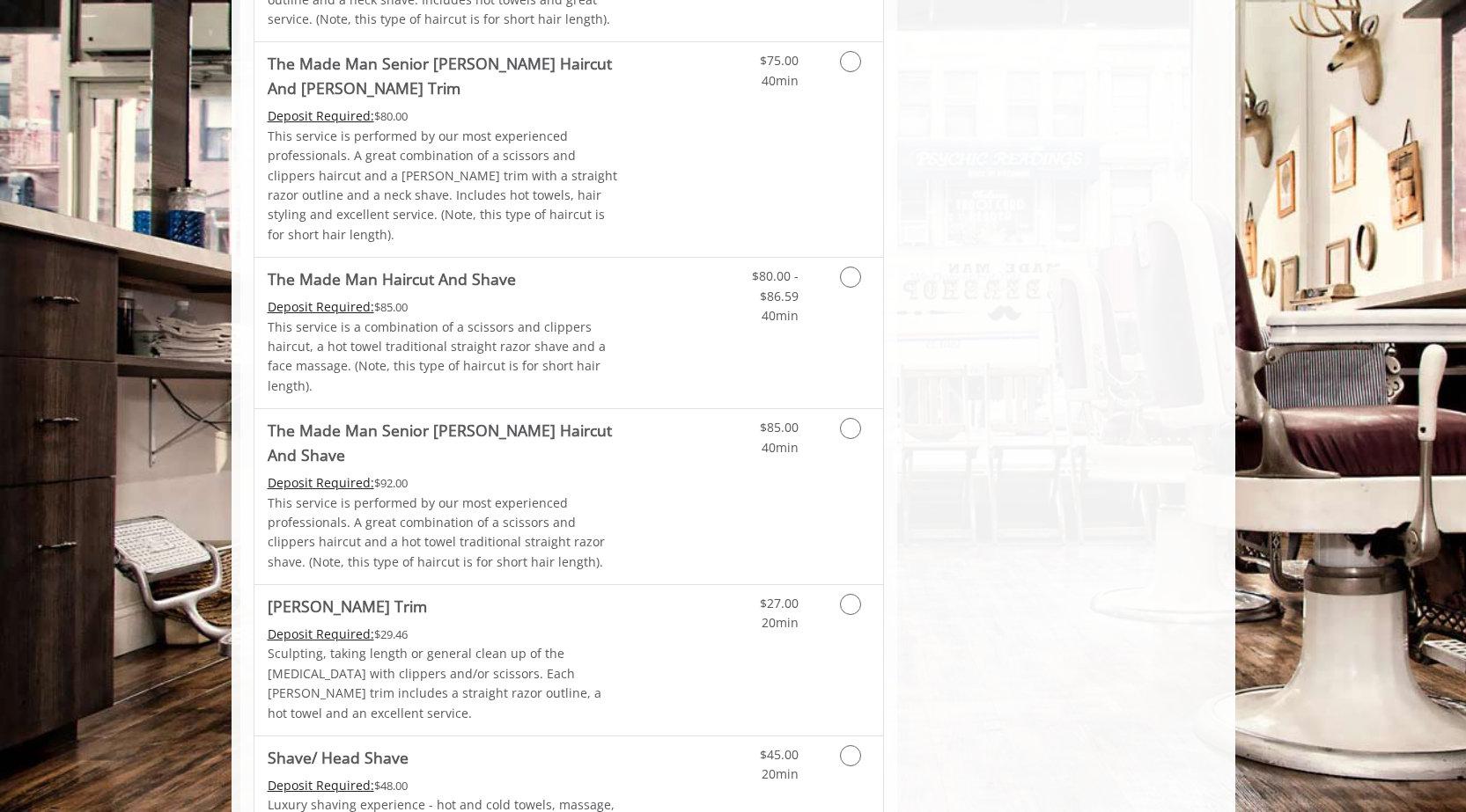
scroll to position [1580, 0]
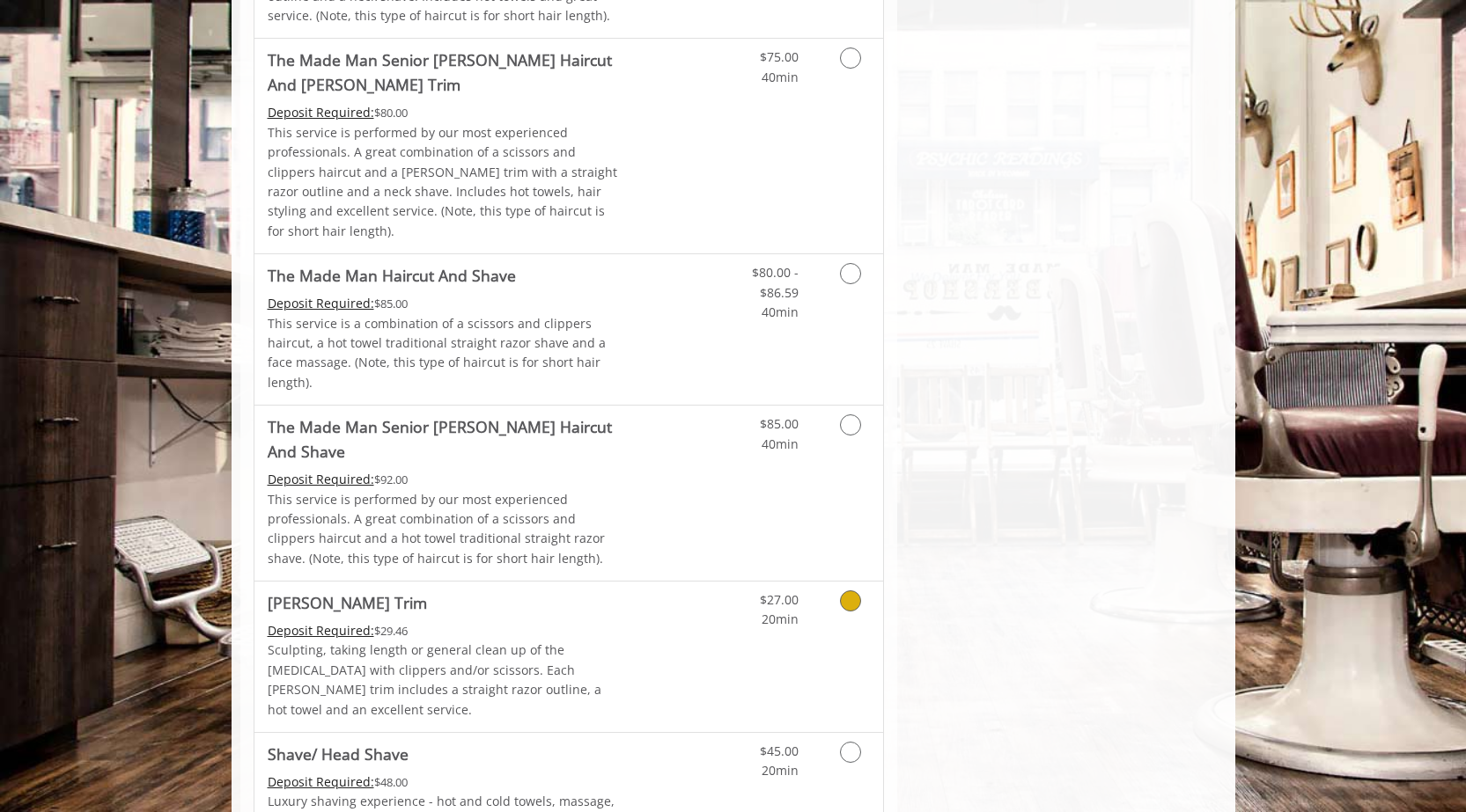
click at [737, 582] on link "Grooming services" at bounding box center [847, 606] width 45 height 49
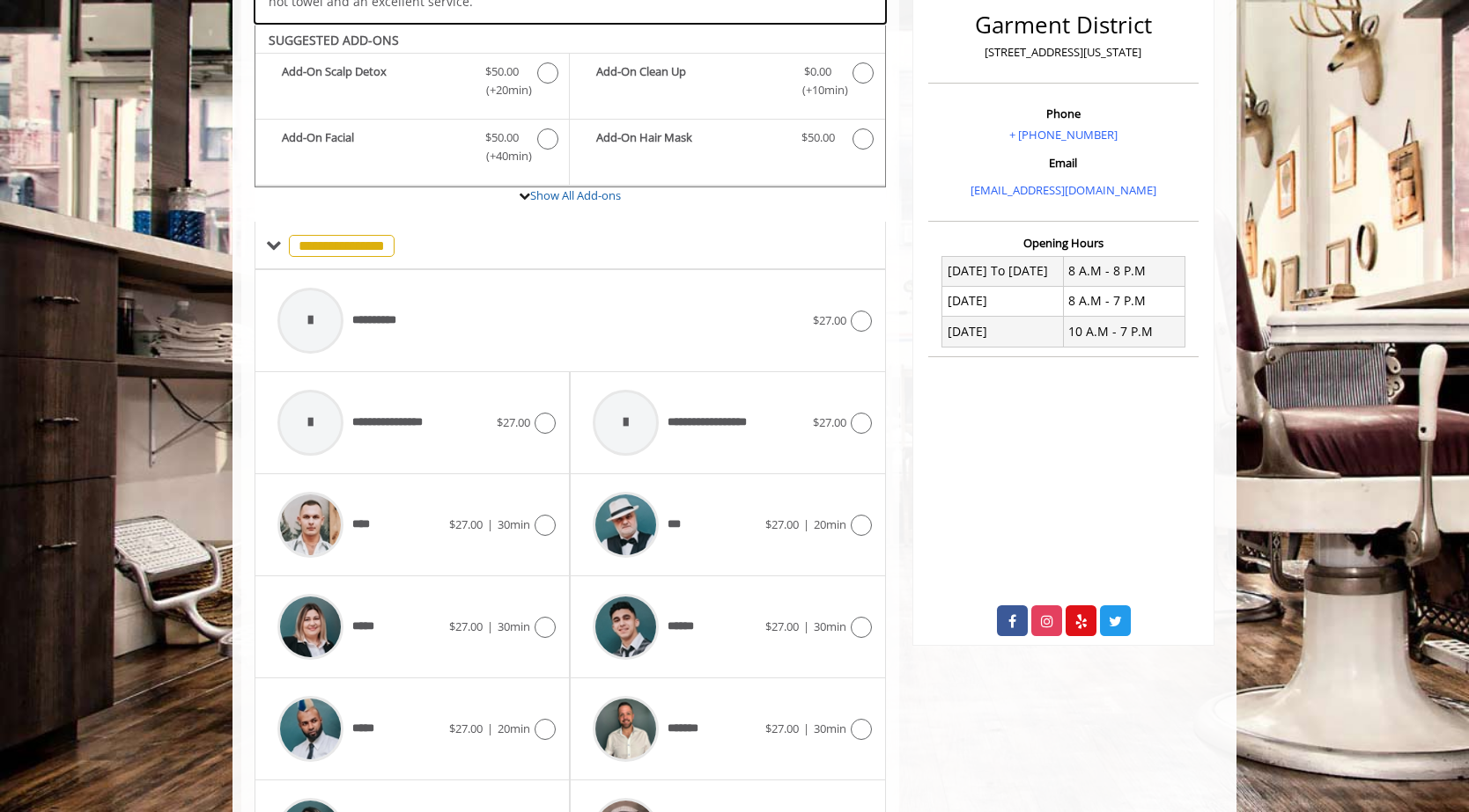
scroll to position [457, 0]
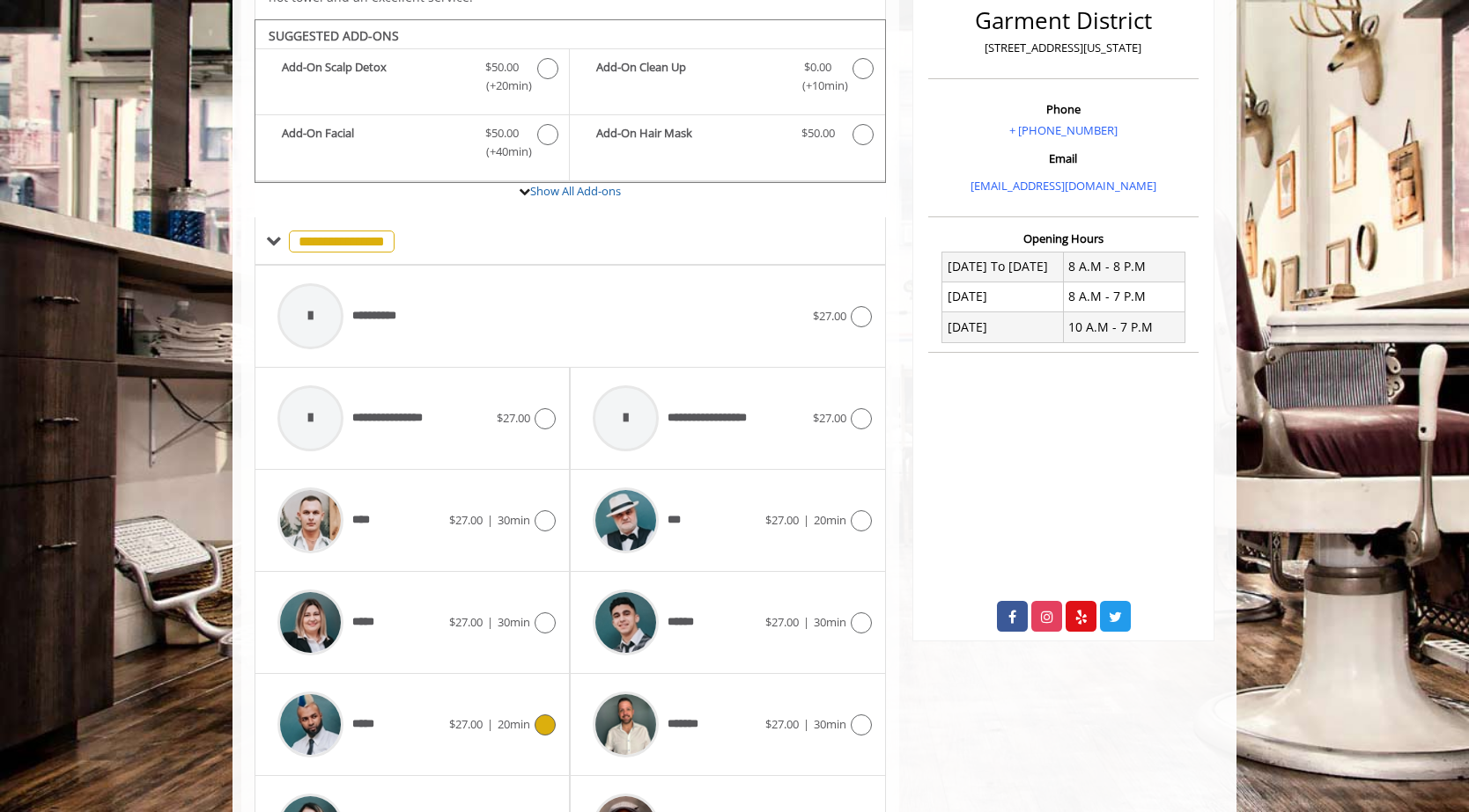
click at [535, 588] on div at bounding box center [543, 725] width 26 height 21
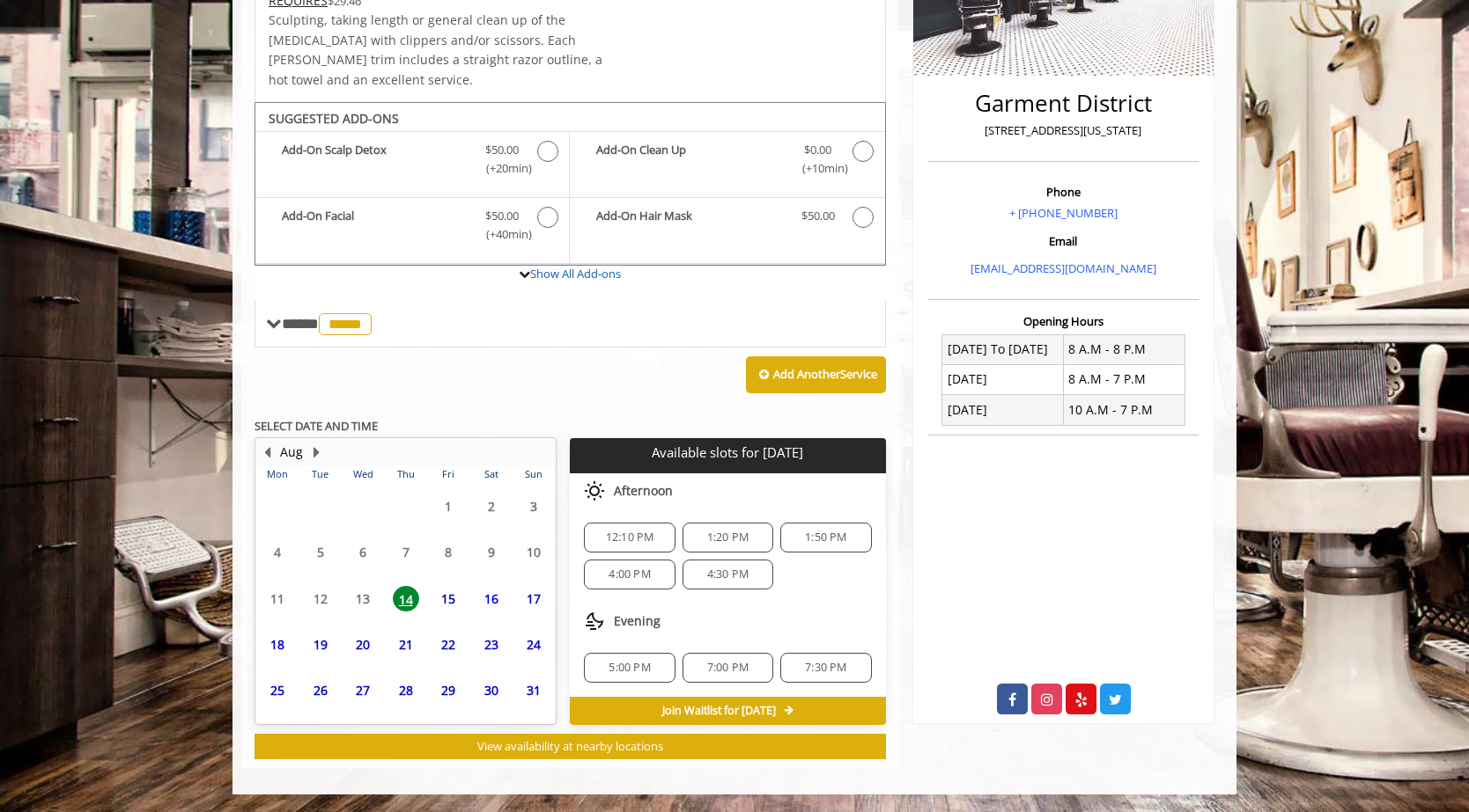
scroll to position [354, 0]
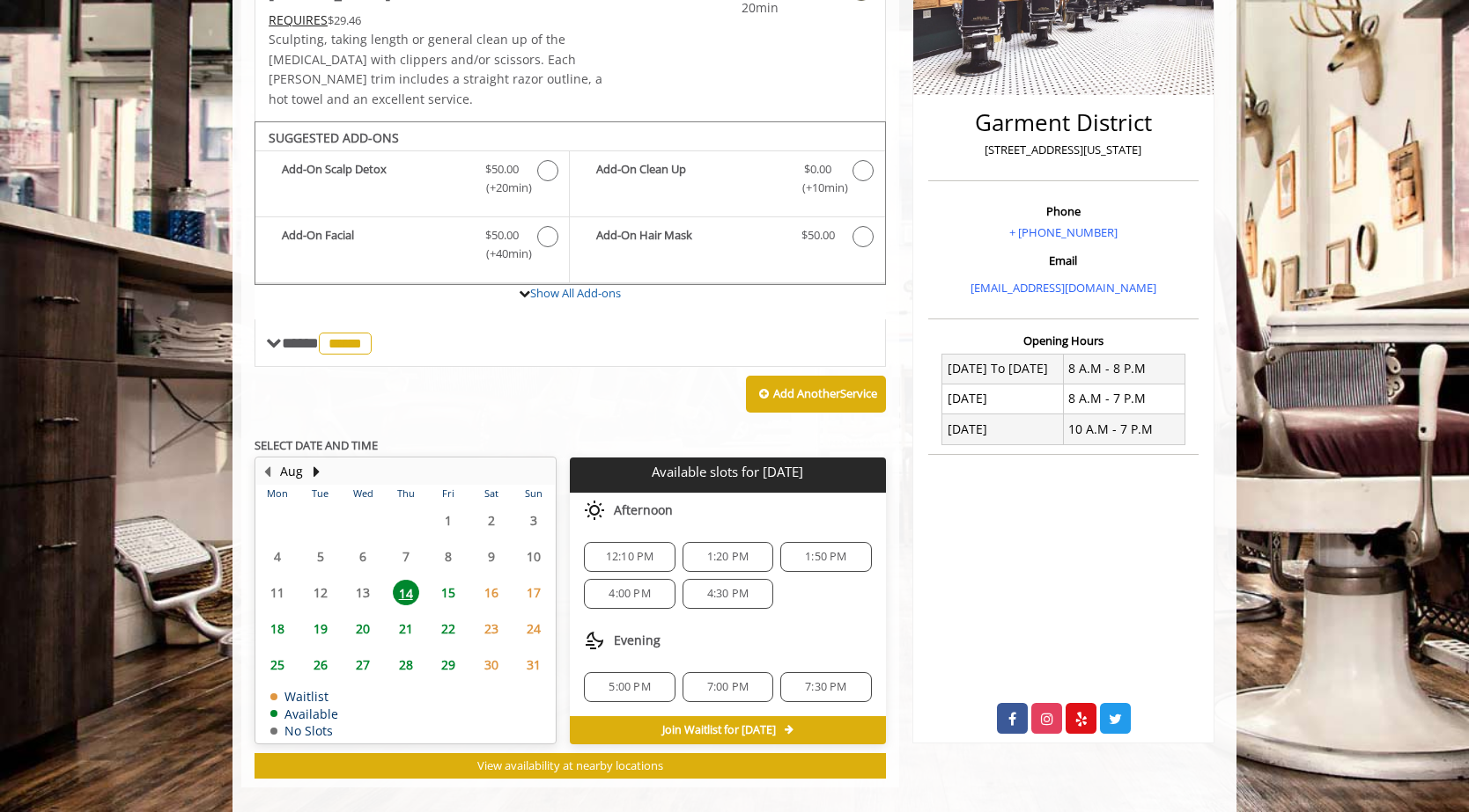
click at [606, 550] on span "12:10 PM" at bounding box center [630, 557] width 49 height 14
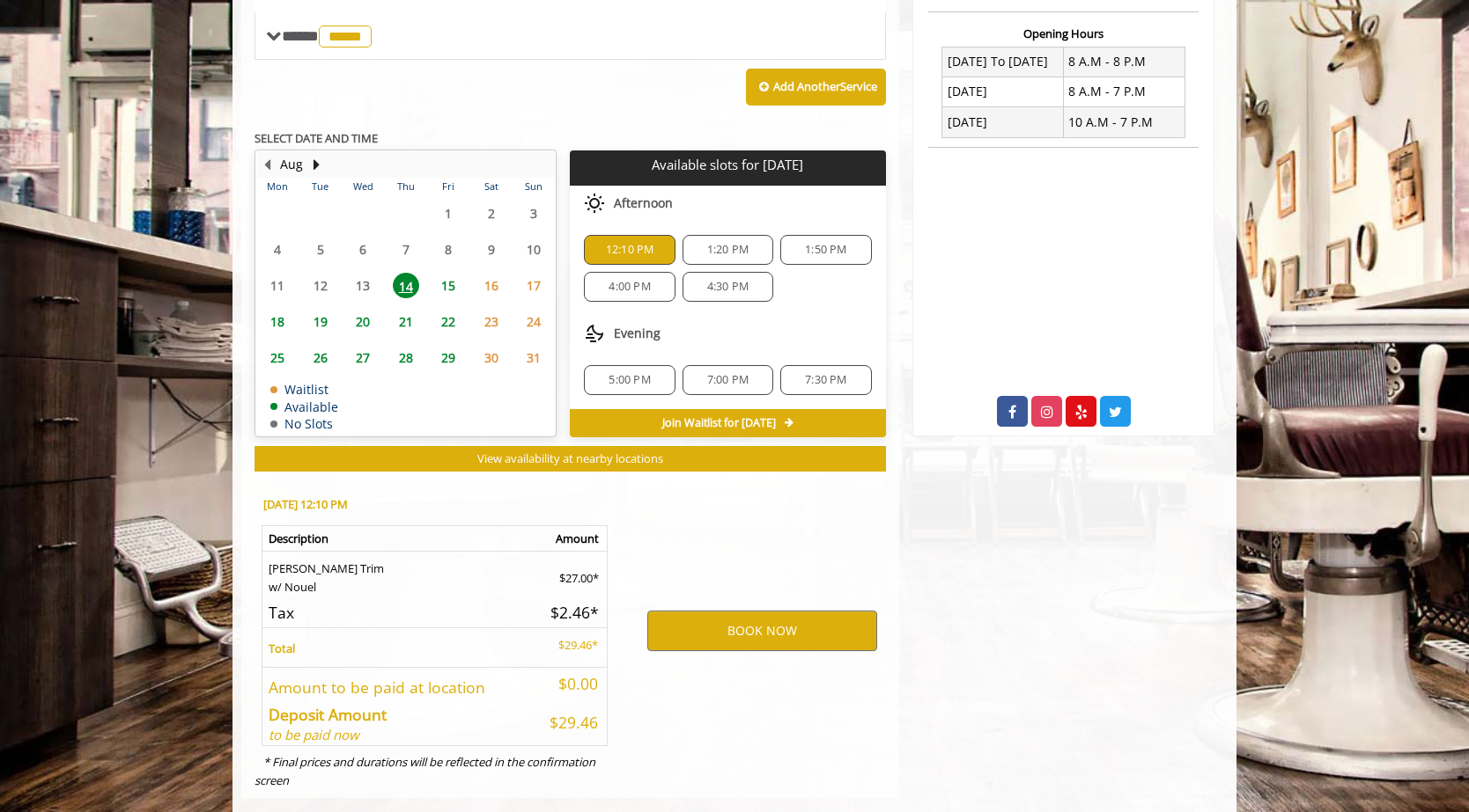
scroll to position [673, 0]
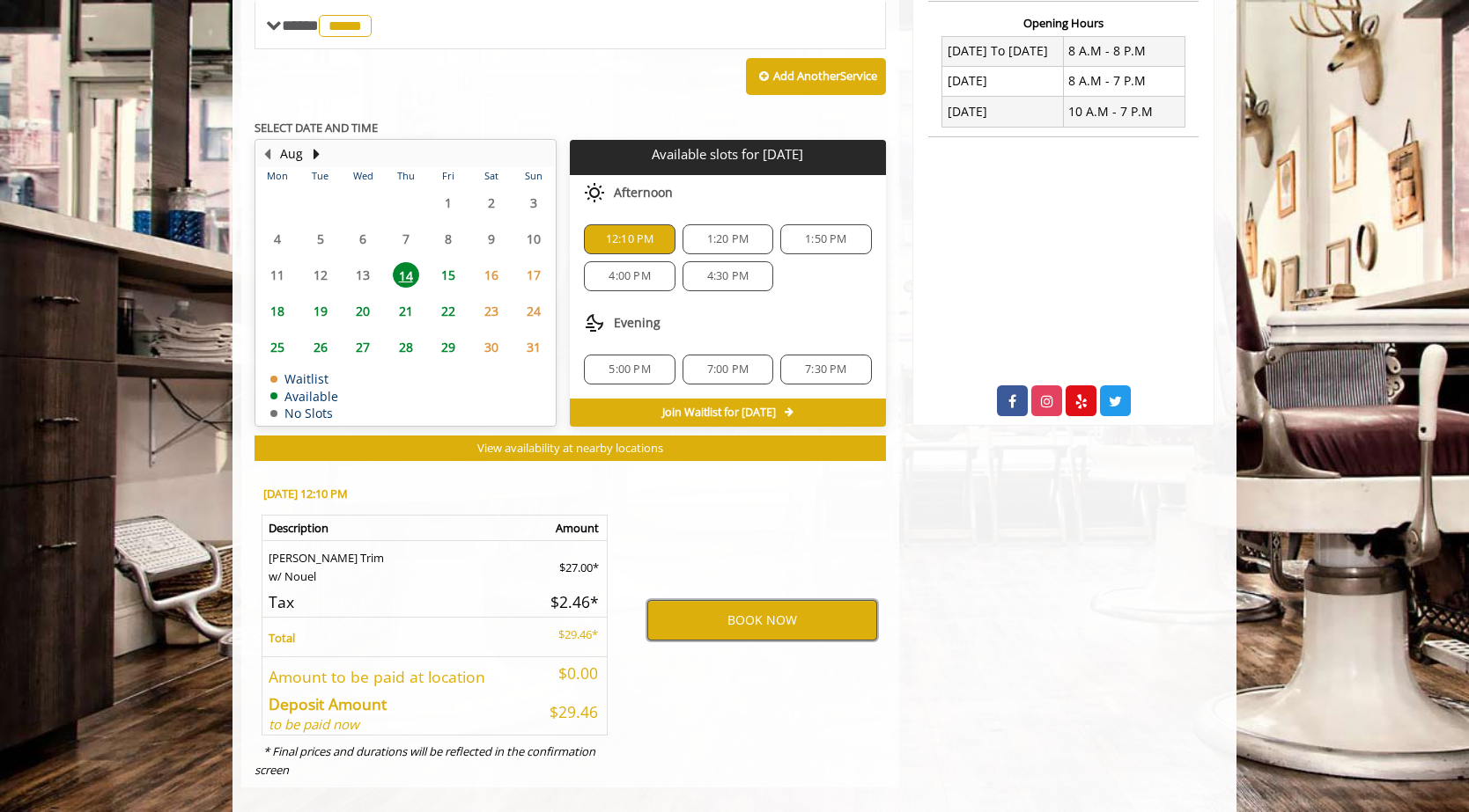
click at [723, 588] on button "BOOK NOW" at bounding box center [762, 620] width 229 height 40
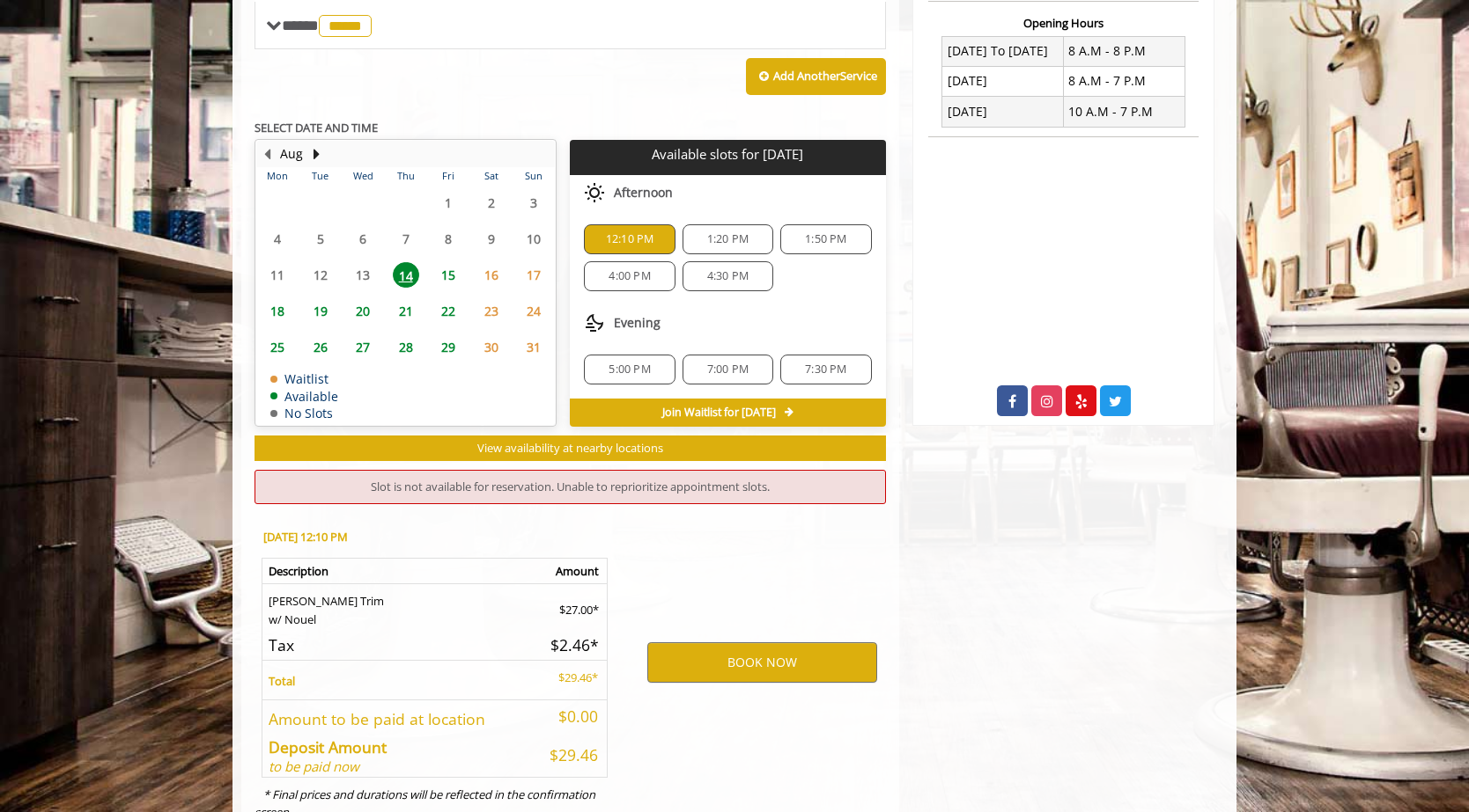
click at [629, 269] on span "4:00 PM" at bounding box center [629, 276] width 41 height 14
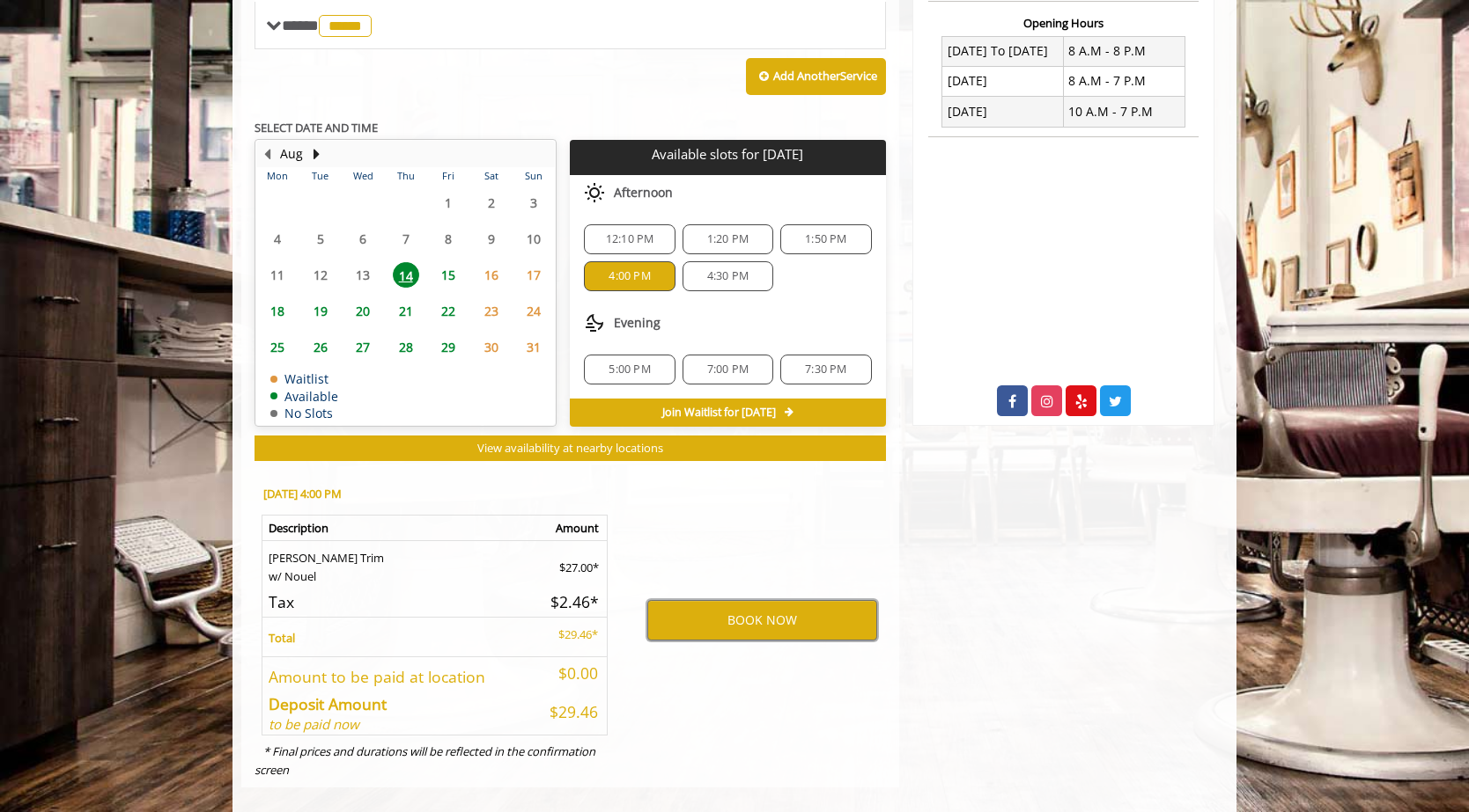
scroll to position [0, 0]
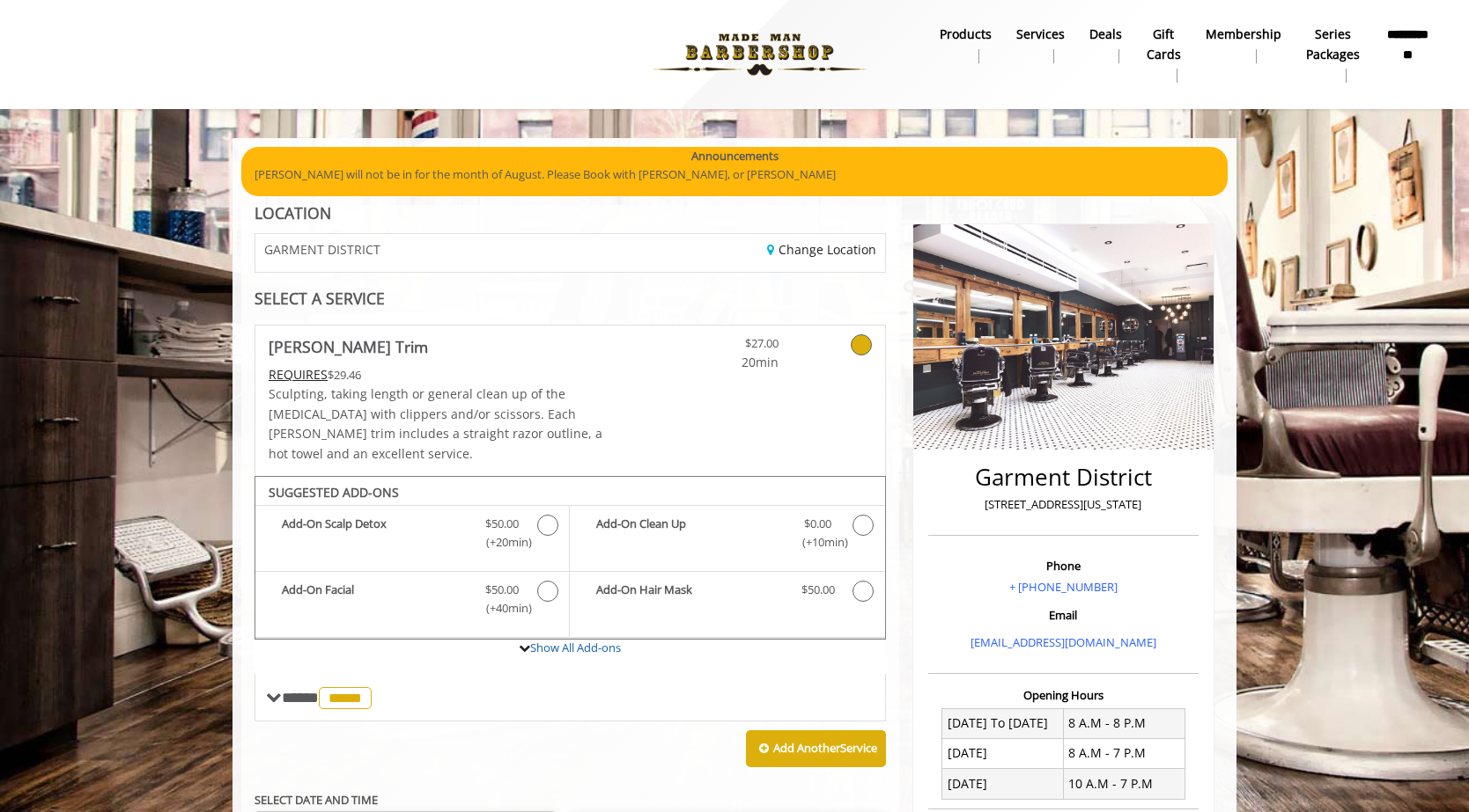
click at [737, 344] on icon at bounding box center [861, 345] width 21 height 21
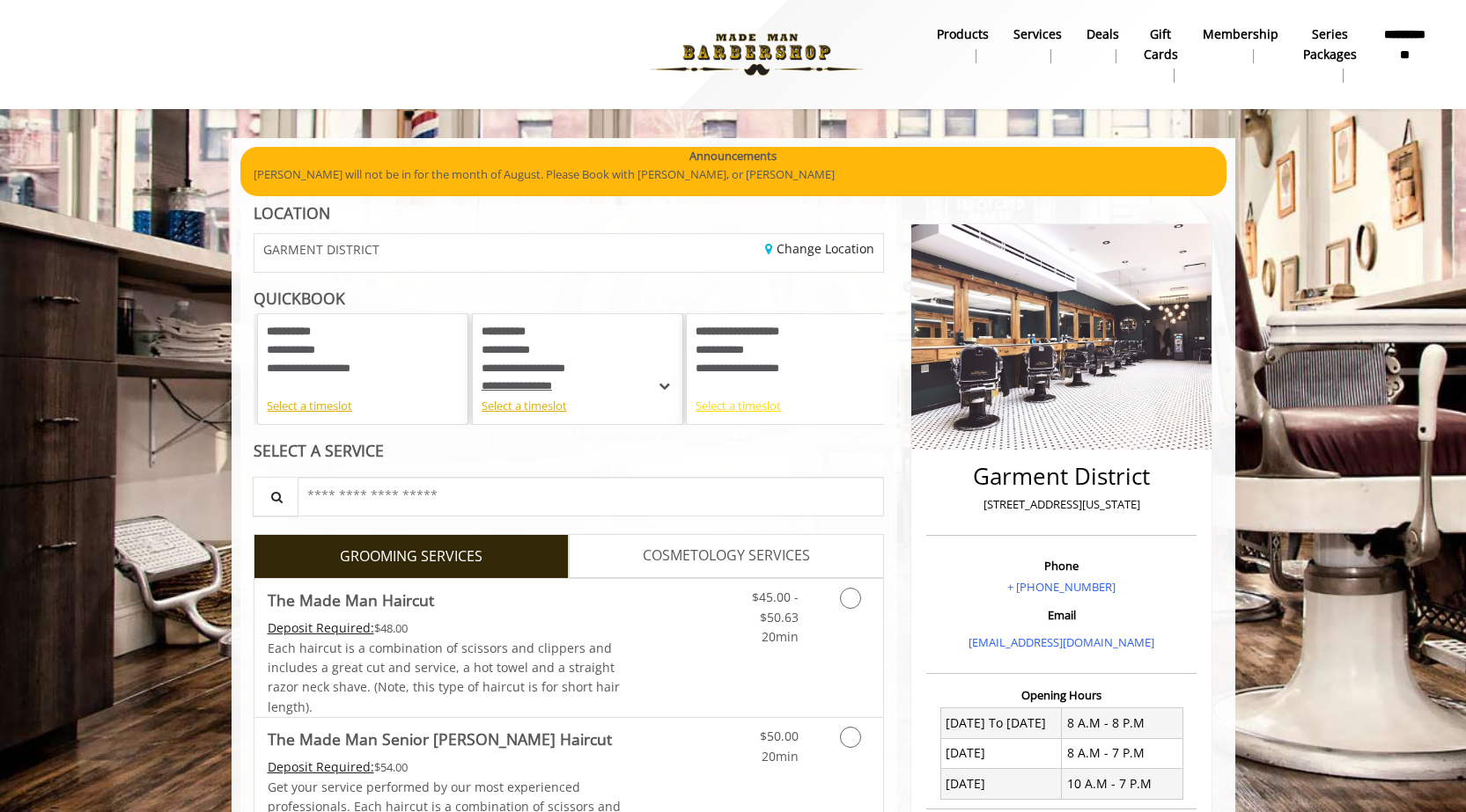
click at [732, 408] on div "Select a timeslot" at bounding box center [791, 405] width 192 height 18
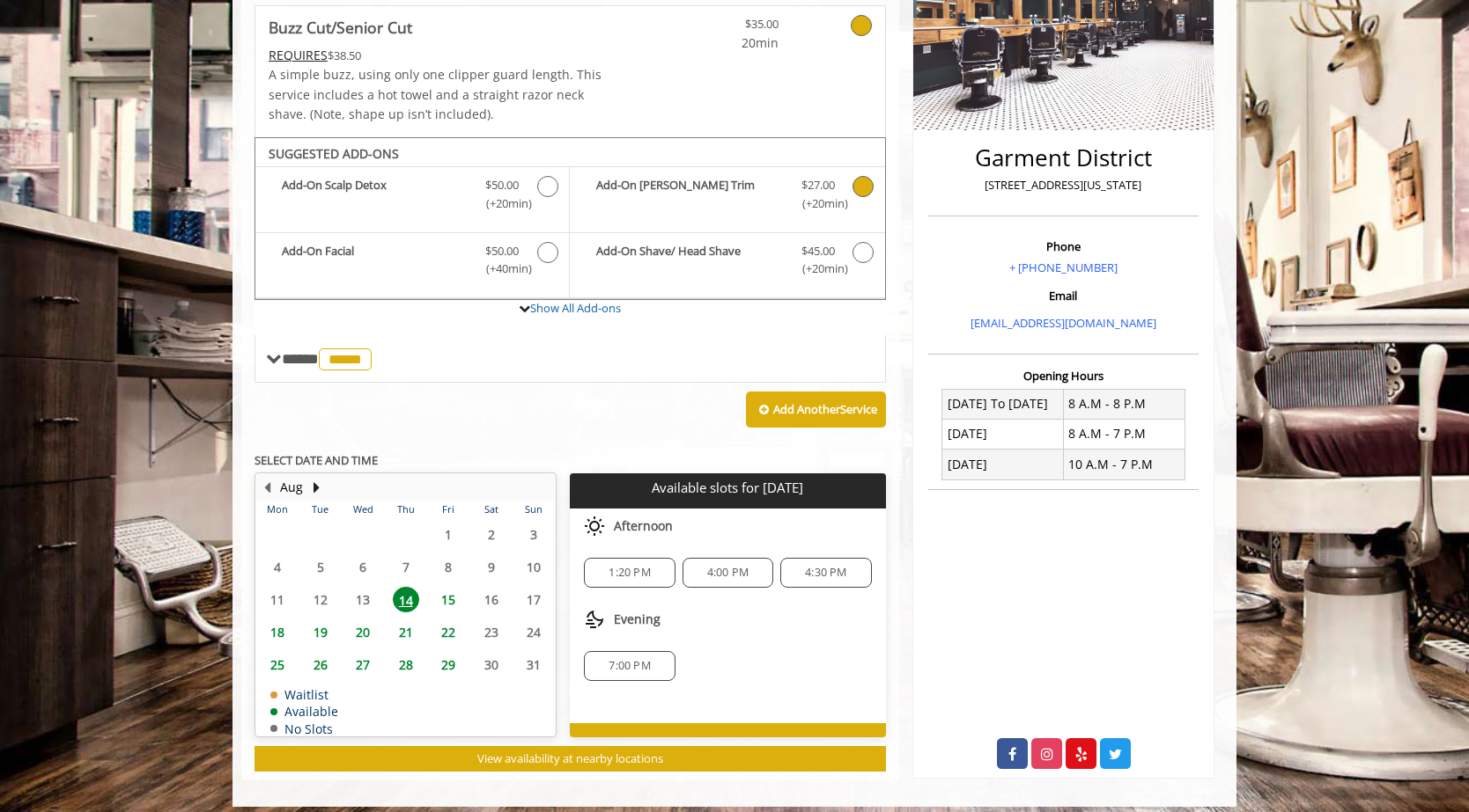
scroll to position [331, 0]
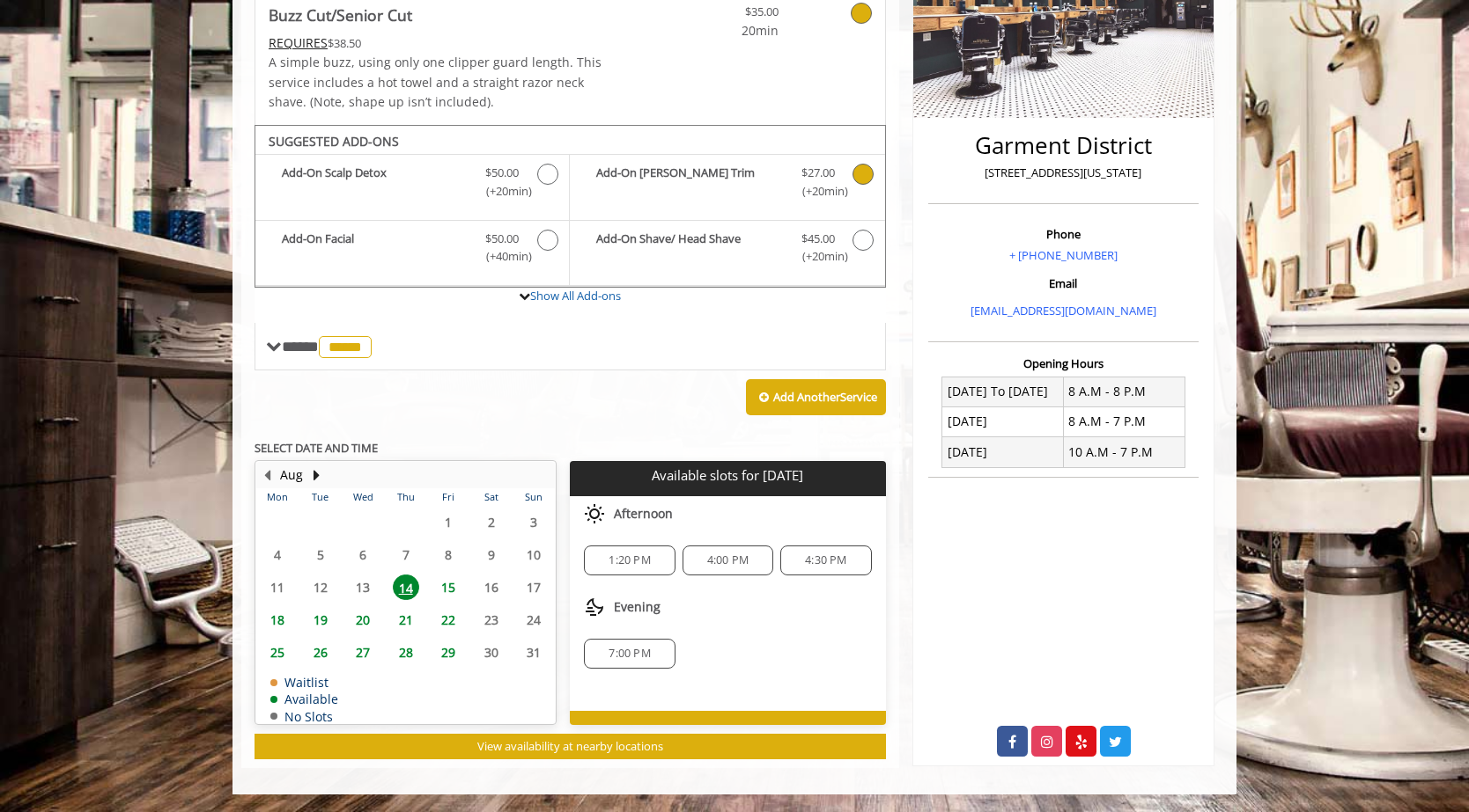
click at [732, 557] on span "4:00 PM" at bounding box center [727, 560] width 41 height 14
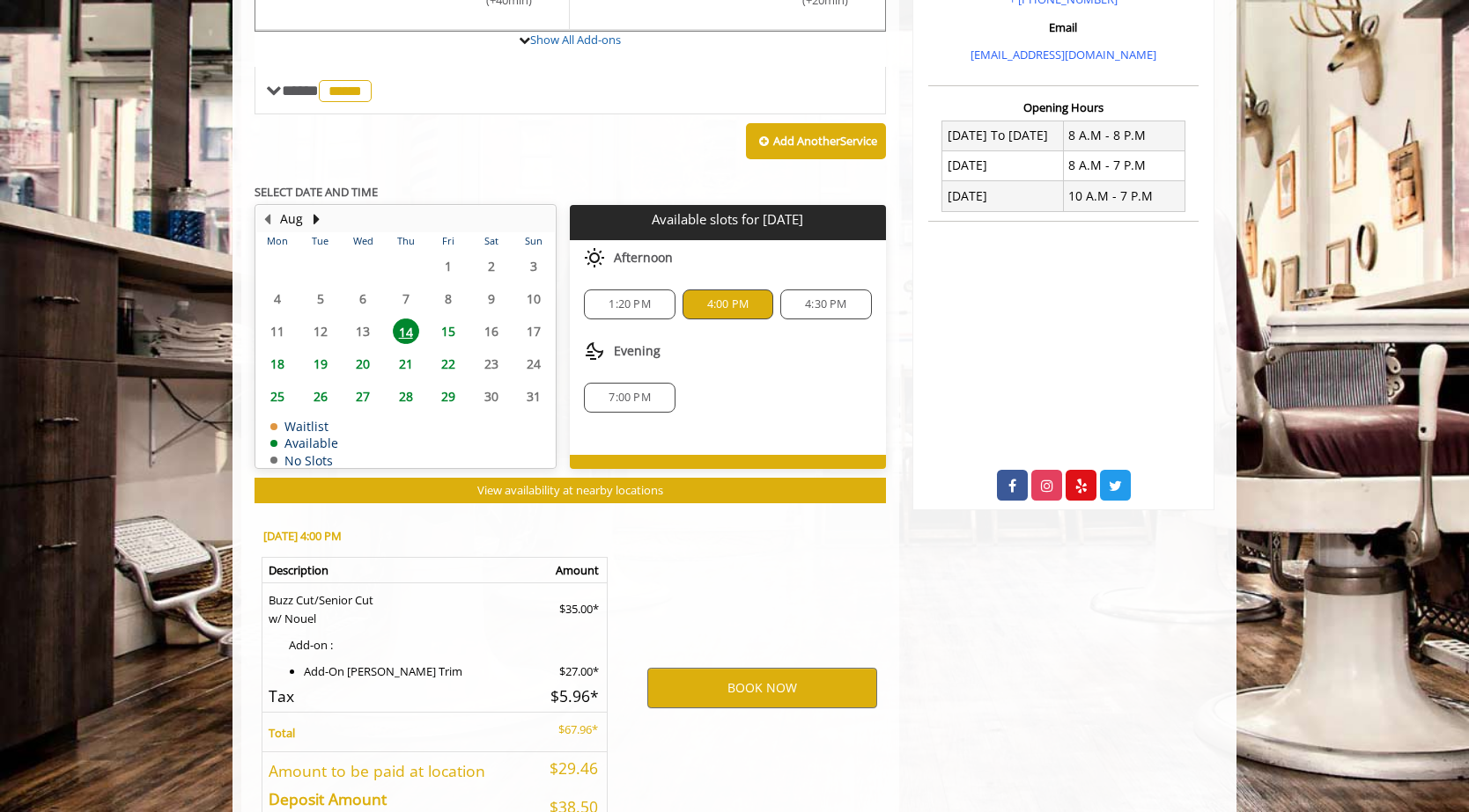
scroll to position [702, 0]
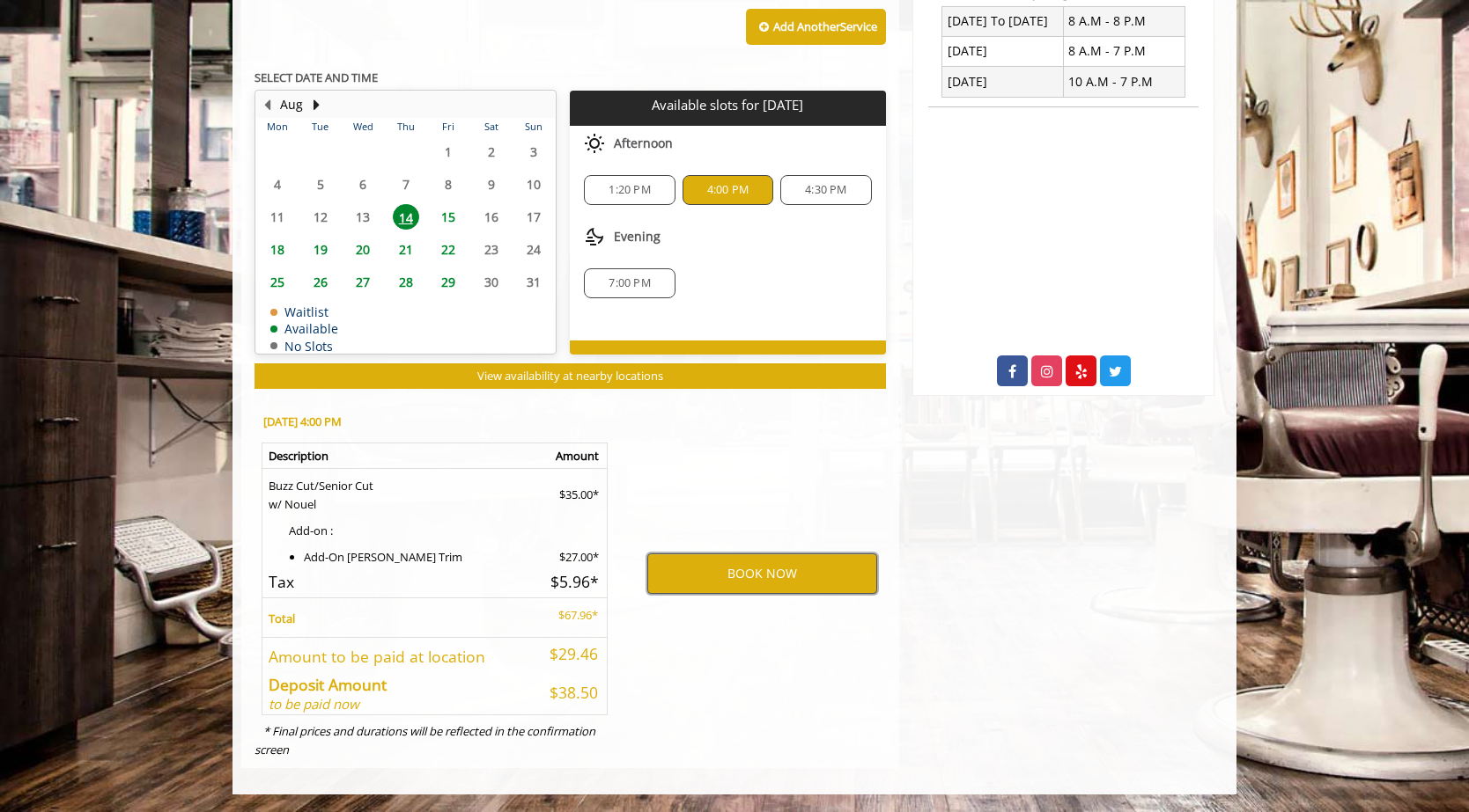
click at [737, 577] on button "BOOK NOW" at bounding box center [762, 573] width 229 height 40
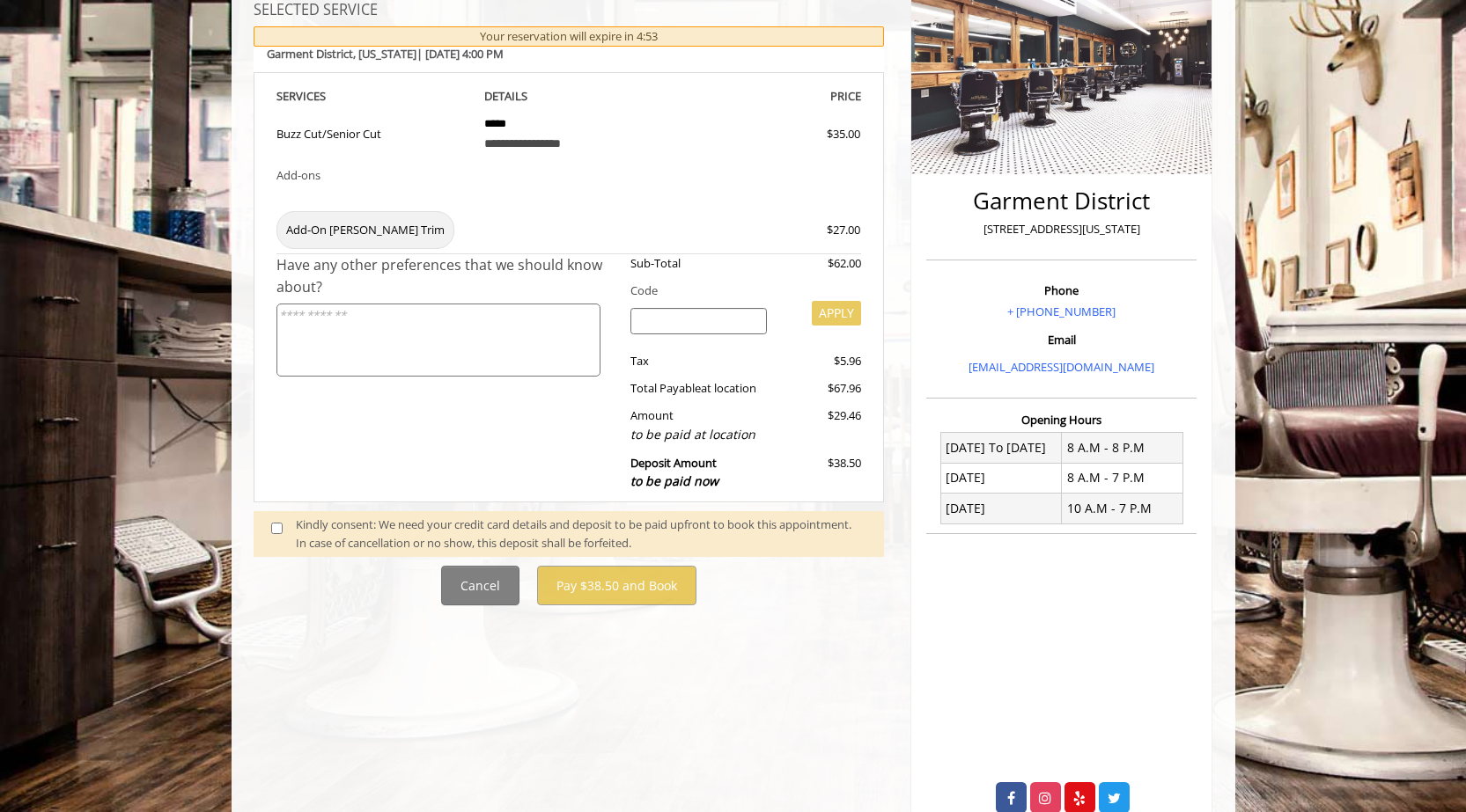
scroll to position [283, 0]
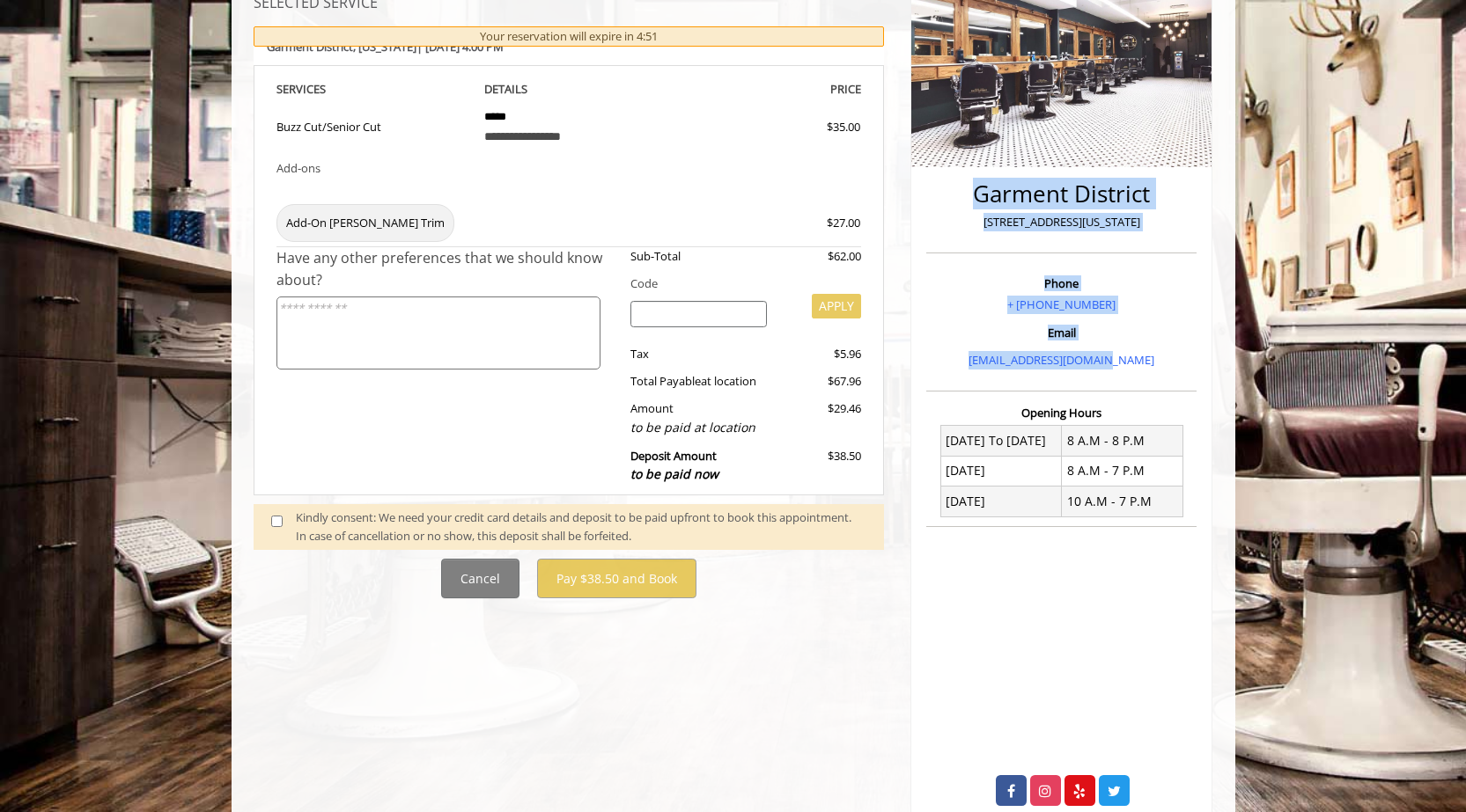
drag, startPoint x: 1453, startPoint y: 363, endPoint x: 1544, endPoint y: 82, distance: 295.4
click at [737, 82] on html "**********" at bounding box center [733, 288] width 1466 height 1143
click at [480, 568] on button "Cancel" at bounding box center [481, 578] width 78 height 39
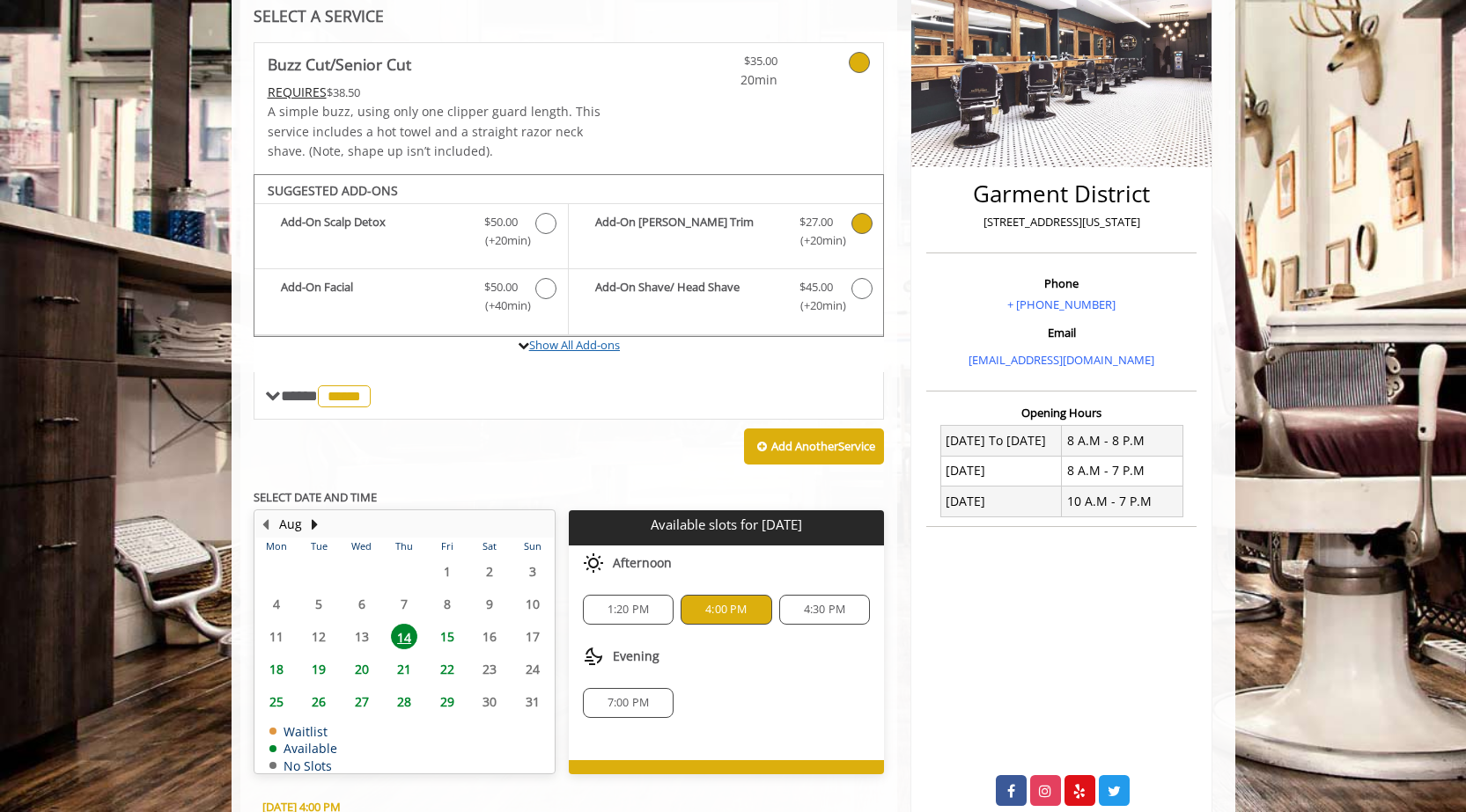
click at [600, 345] on link "Show All Add-ons" at bounding box center [574, 345] width 91 height 16
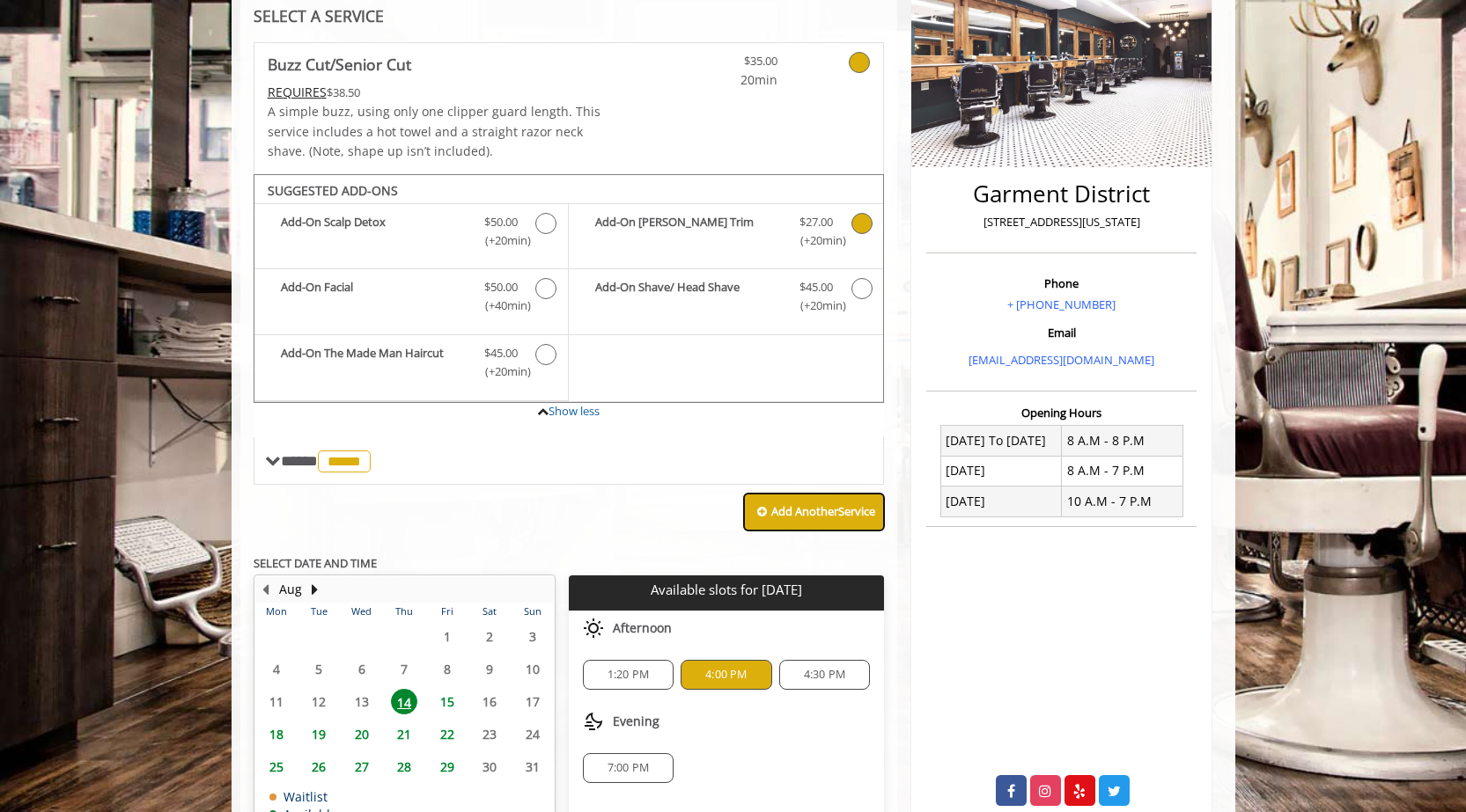
click at [737, 505] on b "Add Another Service" at bounding box center [823, 511] width 104 height 16
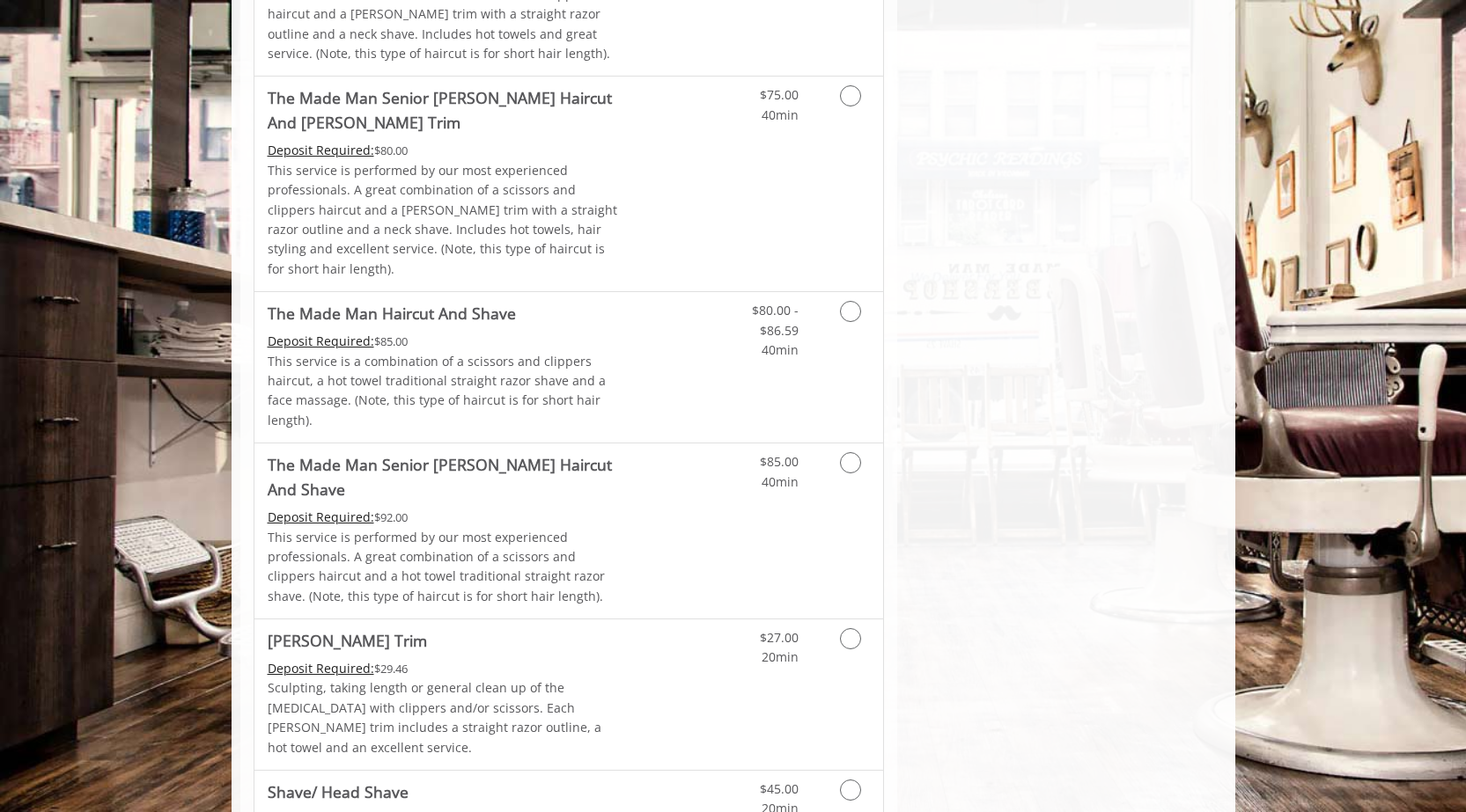
scroll to position [1549, 0]
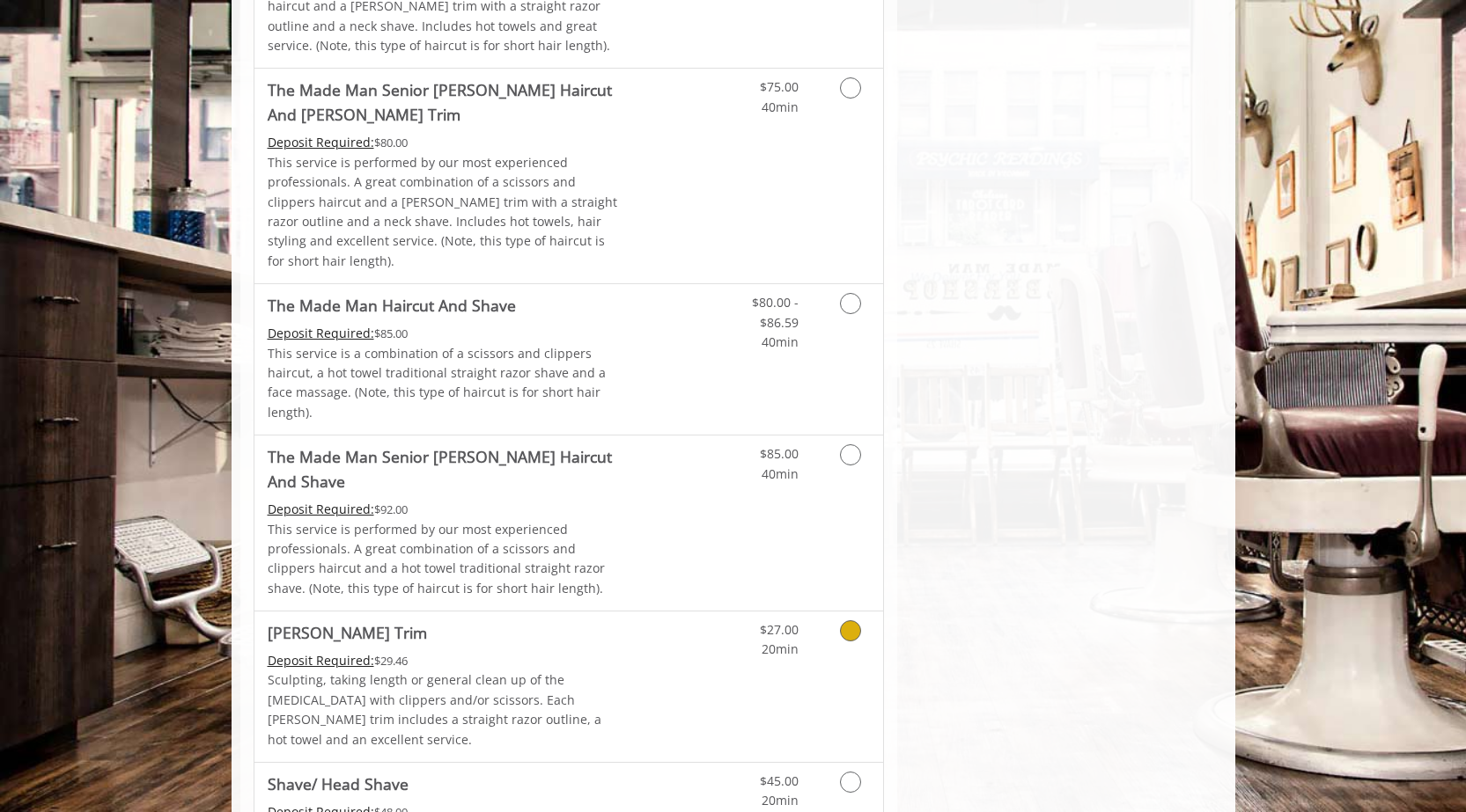
click at [737, 588] on icon "Grooming services" at bounding box center [851, 630] width 21 height 21
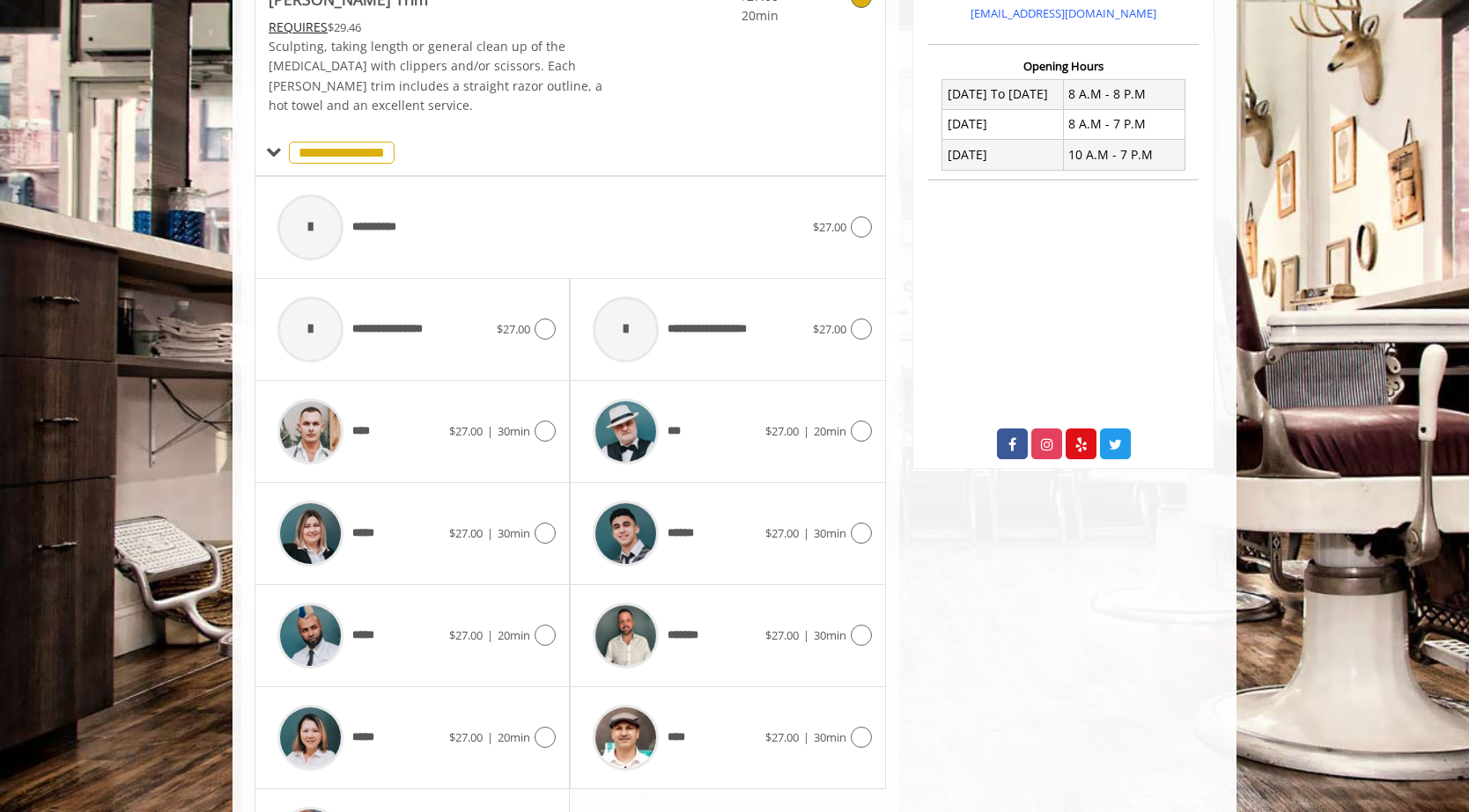
scroll to position [737, 0]
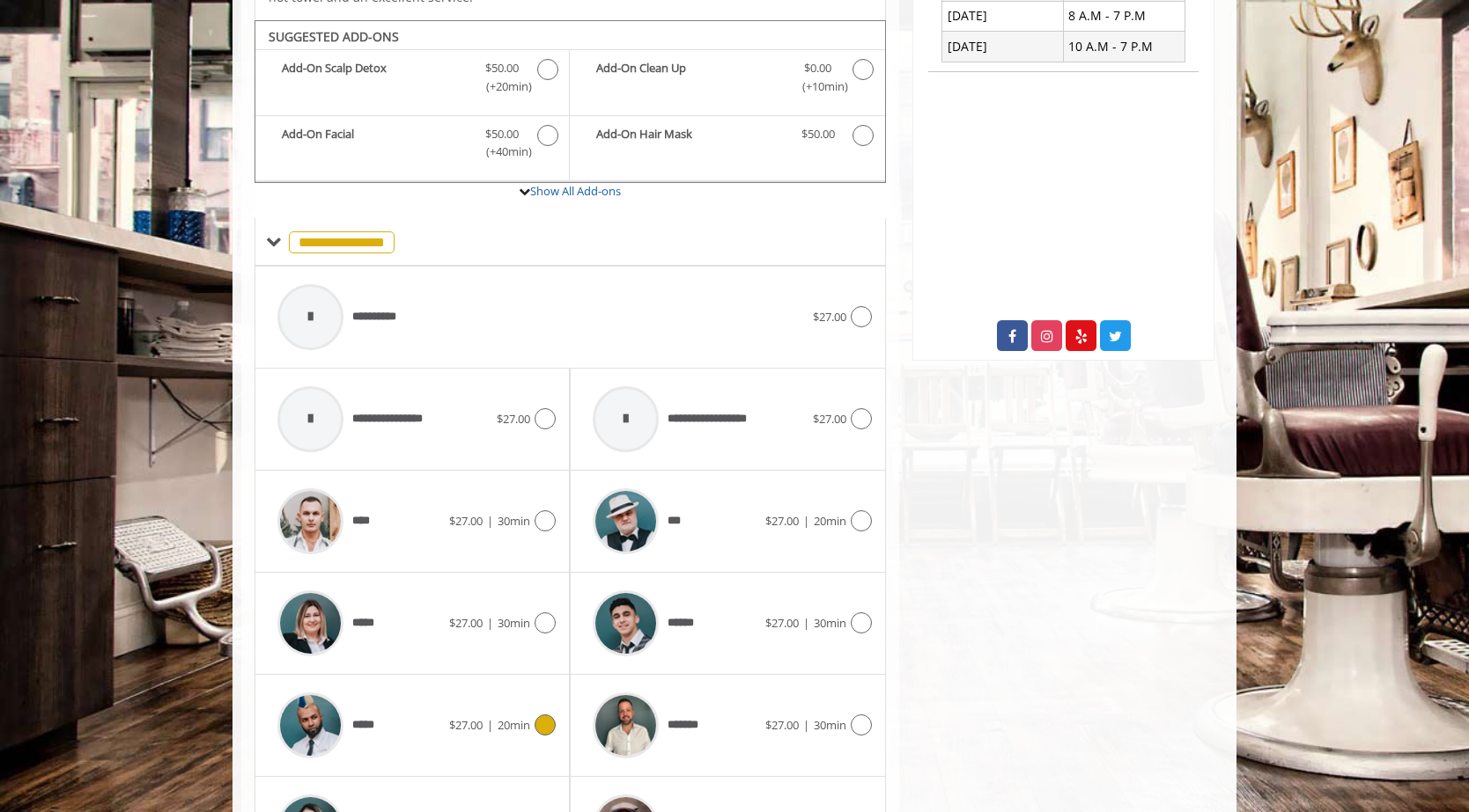
click at [530, 588] on div at bounding box center [543, 725] width 26 height 21
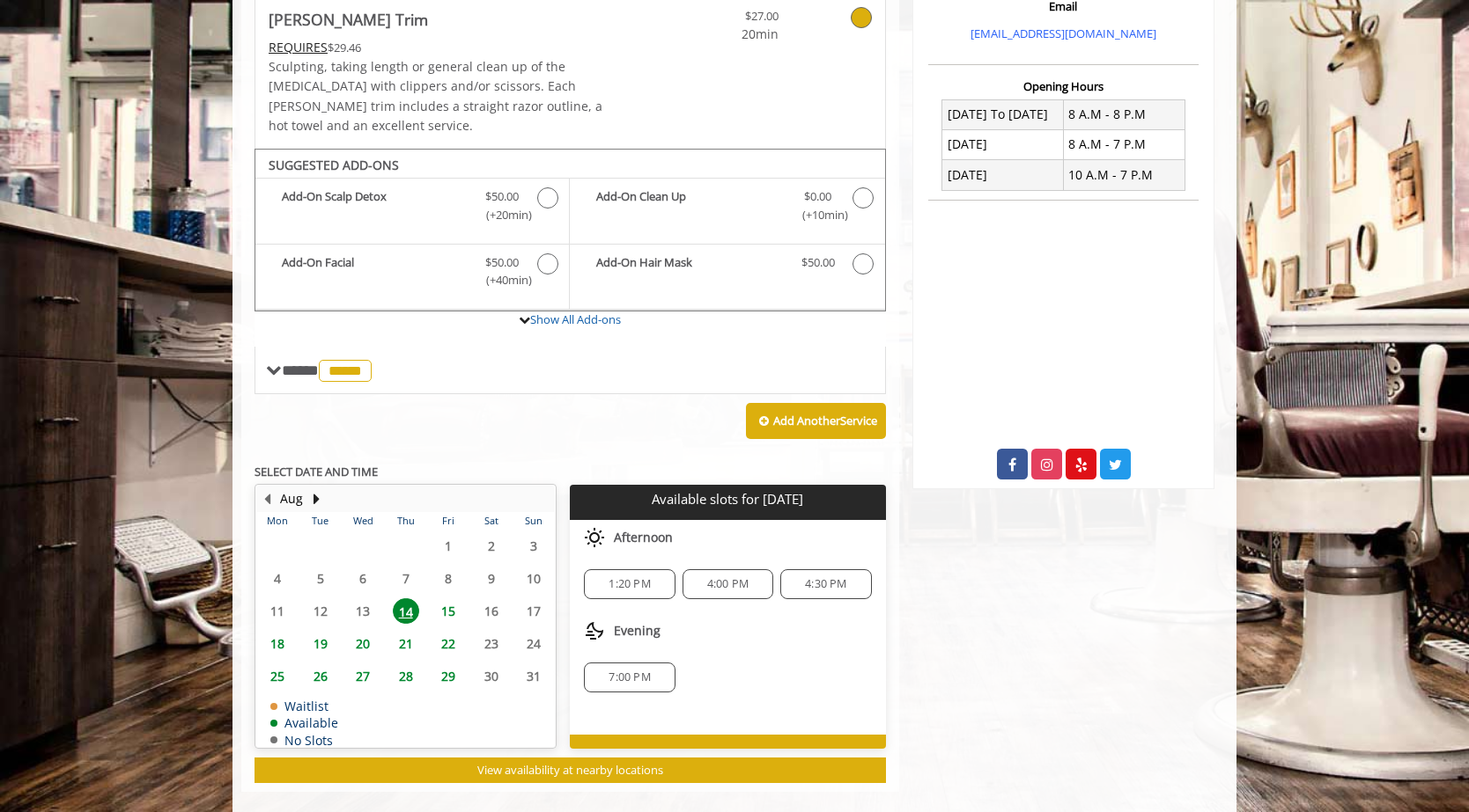
scroll to position [612, 0]
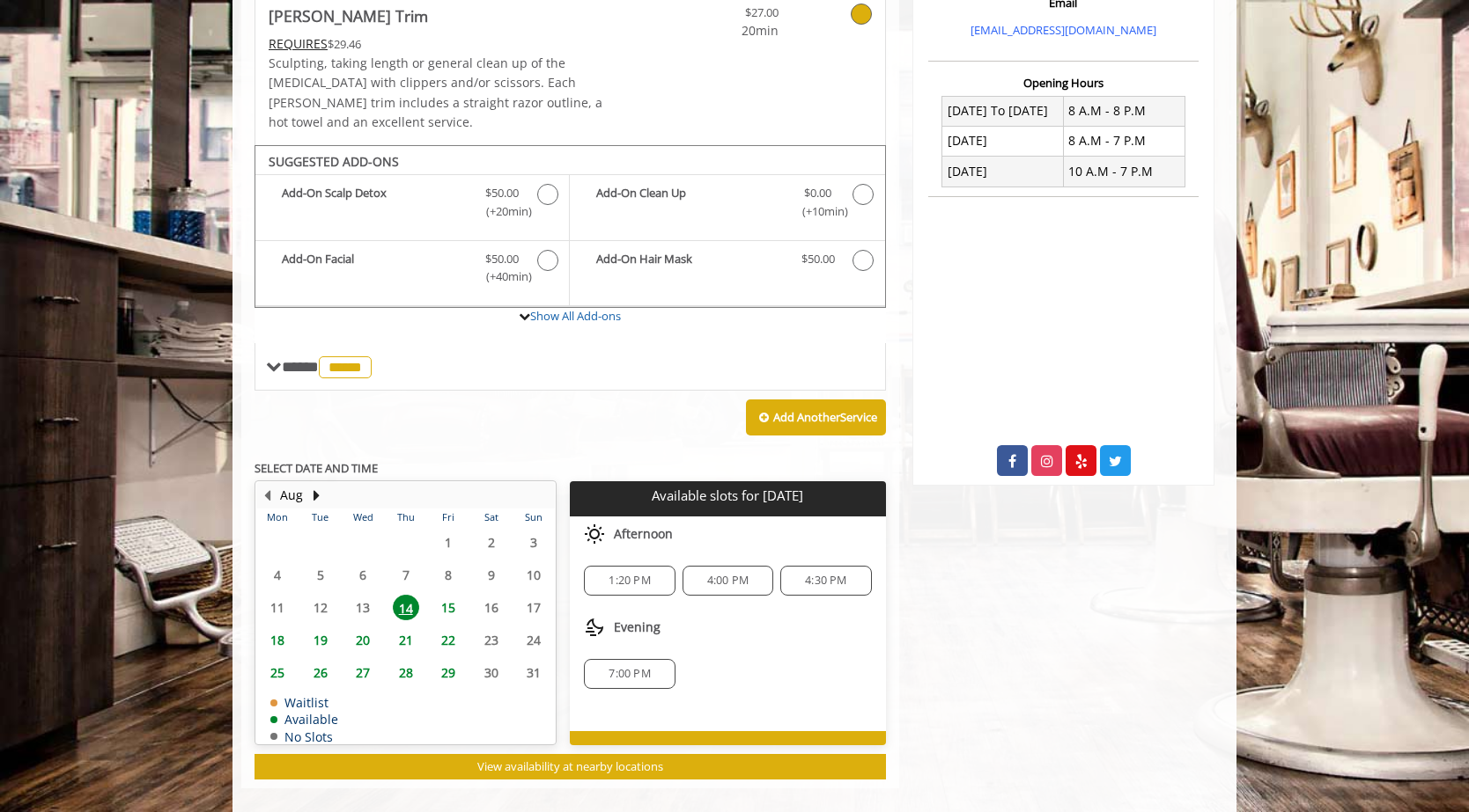
click at [727, 574] on span "4:00 PM" at bounding box center [727, 581] width 41 height 14
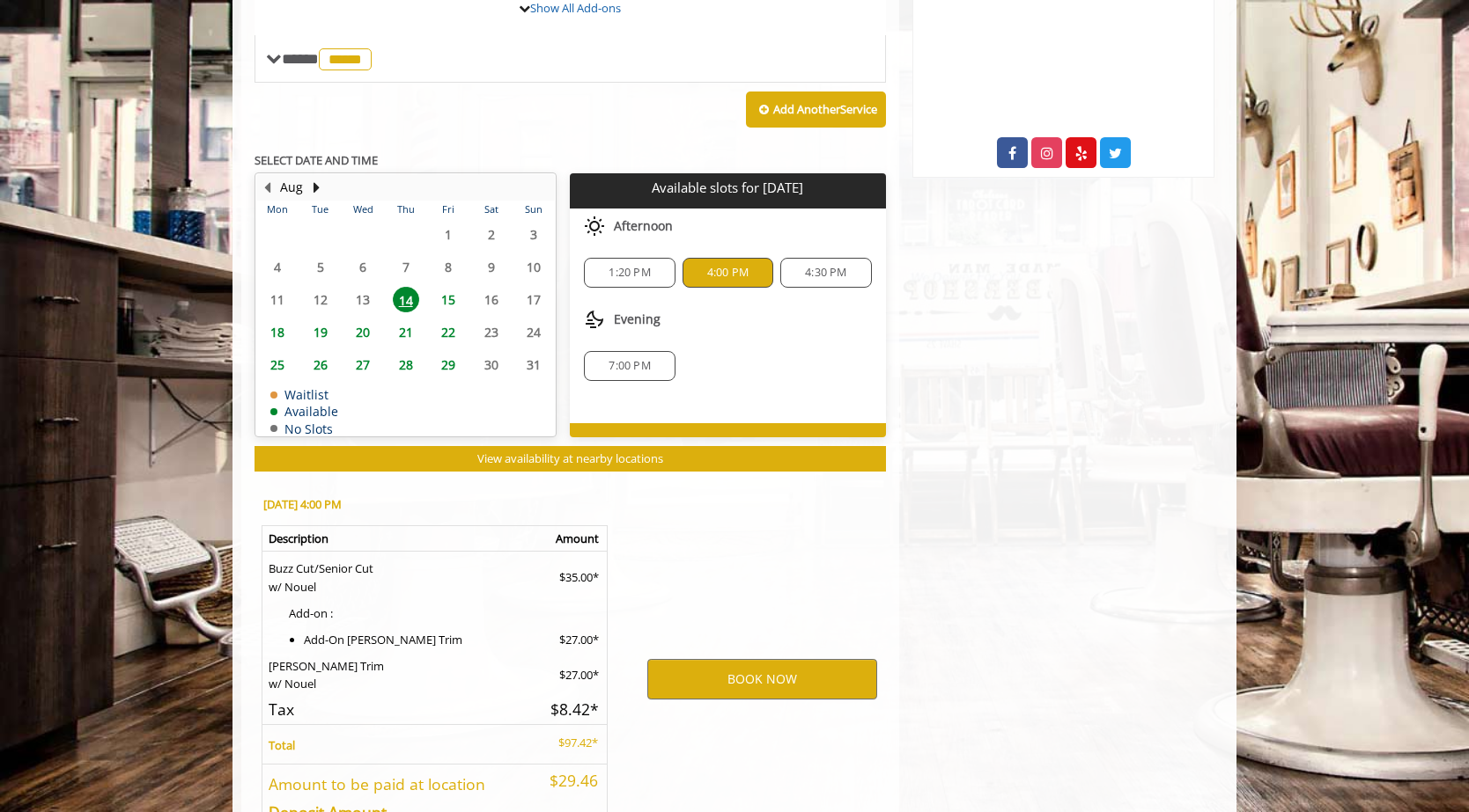
scroll to position [1028, 0]
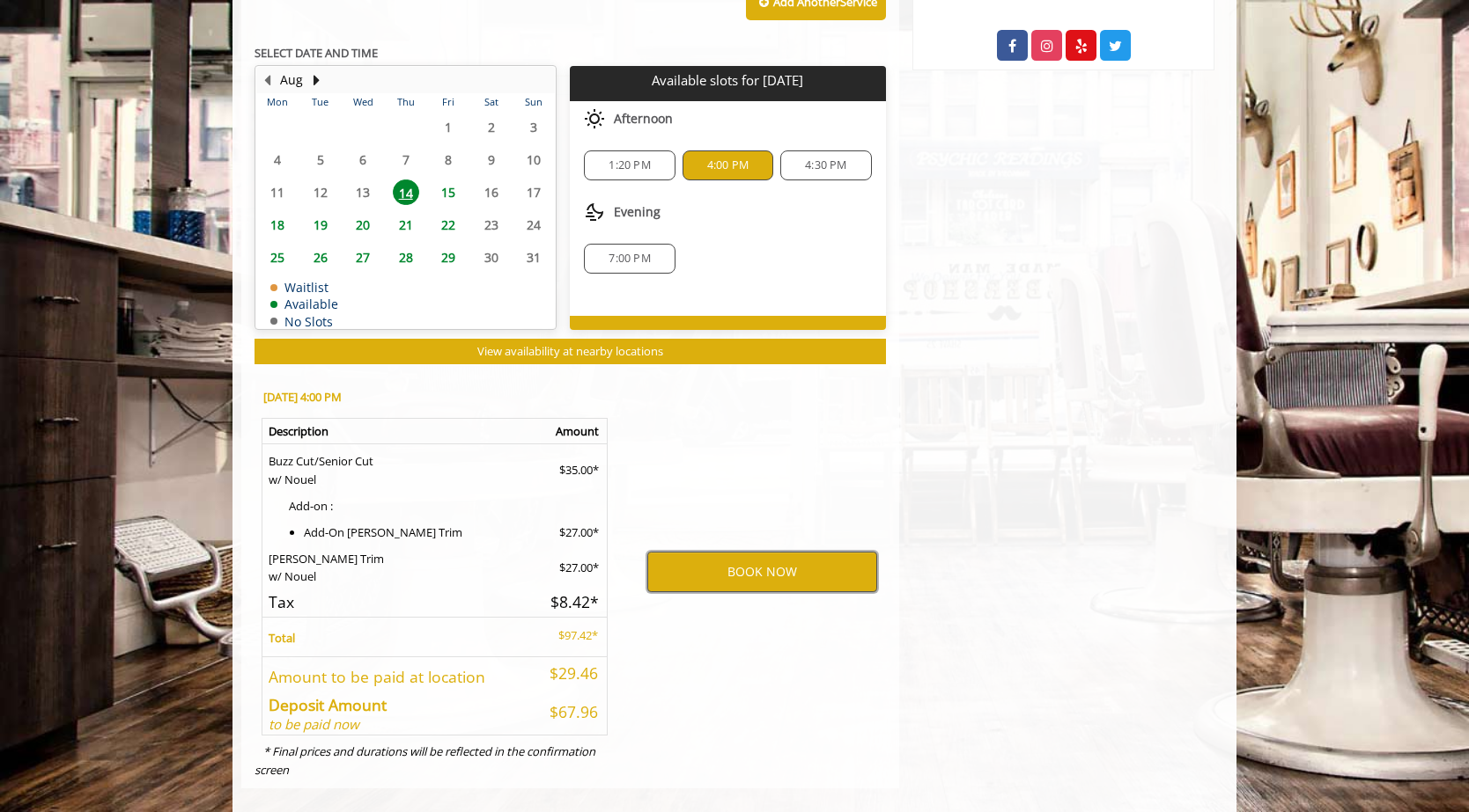
click at [737, 558] on button "BOOK NOW" at bounding box center [762, 572] width 229 height 40
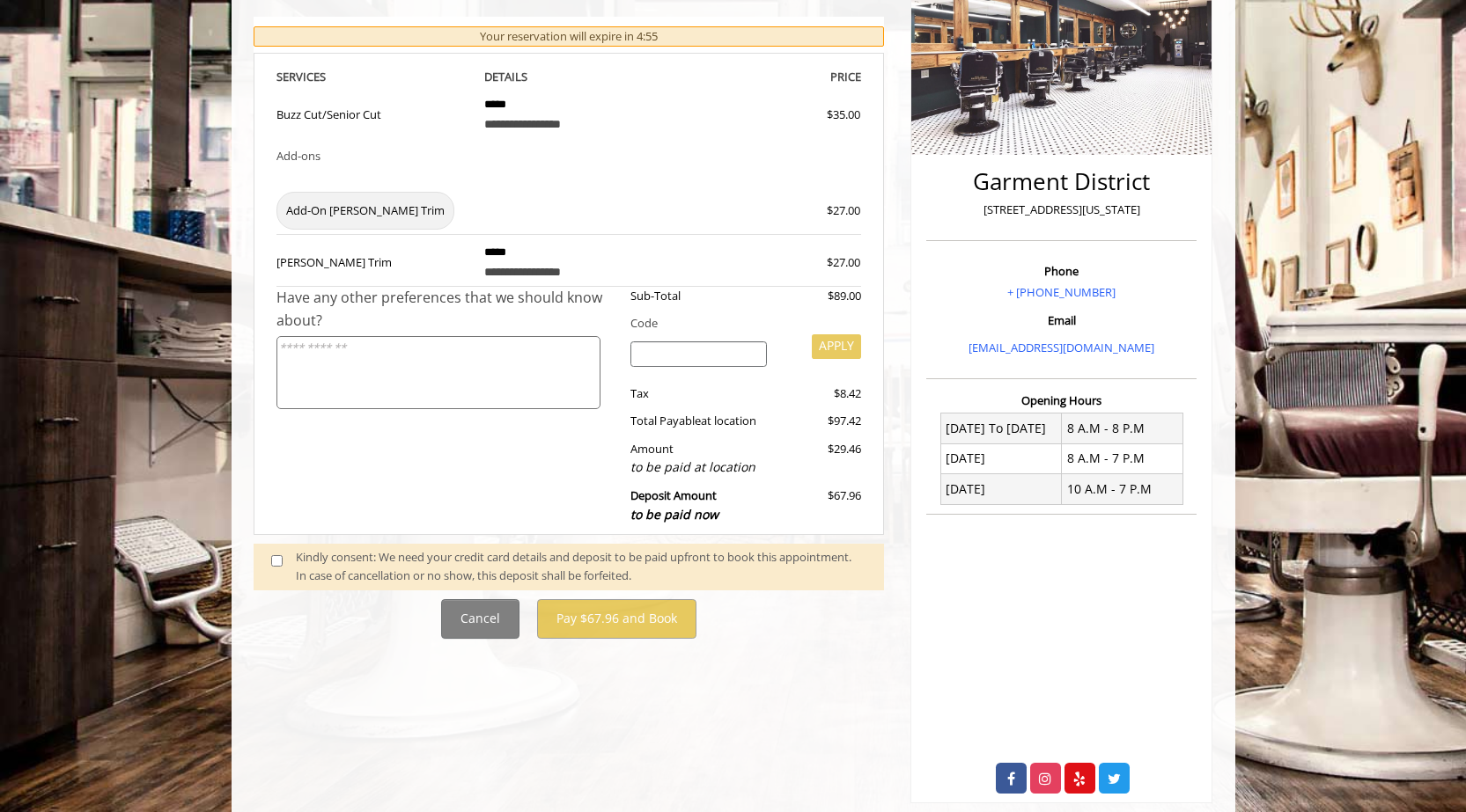
scroll to position [330, 0]
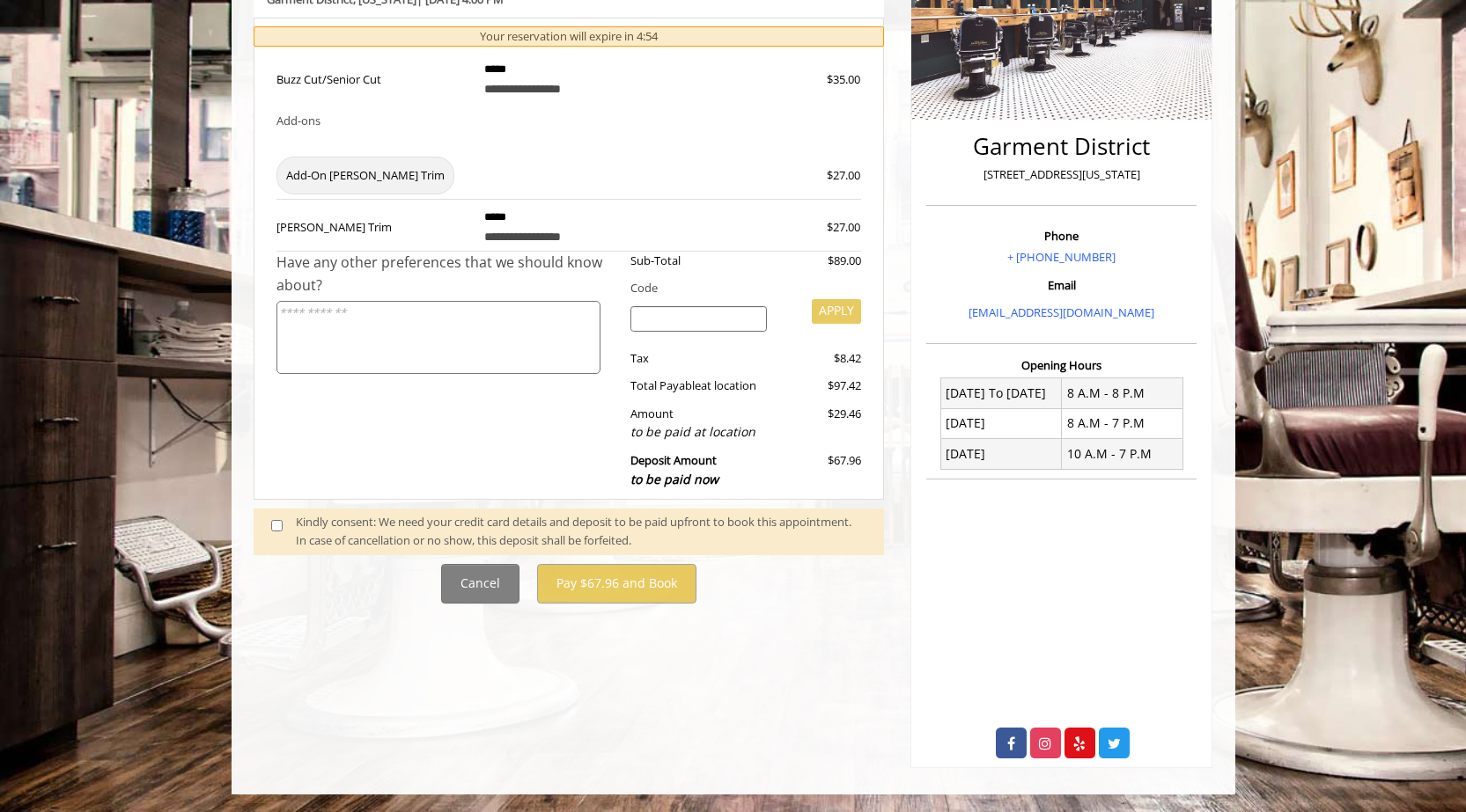
click at [285, 524] on span at bounding box center [284, 531] width 52 height 37
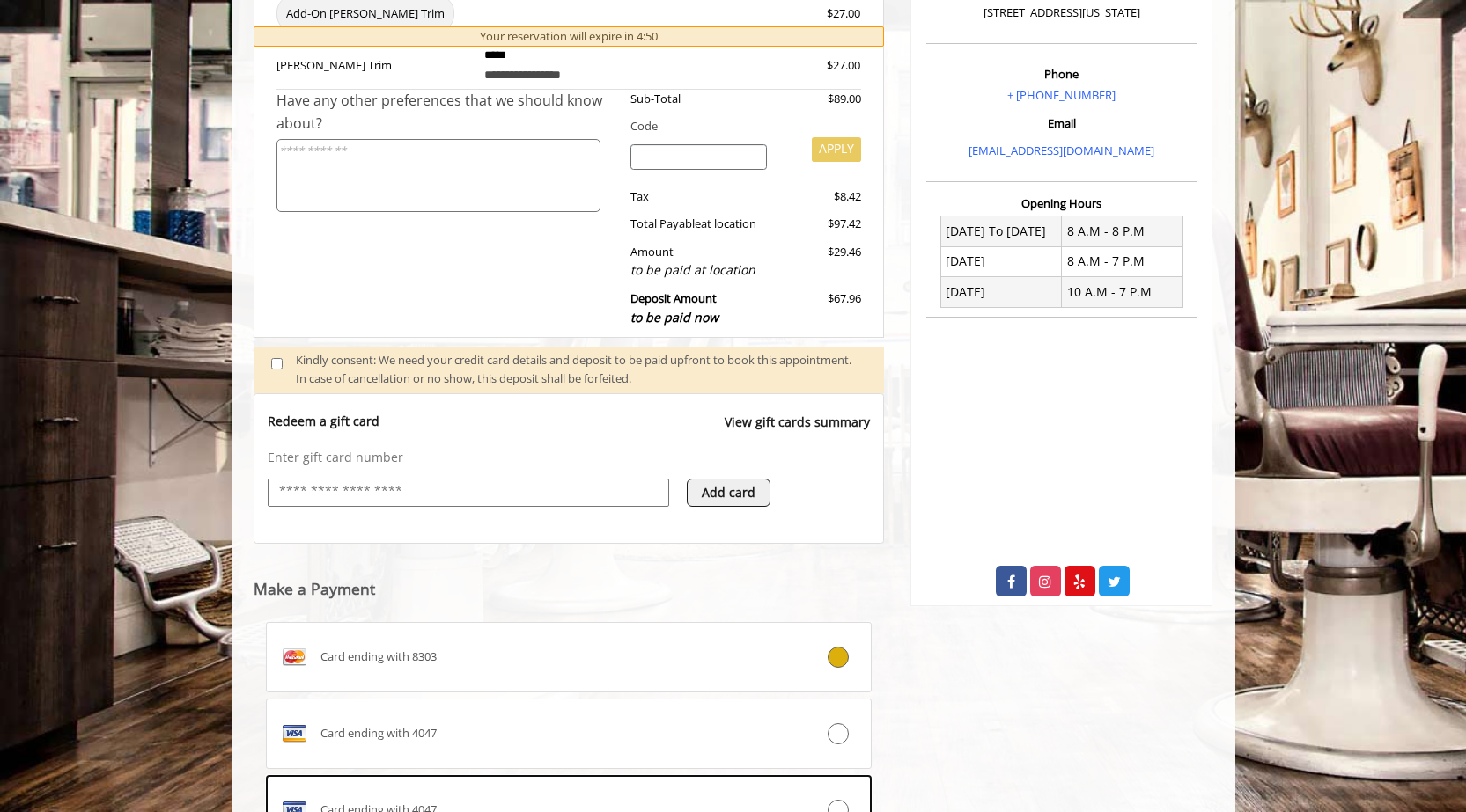
scroll to position [749, 0]
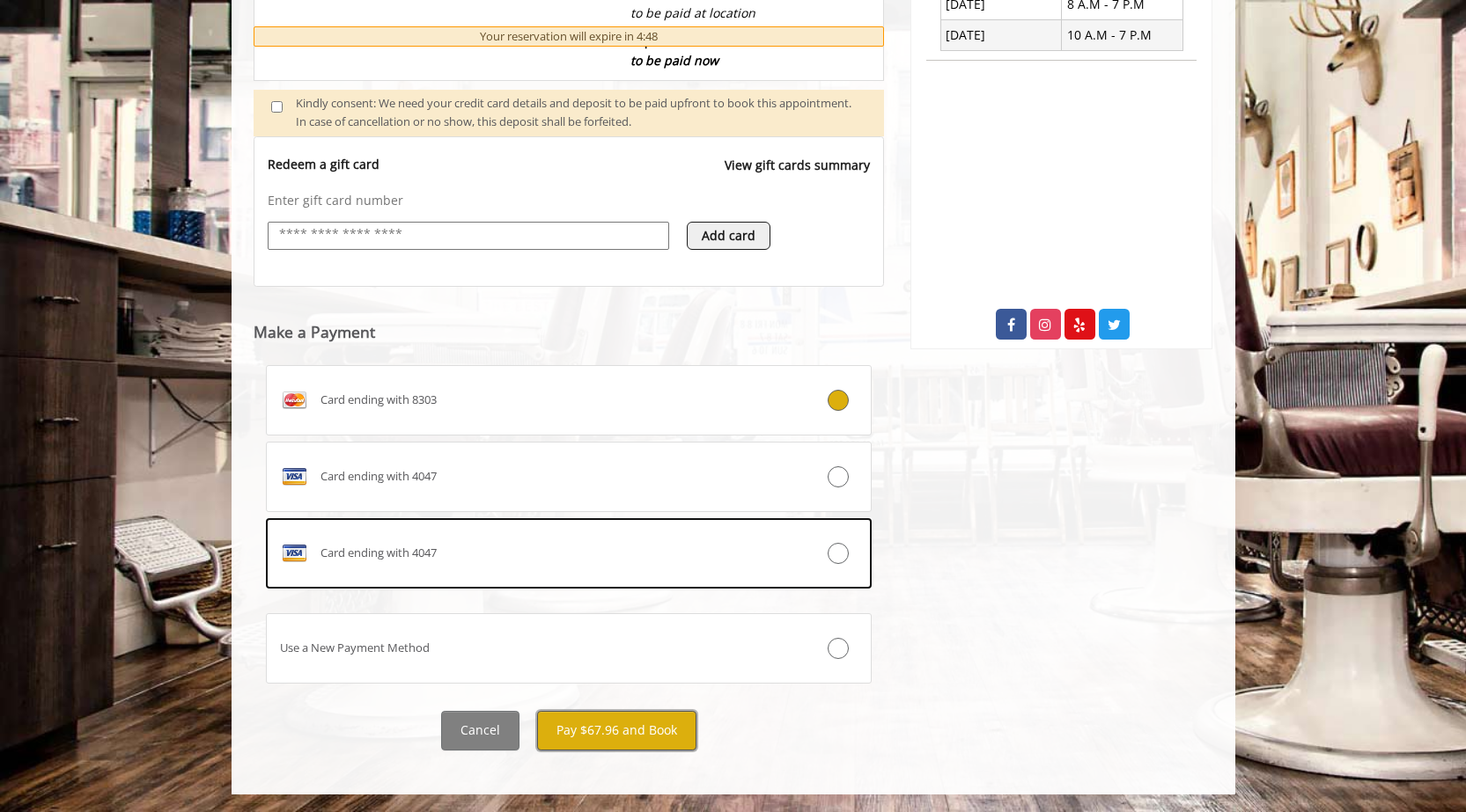
click at [615, 588] on button "Pay $67.96 and Book" at bounding box center [616, 730] width 160 height 39
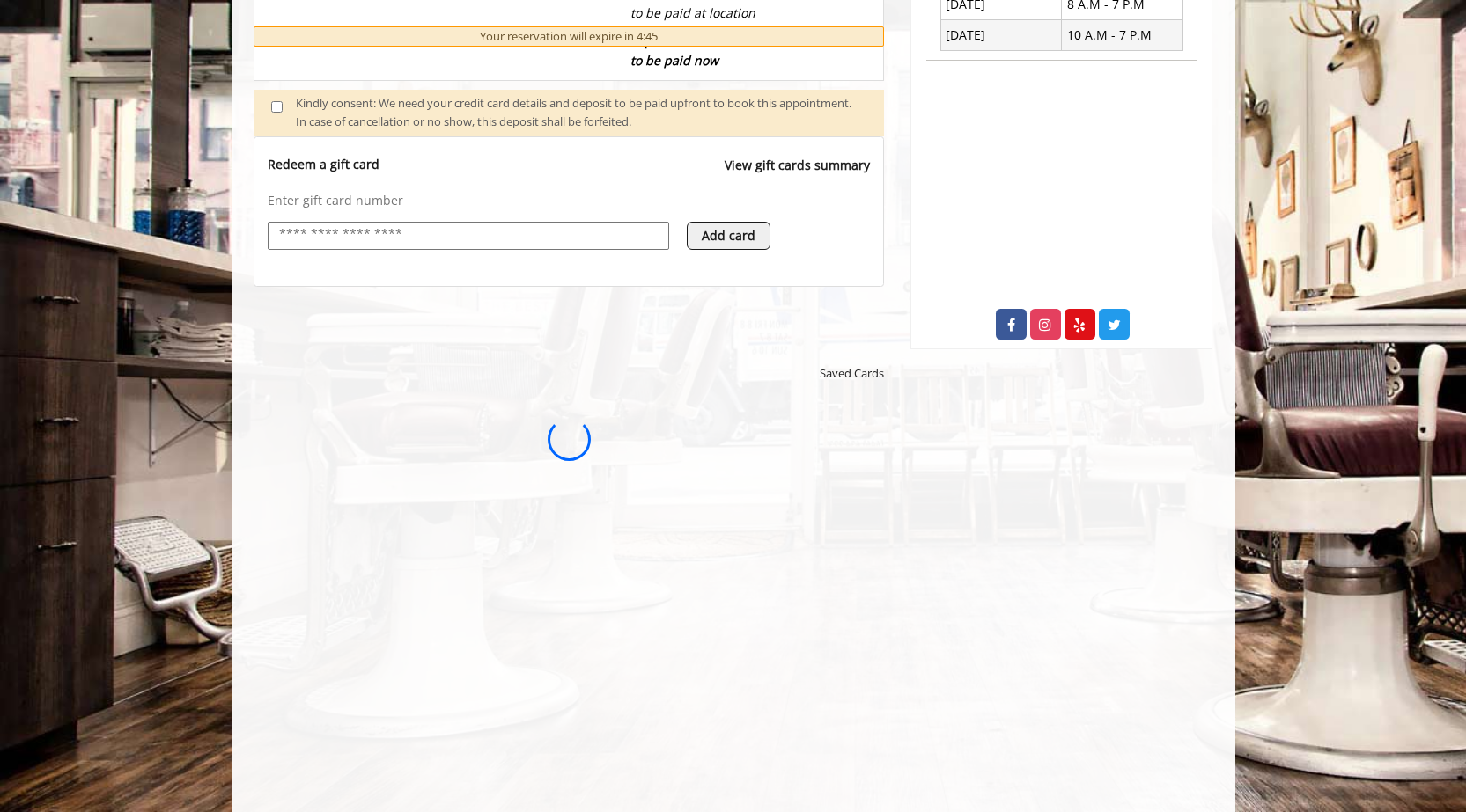
scroll to position [0, 0]
